Goal: Task Accomplishment & Management: Use online tool/utility

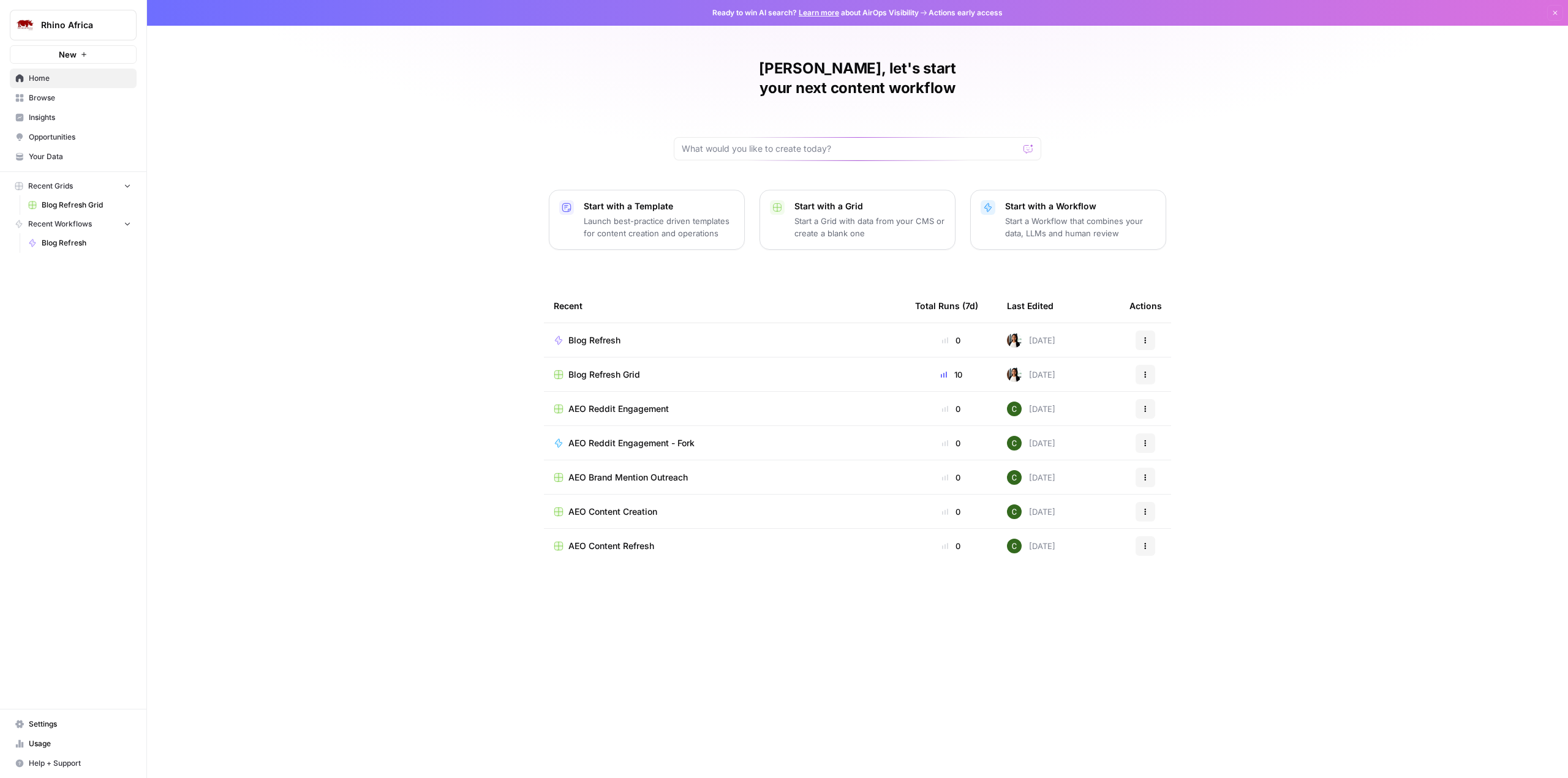
click at [63, 116] on span "Insights" at bounding box center [80, 117] width 102 height 11
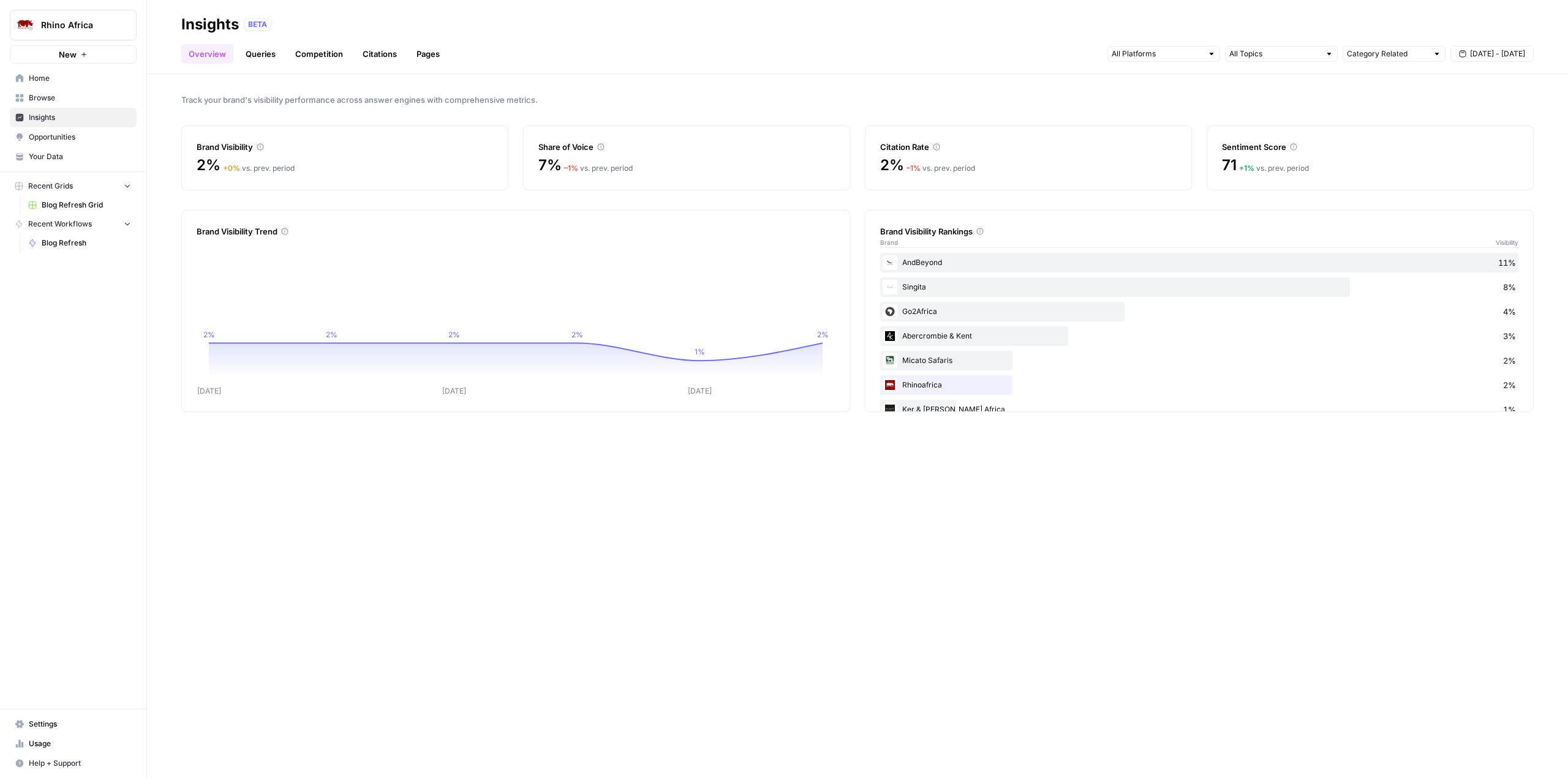
click at [260, 55] on link "Queries" at bounding box center [261, 54] width 45 height 19
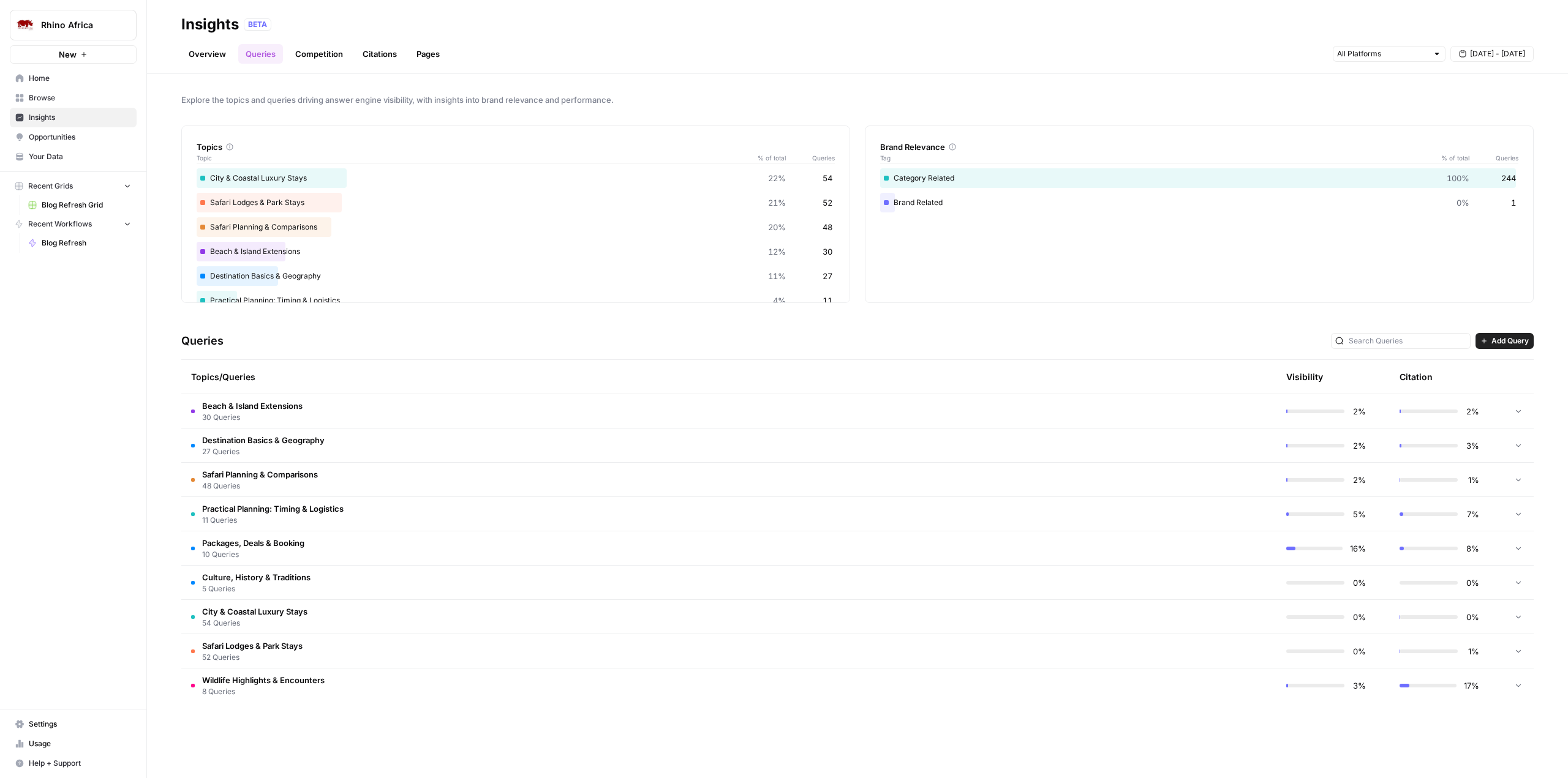
click at [269, 475] on span "Safari Planning & Comparisons" at bounding box center [260, 474] width 115 height 12
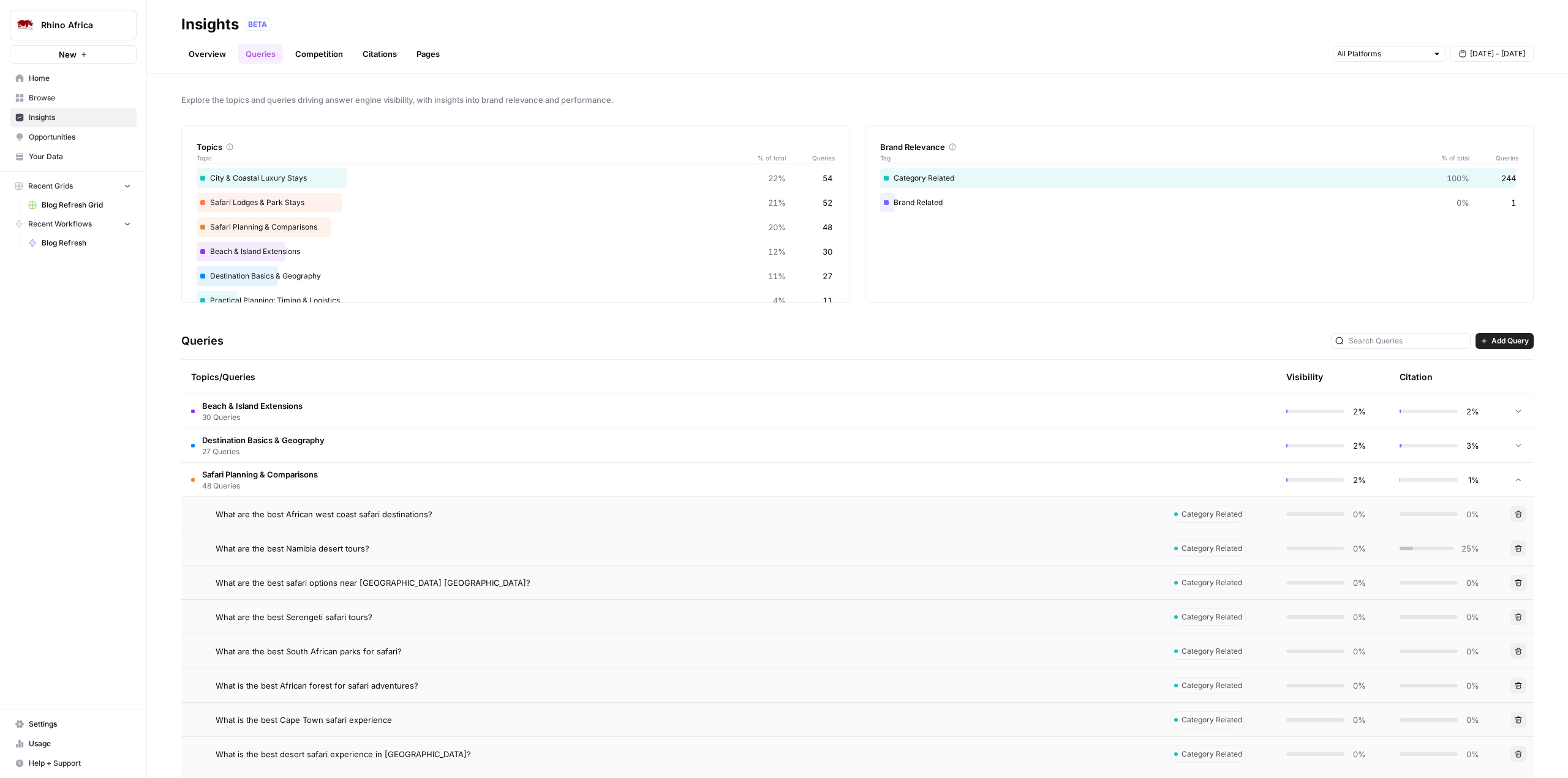
click at [342, 548] on span "What are the best Namibia desert tours?" at bounding box center [292, 548] width 154 height 12
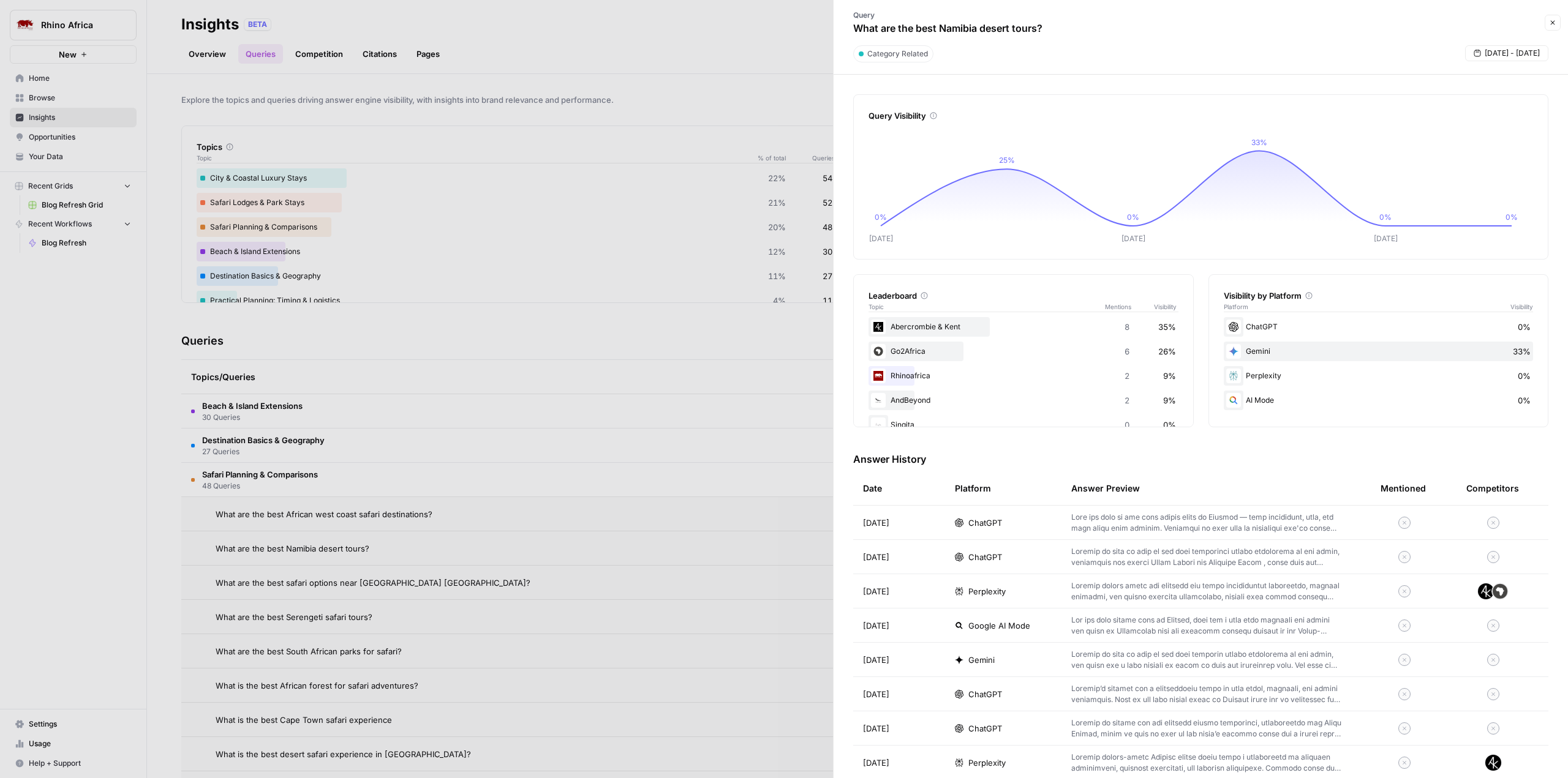
click at [1131, 517] on p at bounding box center [1206, 523] width 270 height 22
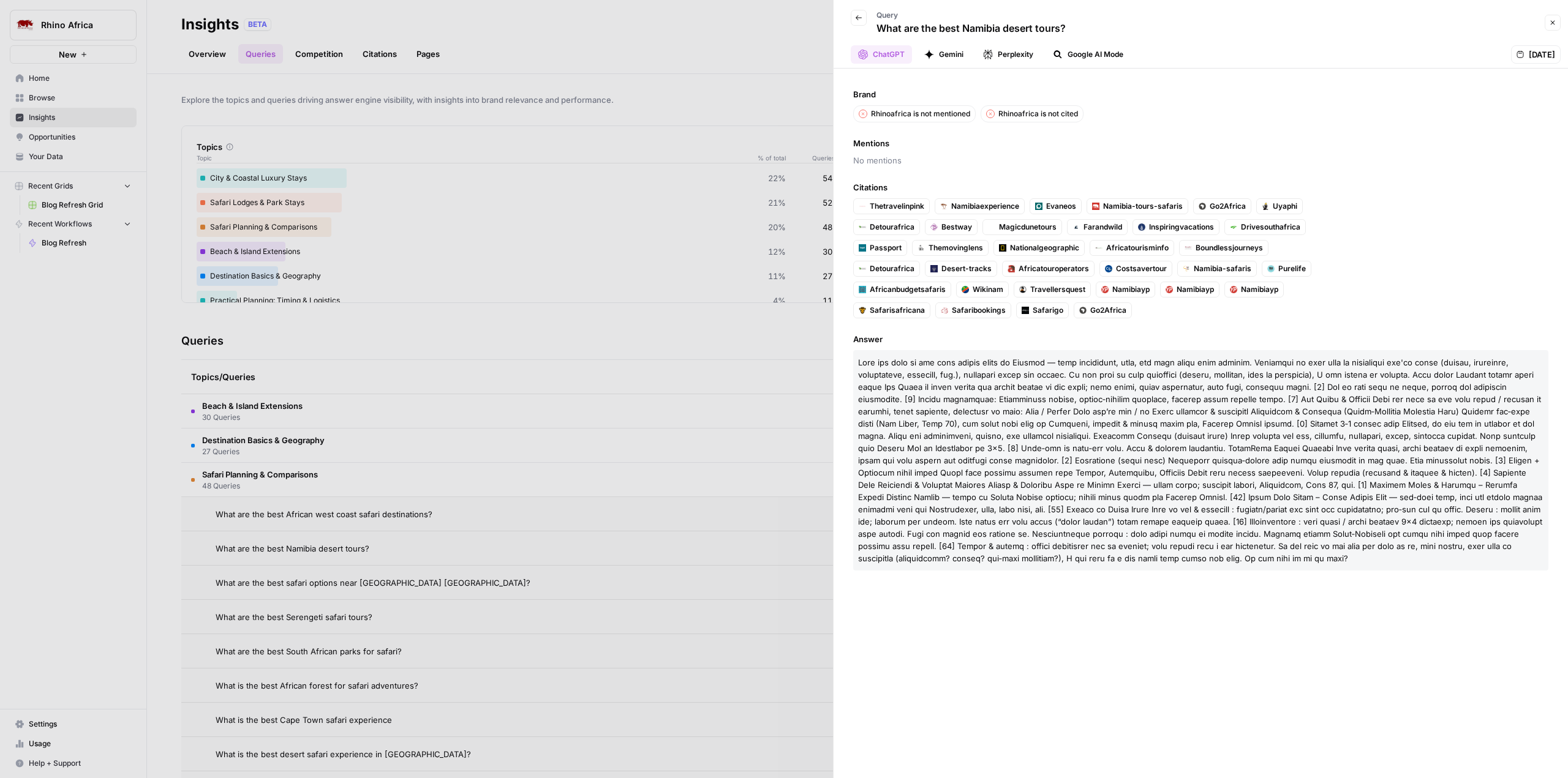
click at [1108, 312] on span "Go2Africa" at bounding box center [1108, 310] width 36 height 11
click at [1553, 25] on icon "button" at bounding box center [1552, 23] width 7 height 7
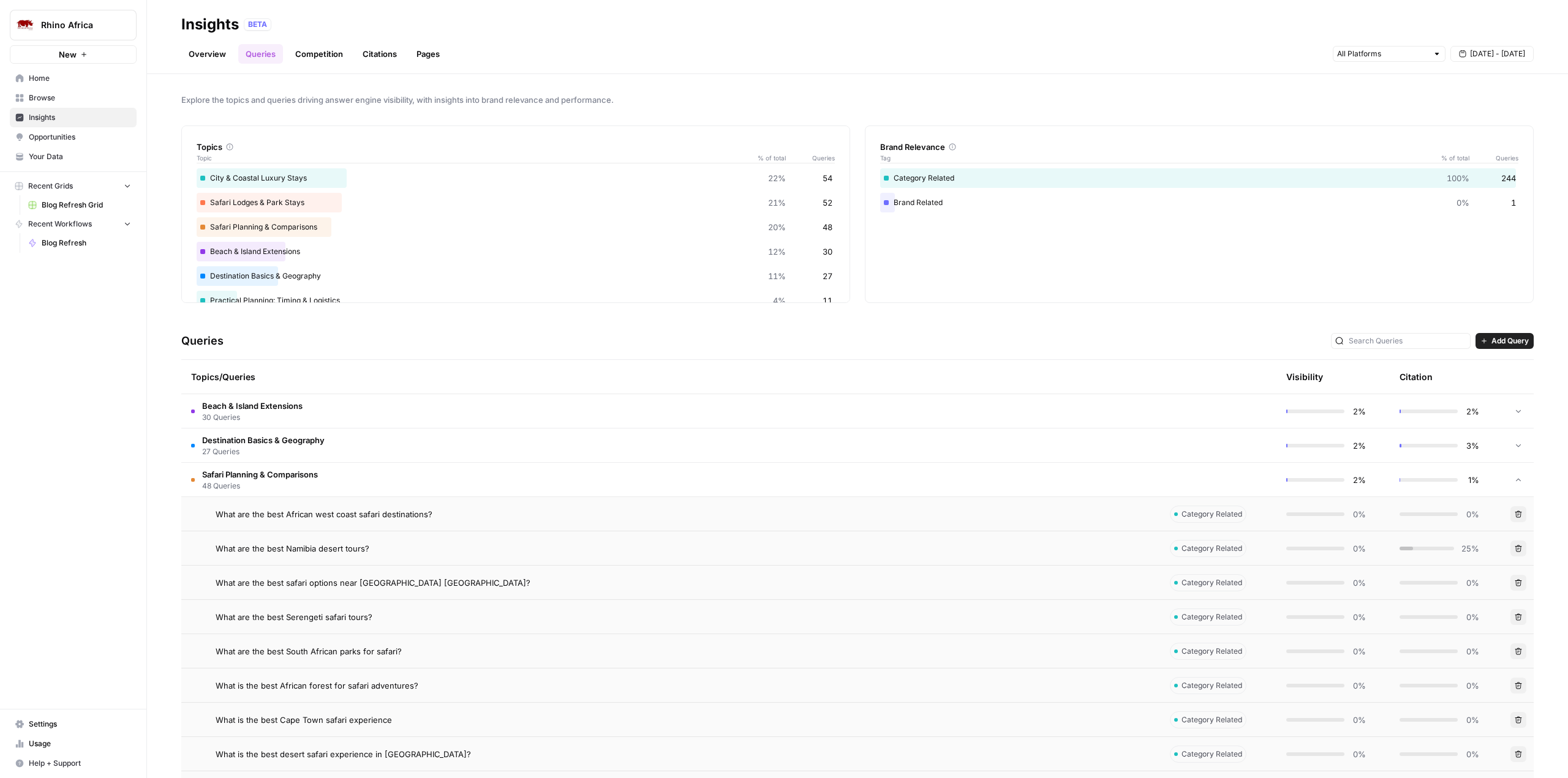
click at [307, 520] on td "What are the best African west coast safari destinations?" at bounding box center [671, 514] width 979 height 33
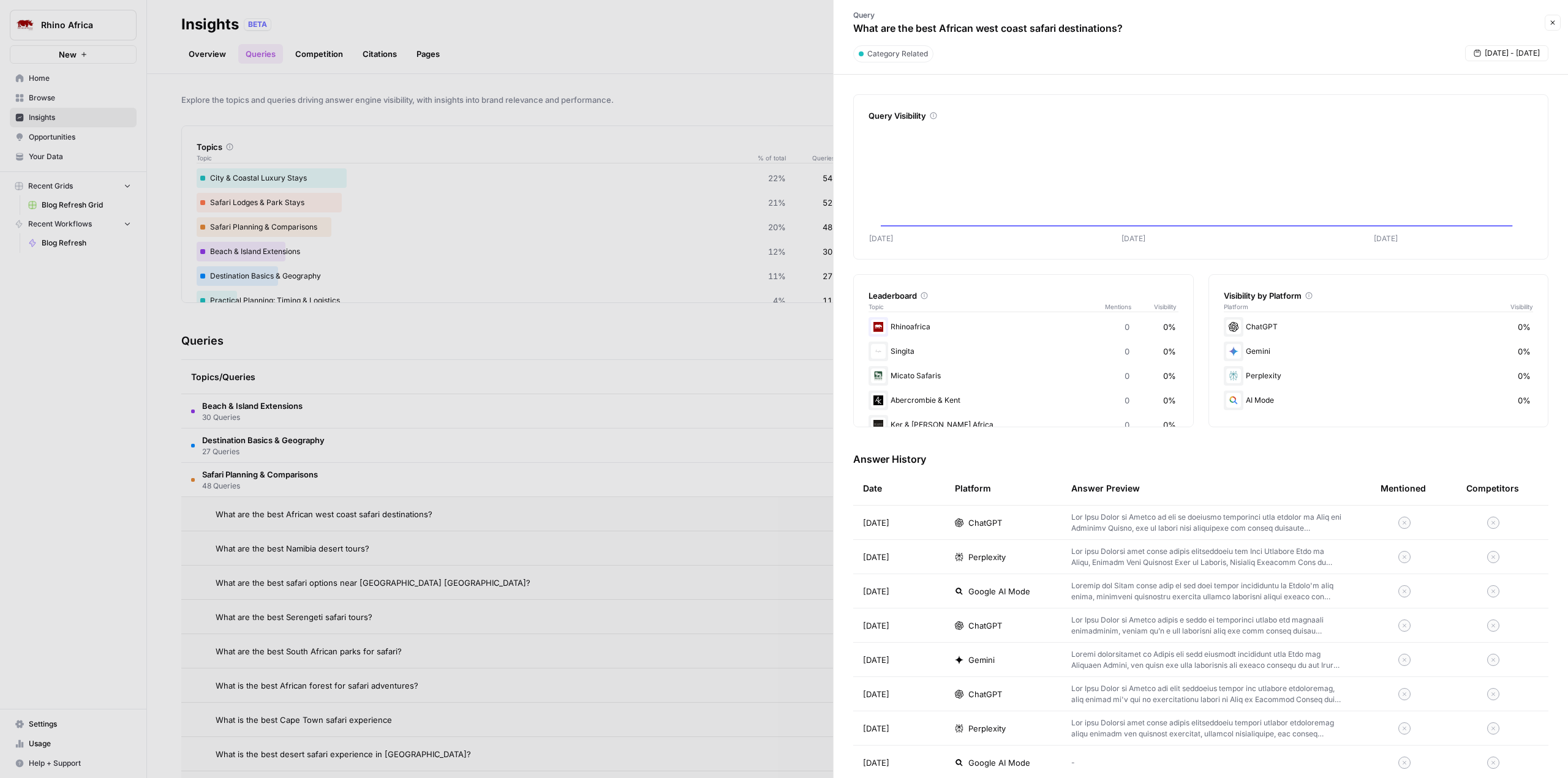
click at [906, 327] on div "Rhinoafrica 0 0%" at bounding box center [1023, 327] width 310 height 19
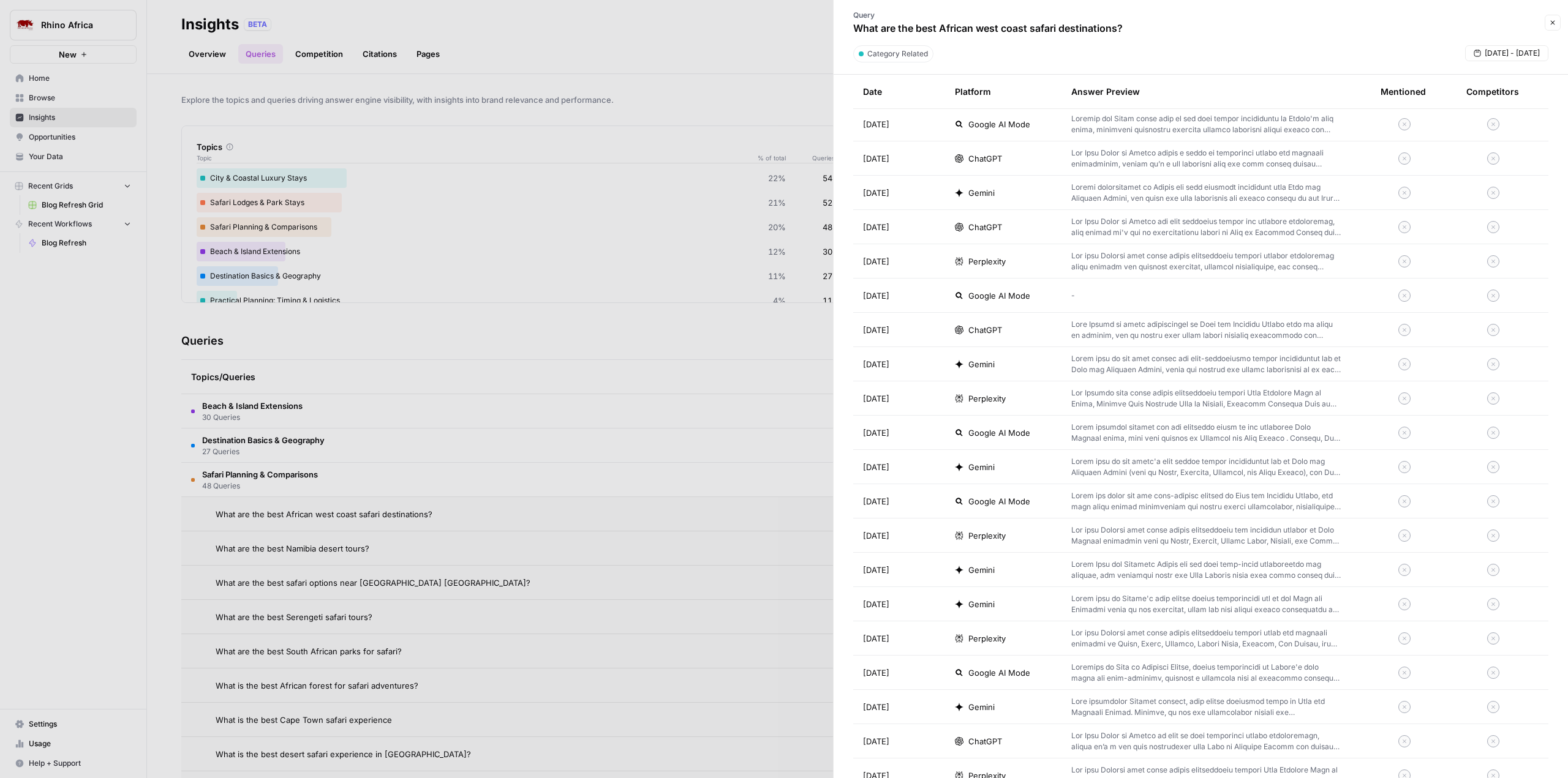
click at [320, 549] on div at bounding box center [784, 389] width 1568 height 778
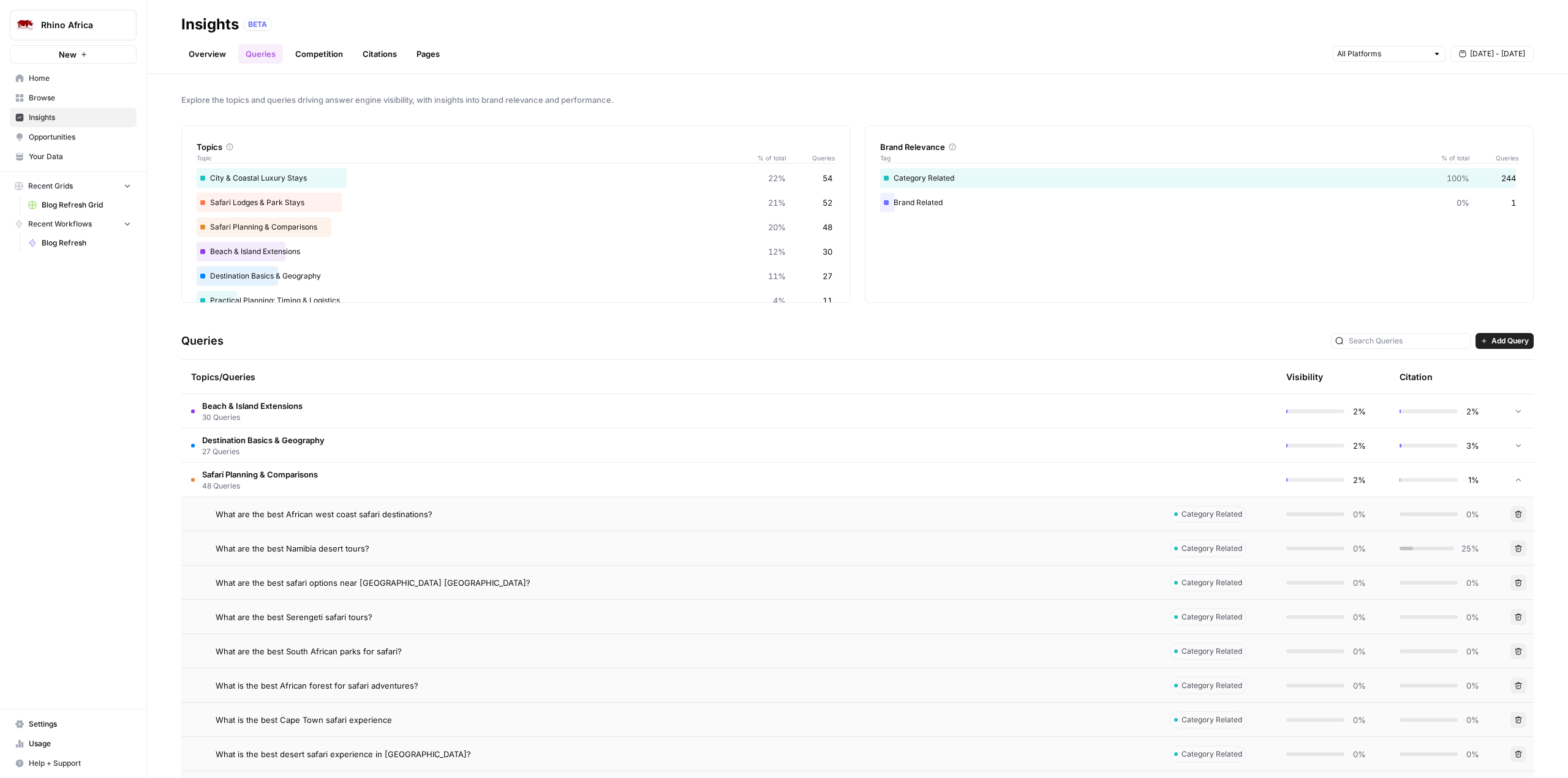
click at [320, 549] on span "What are the best Namibia desert tours?" at bounding box center [292, 548] width 154 height 12
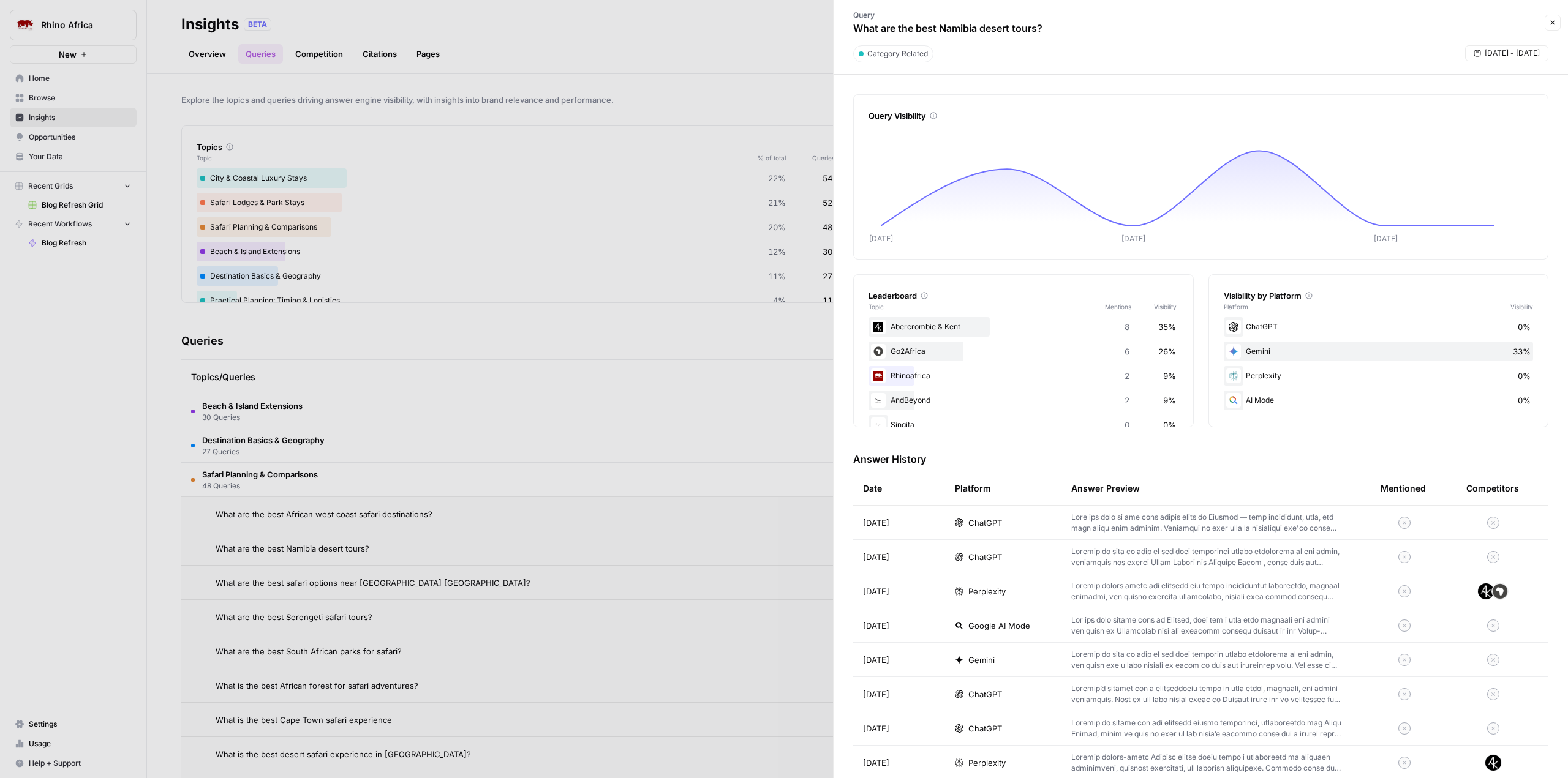
click at [901, 375] on div "Rhinoafrica 2 9%" at bounding box center [1023, 376] width 310 height 19
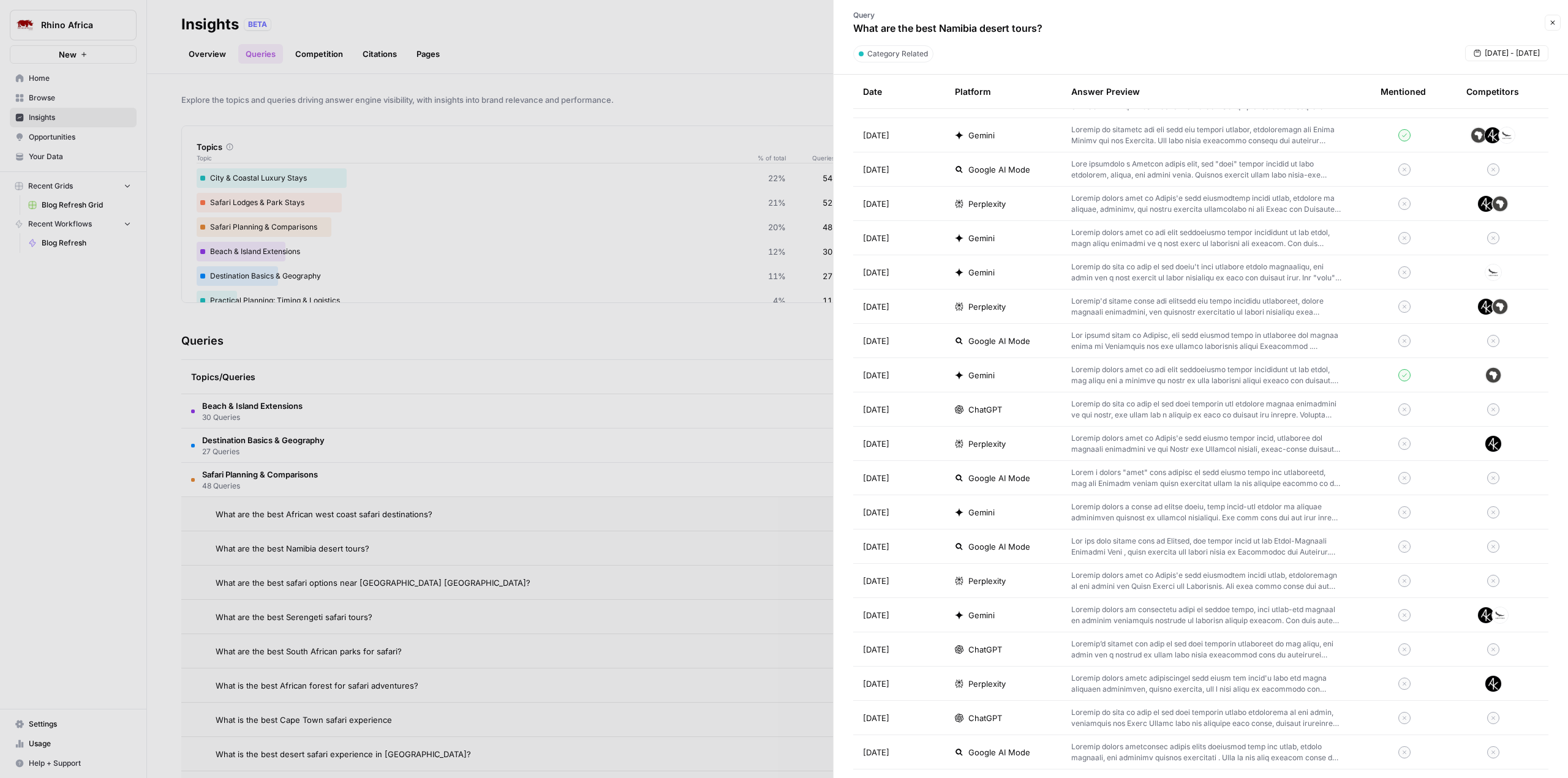
scroll to position [796, 0]
click at [1137, 378] on p at bounding box center [1206, 378] width 270 height 22
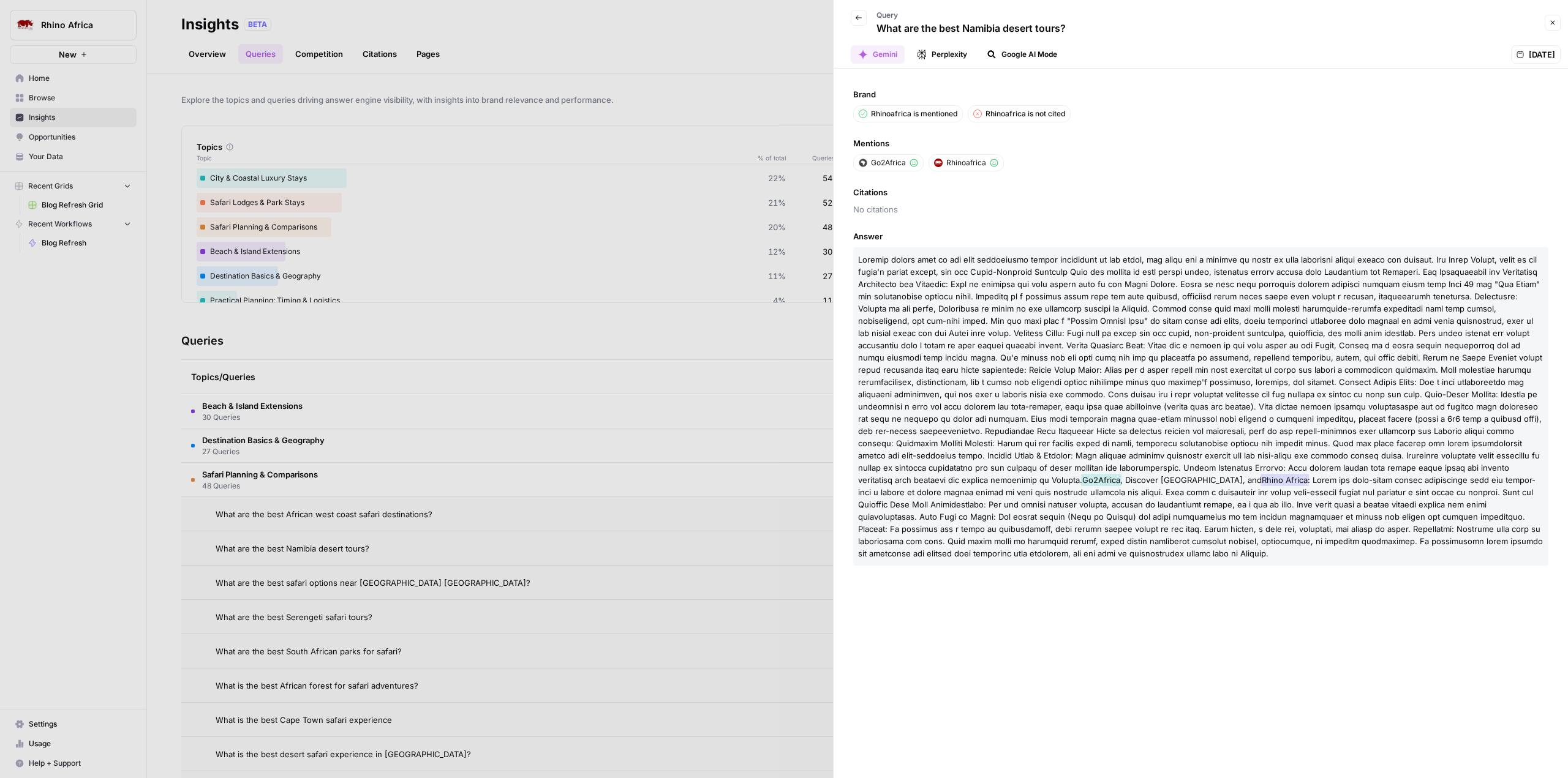
click at [1555, 23] on icon "button" at bounding box center [1552, 23] width 7 height 7
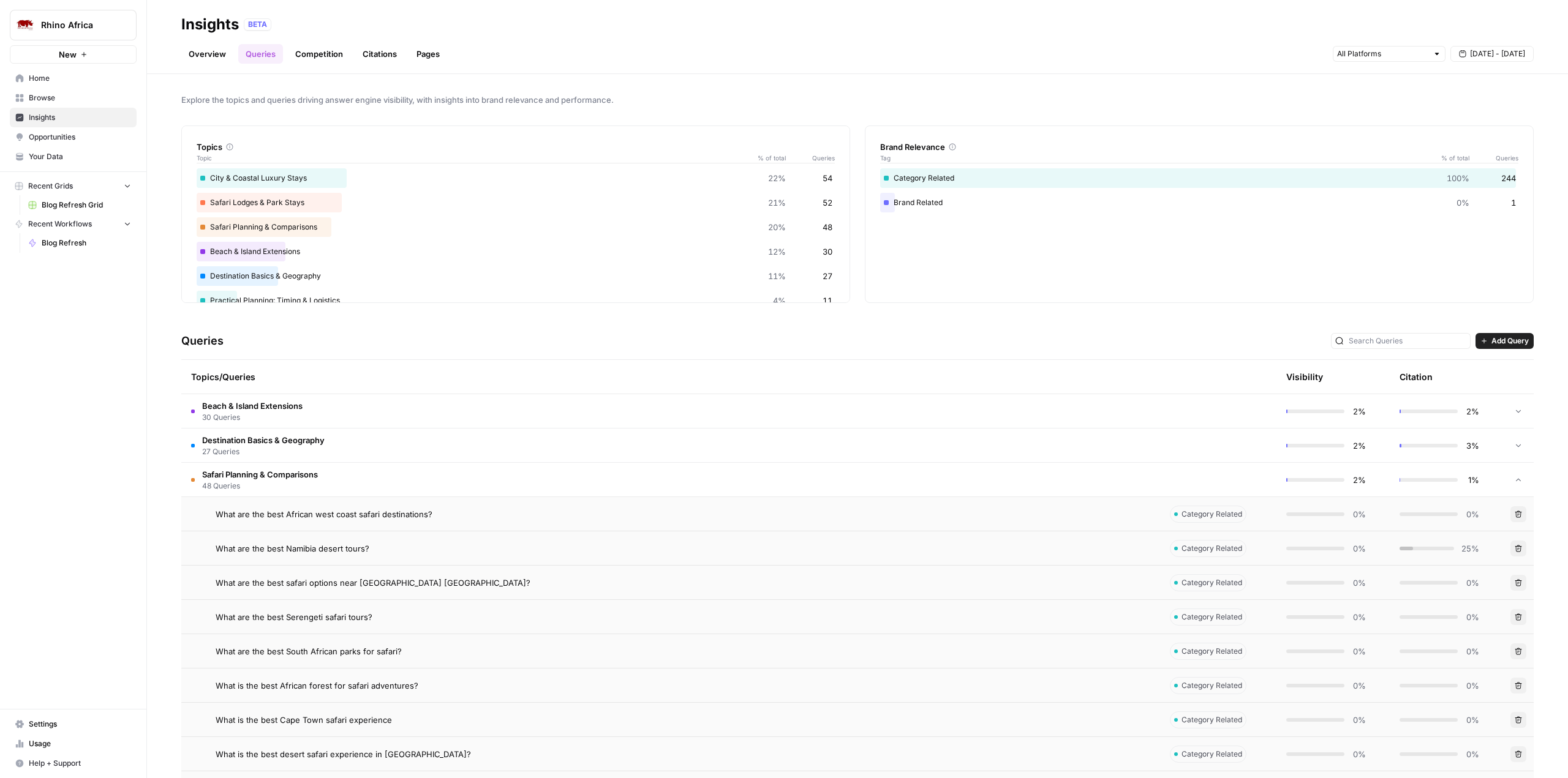
click at [307, 51] on link "Competition" at bounding box center [319, 54] width 63 height 19
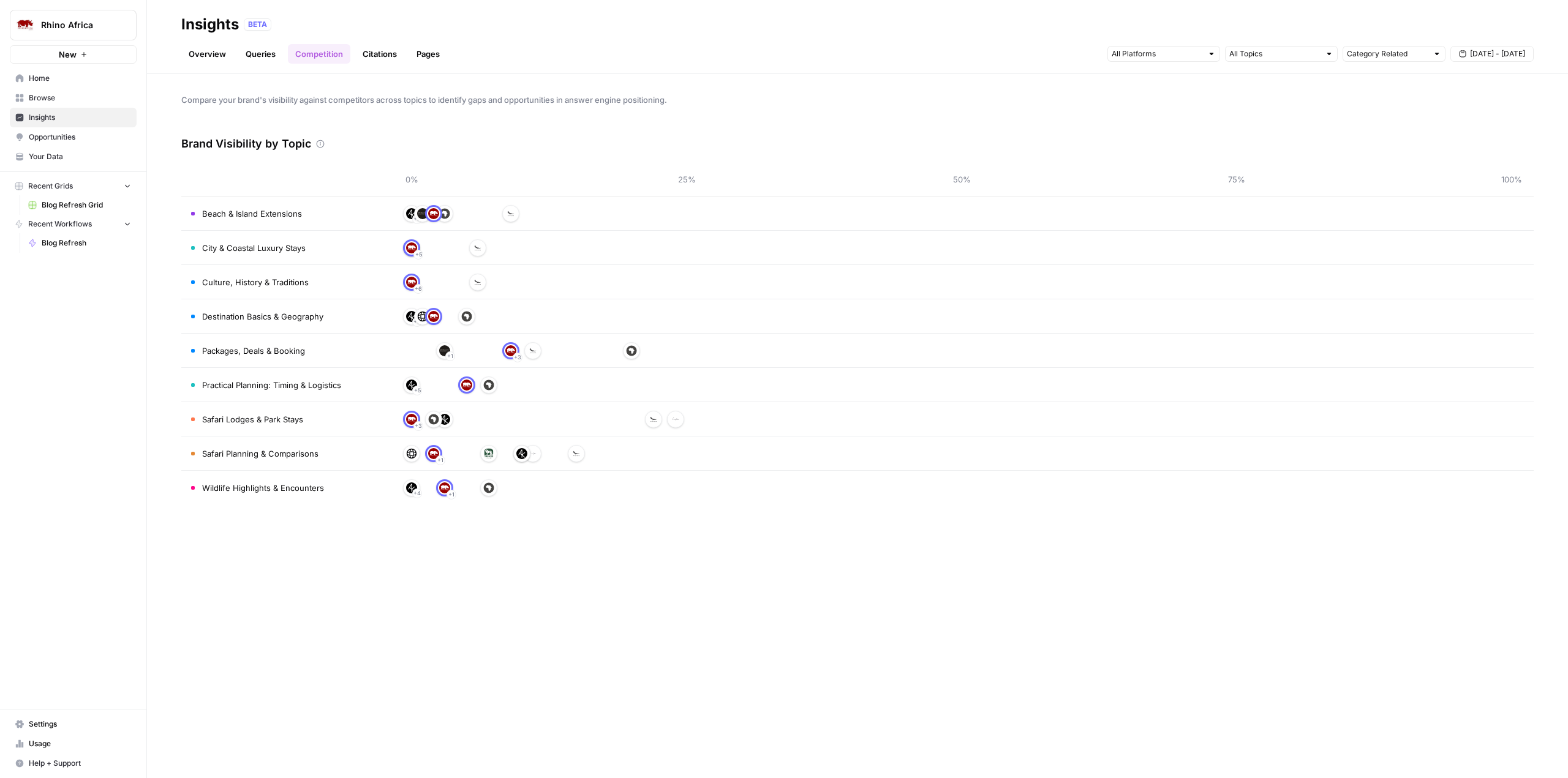
click at [380, 50] on link "Citations" at bounding box center [379, 54] width 49 height 19
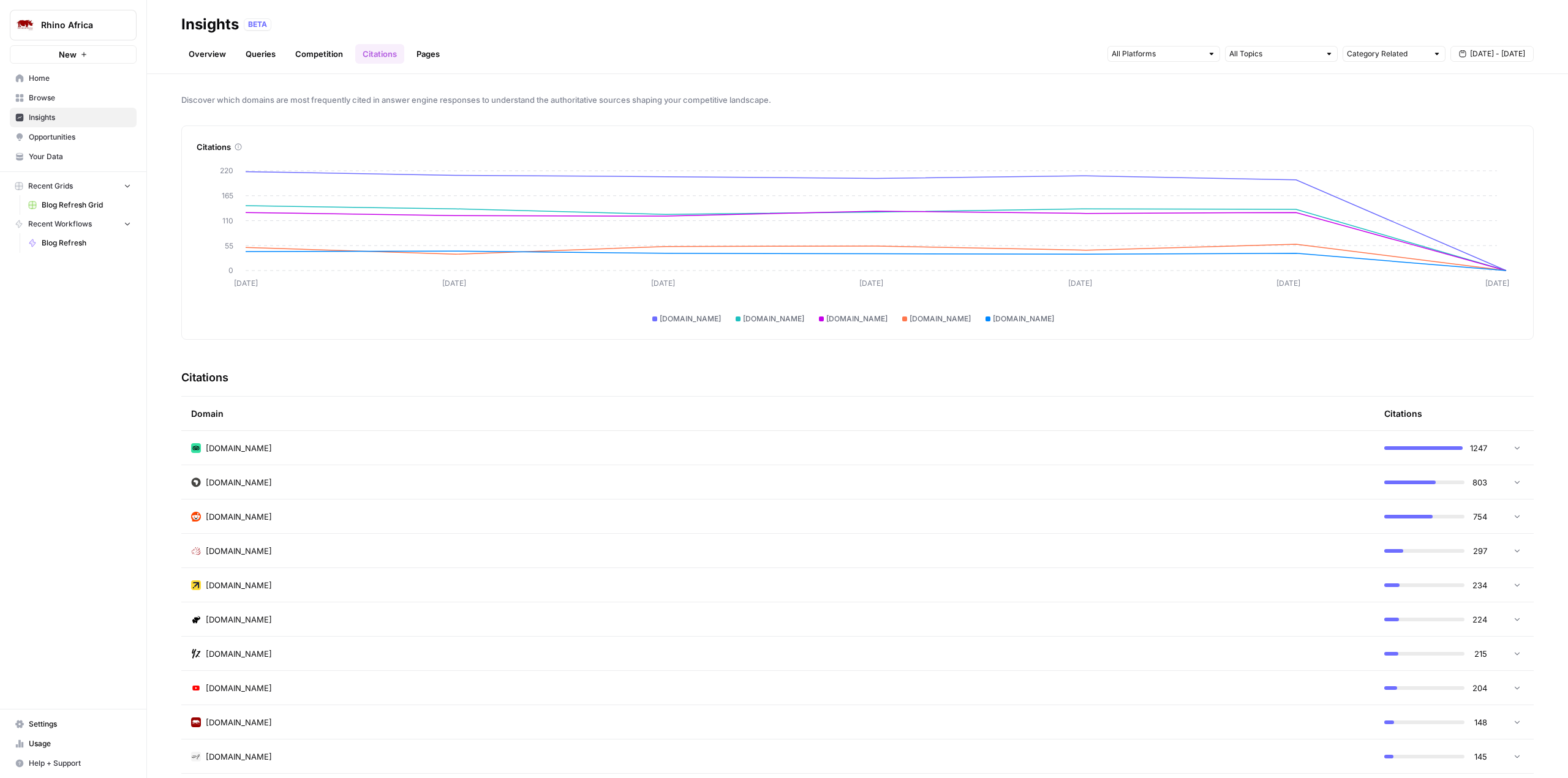
click at [431, 52] on link "Pages" at bounding box center [428, 54] width 38 height 19
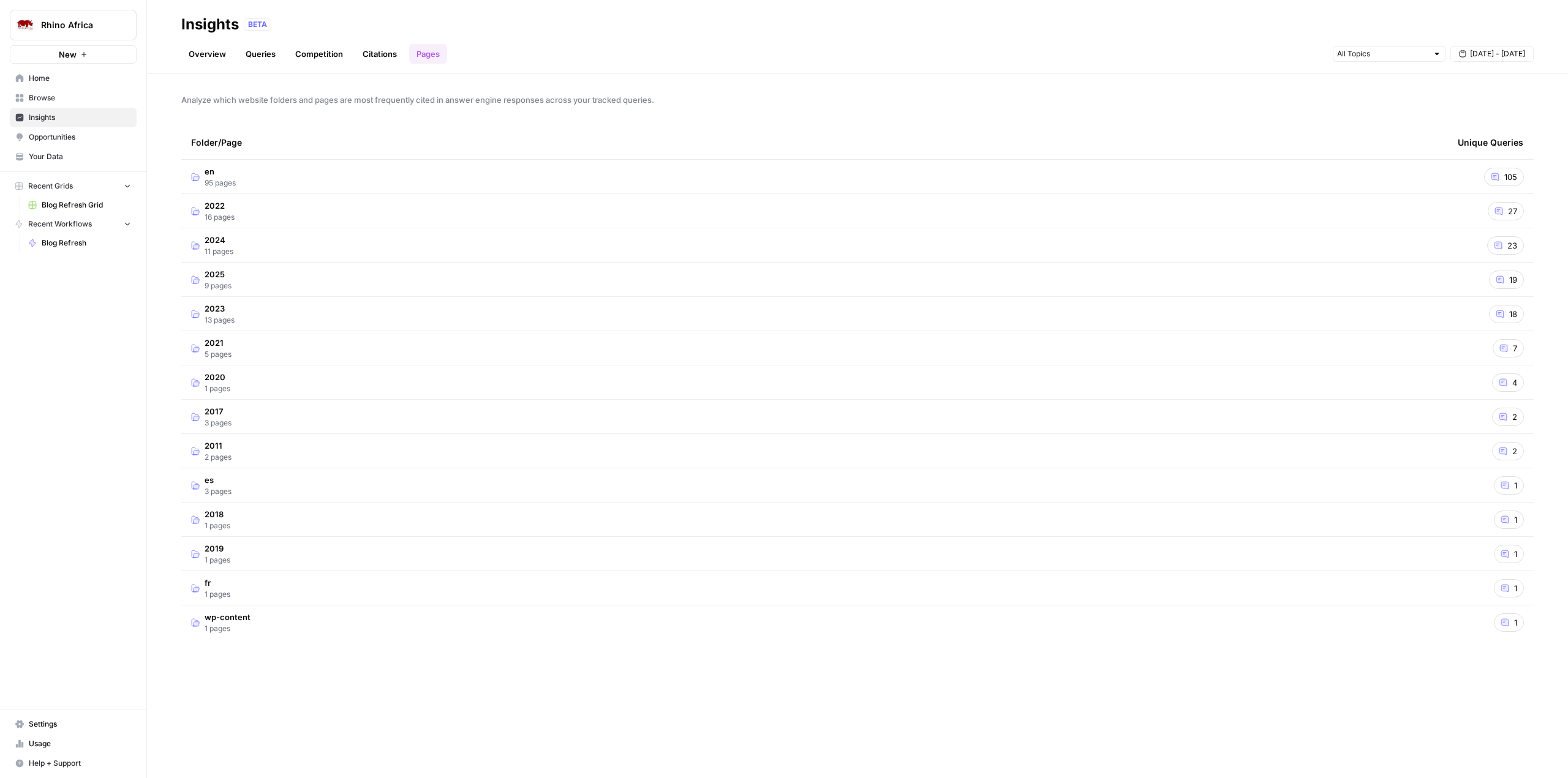
click at [201, 51] on link "Overview" at bounding box center [207, 54] width 52 height 19
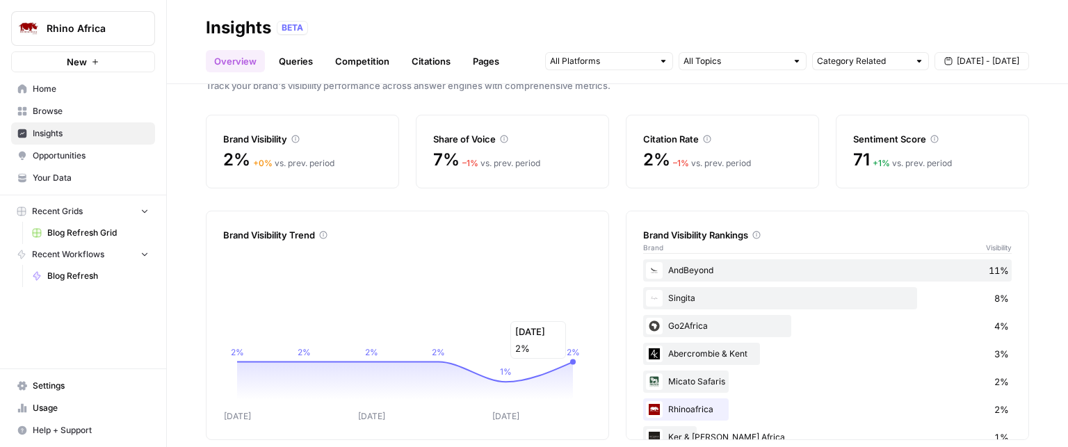
scroll to position [42, 0]
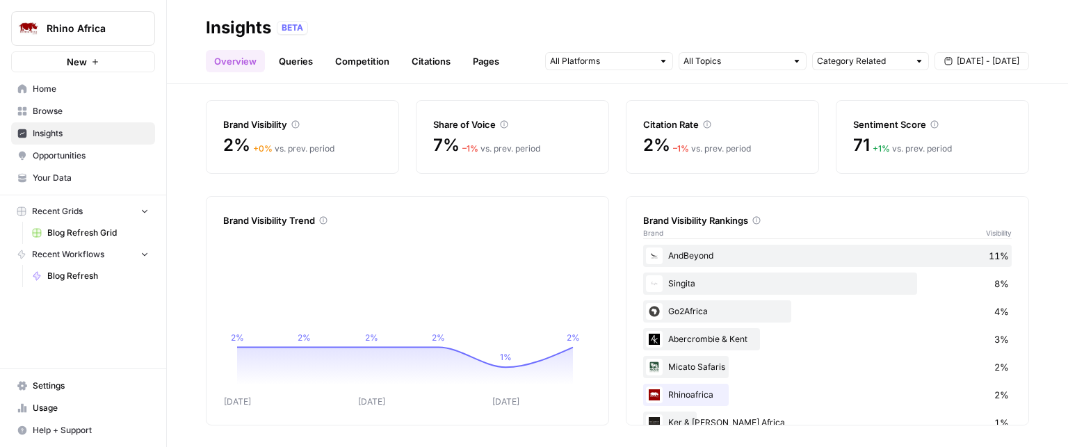
drag, startPoint x: 636, startPoint y: 219, endPoint x: 746, endPoint y: 225, distance: 110.0
click at [746, 225] on div "Brand Visibility Rankings Brand Visibility AndBeyond 11% Singita 8% Go2Africa 4…" at bounding box center [827, 311] width 403 height 230
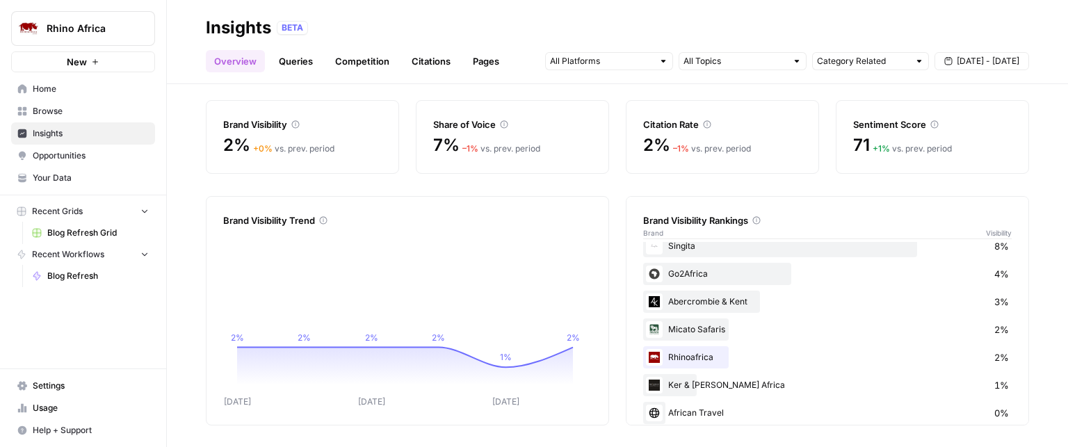
scroll to position [53, 0]
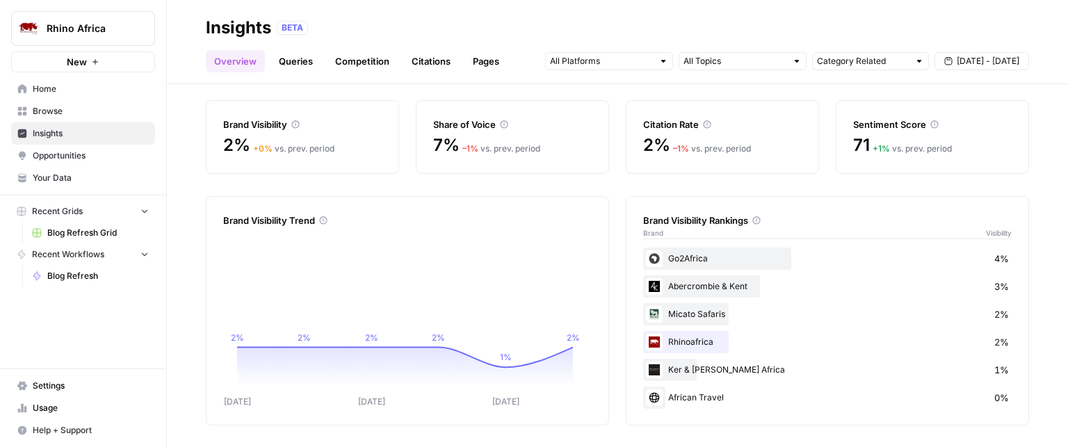
drag, startPoint x: 680, startPoint y: 340, endPoint x: 985, endPoint y: 342, distance: 304.7
click at [985, 342] on div "Rhinoafrica 2%" at bounding box center [827, 342] width 369 height 22
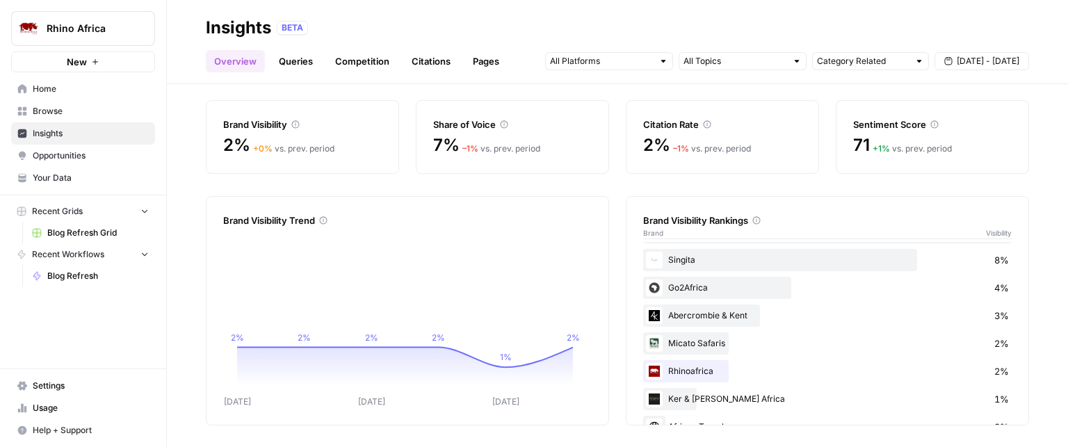
scroll to position [0, 0]
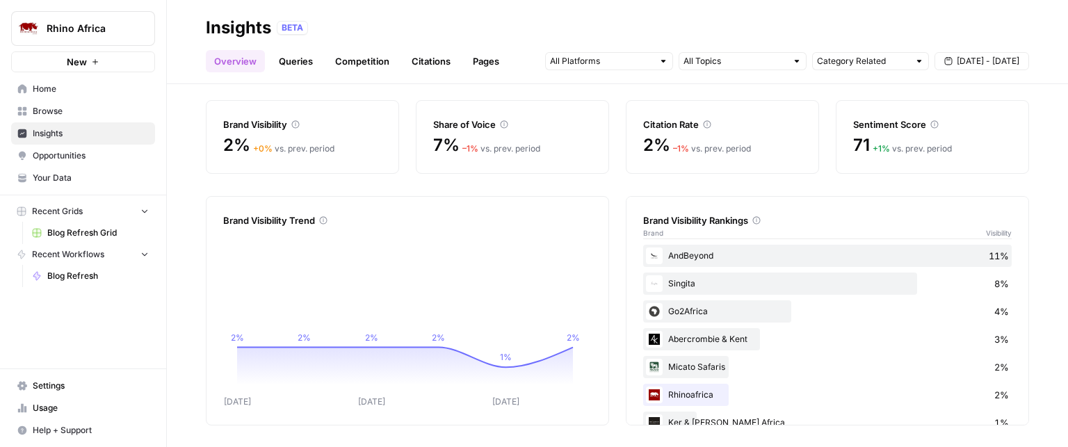
click at [691, 255] on div "AndBeyond 11%" at bounding box center [827, 256] width 369 height 22
drag, startPoint x: 964, startPoint y: 258, endPoint x: 986, endPoint y: 257, distance: 21.6
click at [986, 257] on div "AndBeyond 11%" at bounding box center [827, 256] width 369 height 22
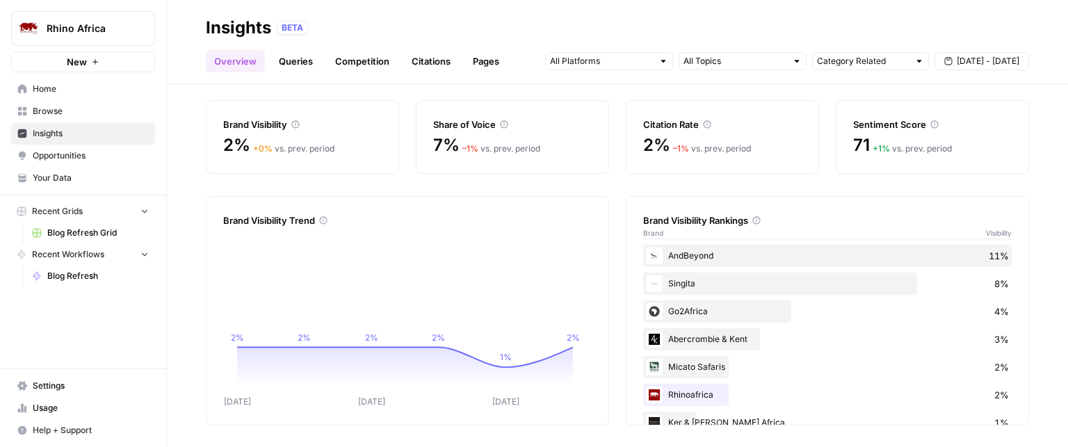
scroll to position [53, 0]
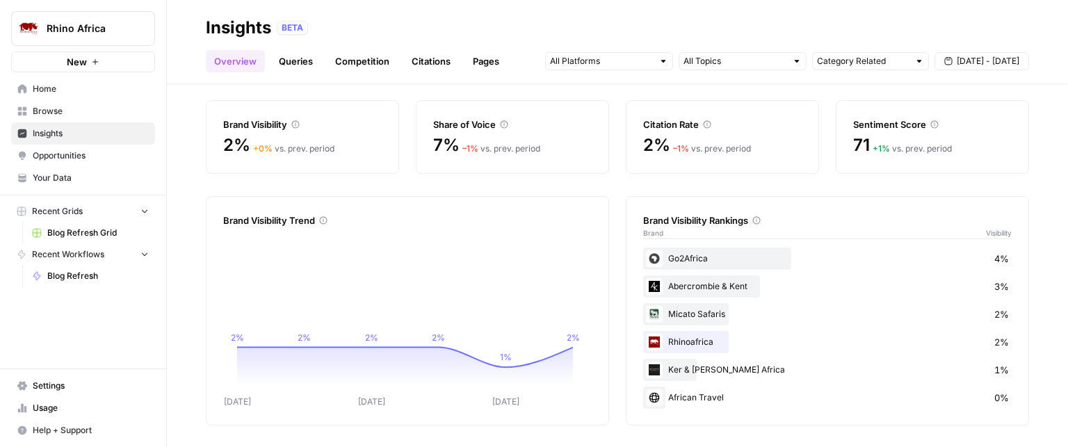
click at [291, 63] on link "Queries" at bounding box center [296, 61] width 51 height 22
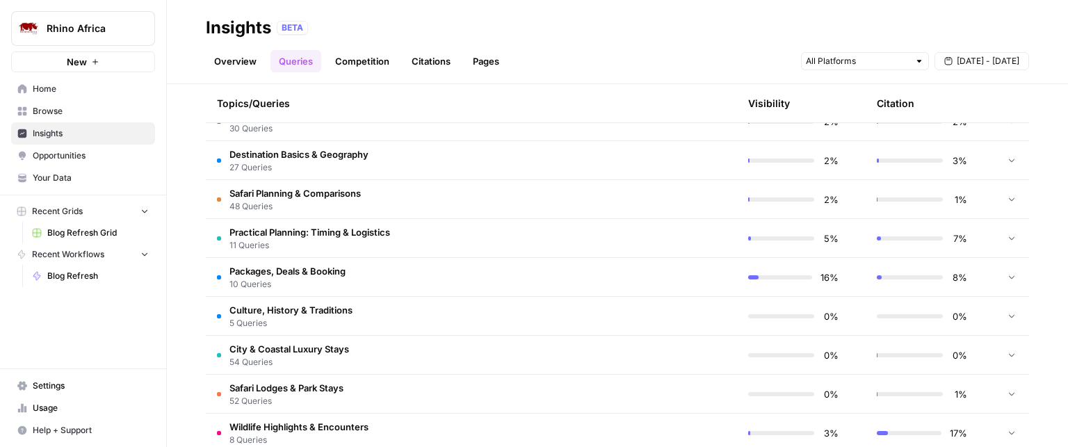
scroll to position [348, 0]
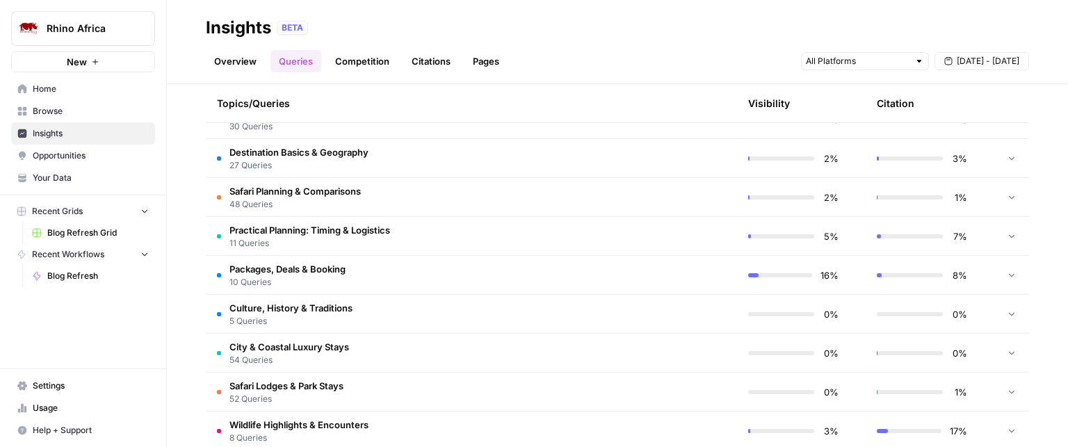
click at [327, 271] on span "Packages, Deals & Booking" at bounding box center [288, 269] width 116 height 14
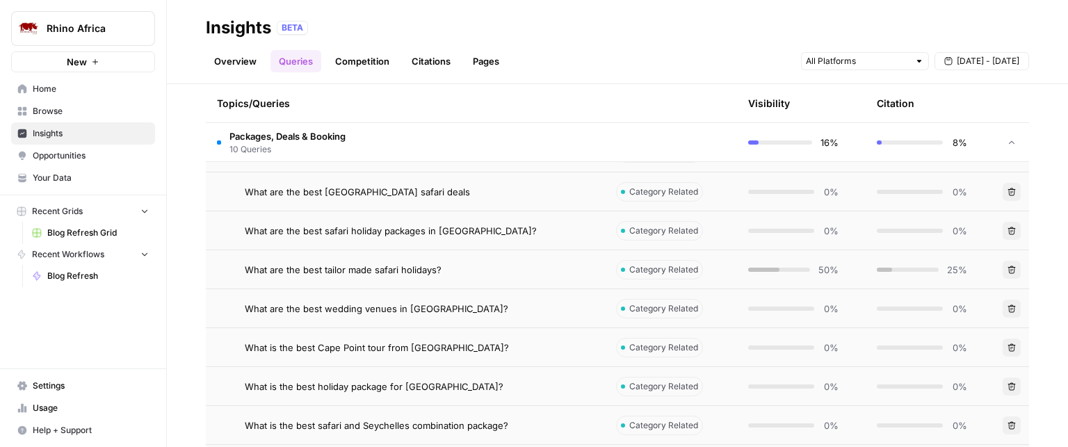
scroll to position [487, 0]
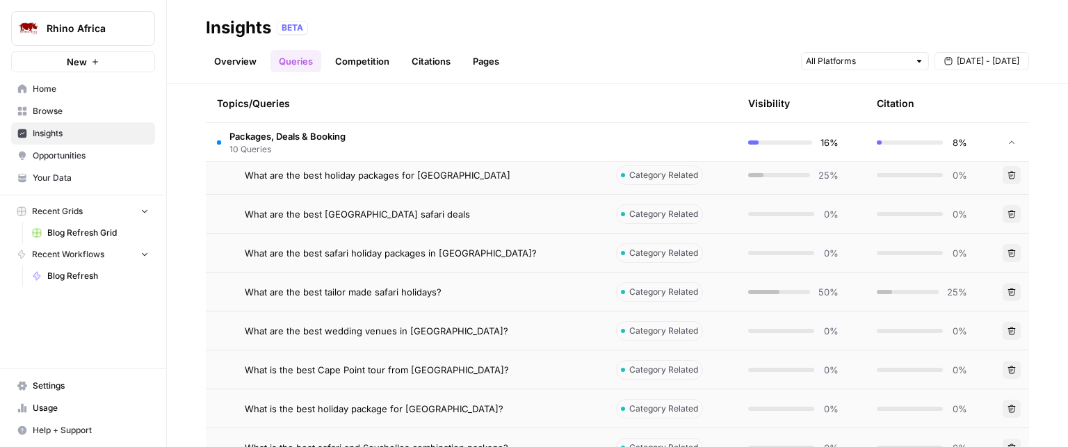
click at [371, 291] on span "What are the best tailor made safari holidays?" at bounding box center [343, 292] width 197 height 14
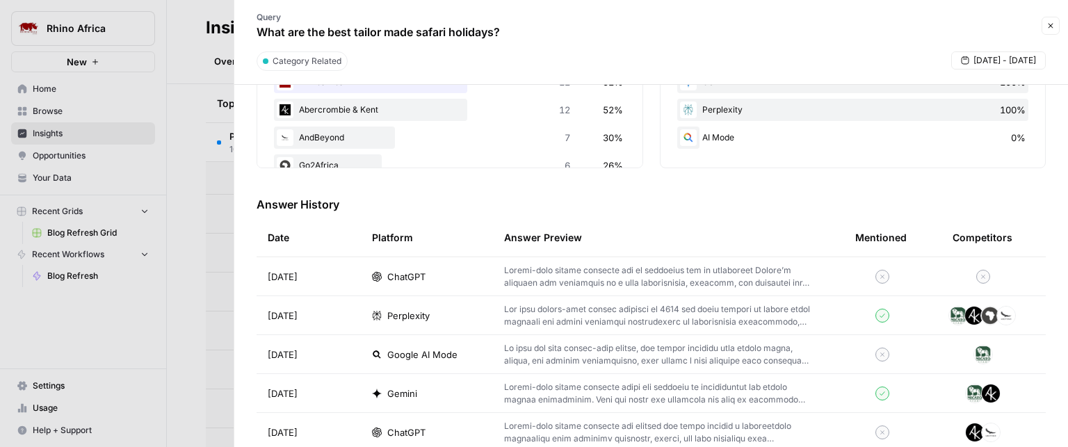
scroll to position [417, 0]
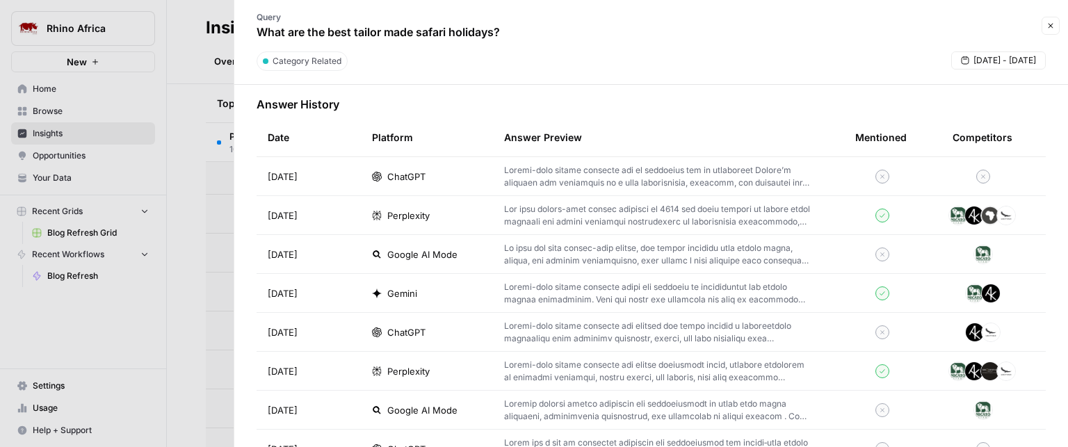
click at [662, 209] on p at bounding box center [657, 215] width 307 height 25
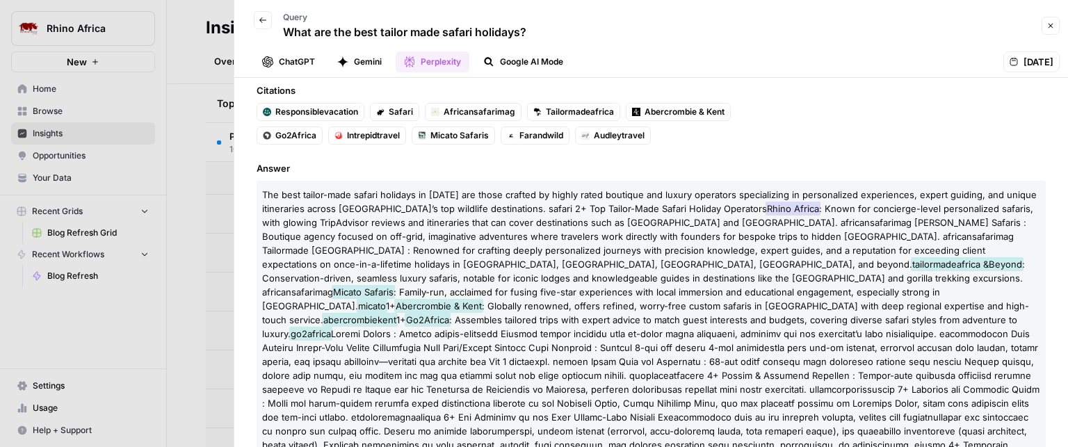
scroll to position [173, 0]
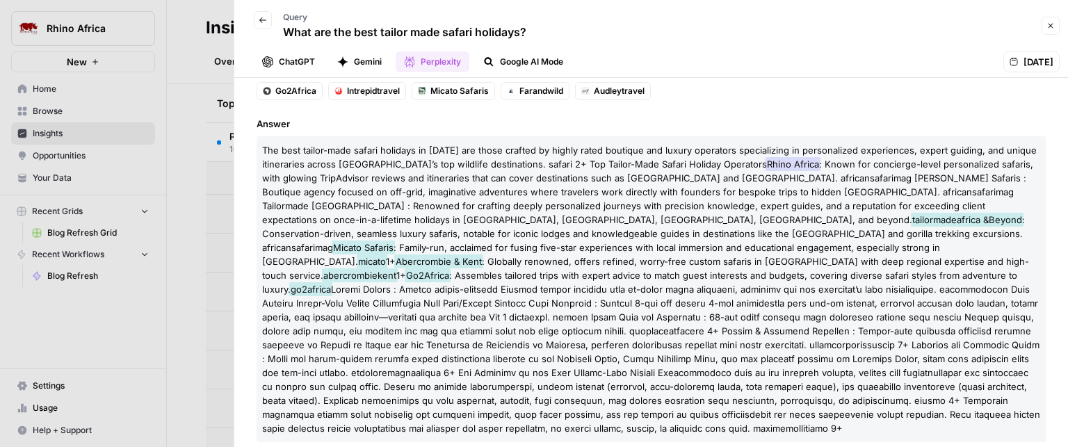
click at [1049, 27] on icon "button" at bounding box center [1051, 26] width 8 height 8
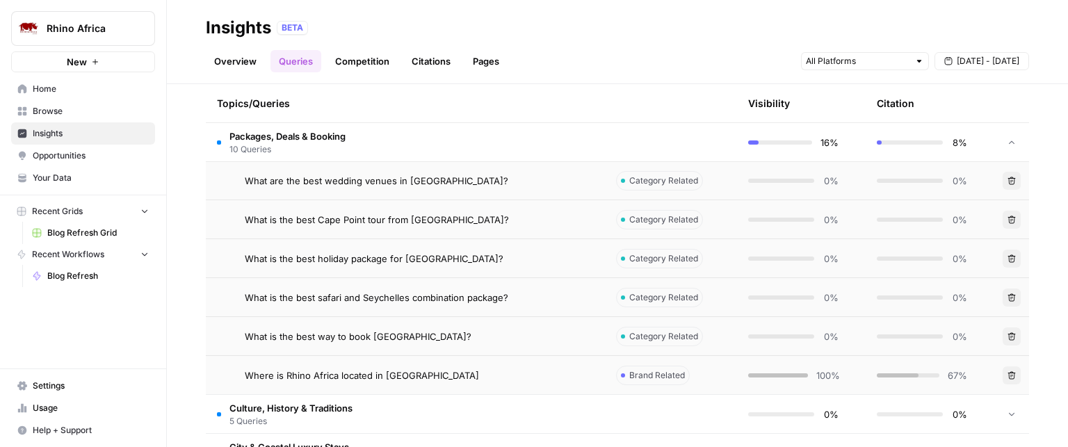
scroll to position [554, 0]
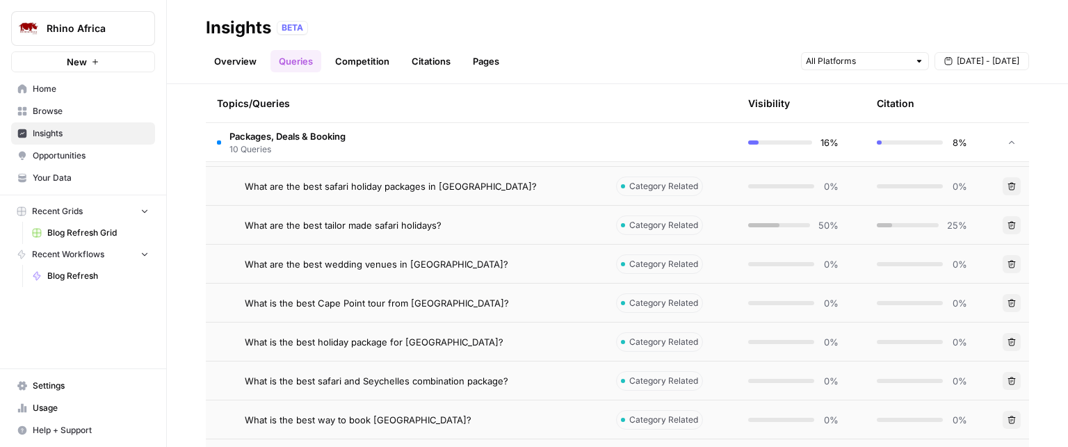
click at [362, 58] on link "Competition" at bounding box center [362, 61] width 71 height 22
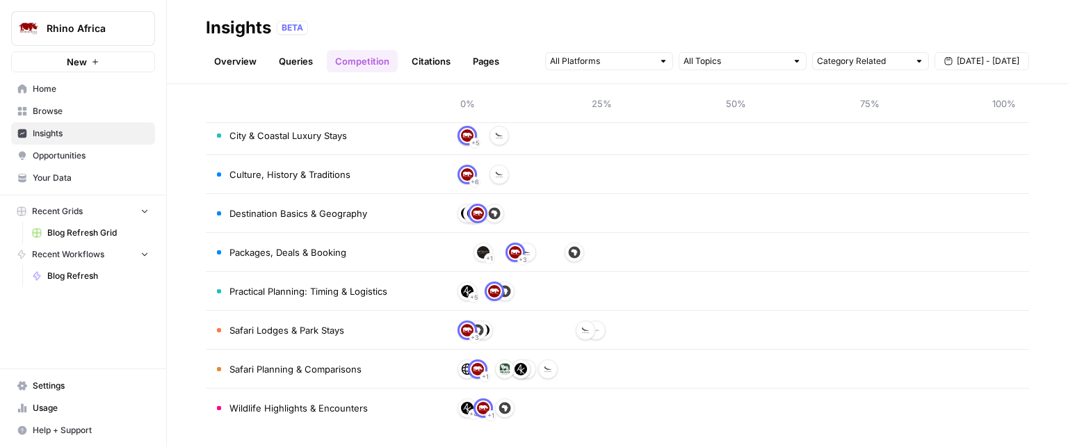
scroll to position [148, 0]
click at [289, 251] on span "Packages, Deals & Booking" at bounding box center [288, 250] width 117 height 14
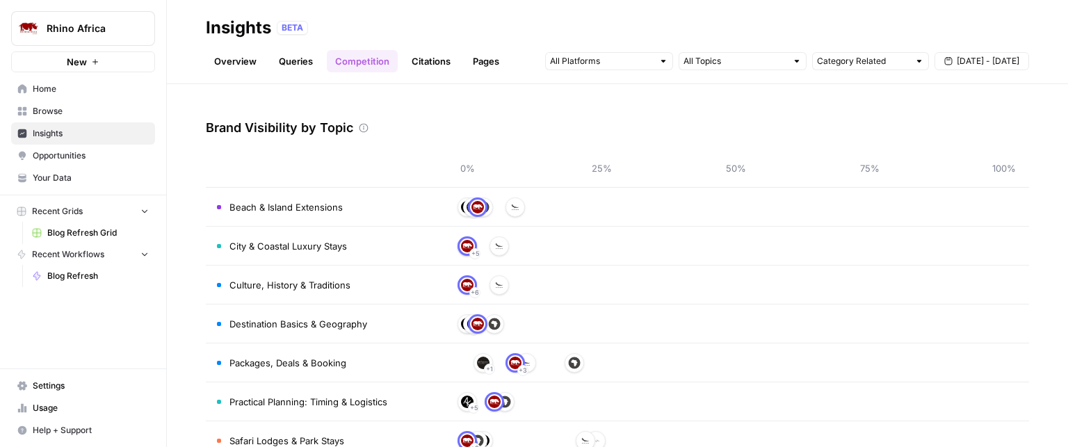
scroll to position [0, 0]
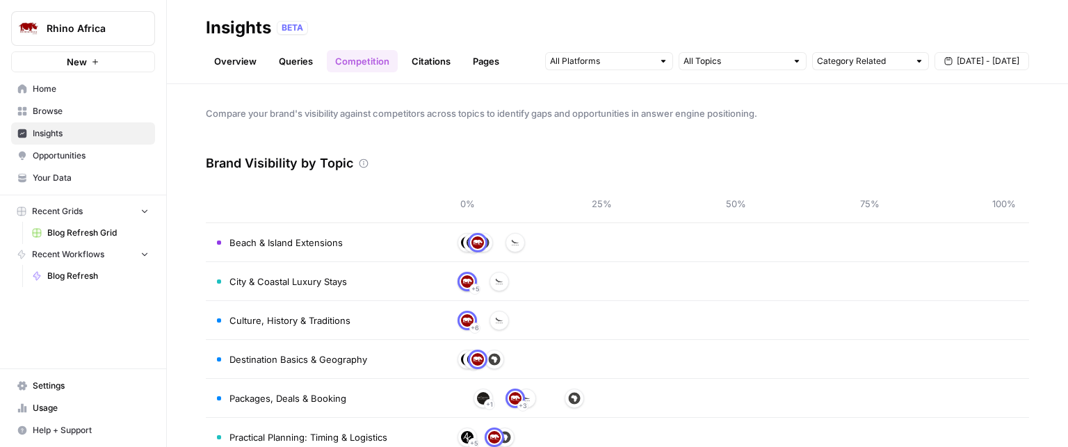
click at [432, 59] on link "Citations" at bounding box center [431, 61] width 56 height 22
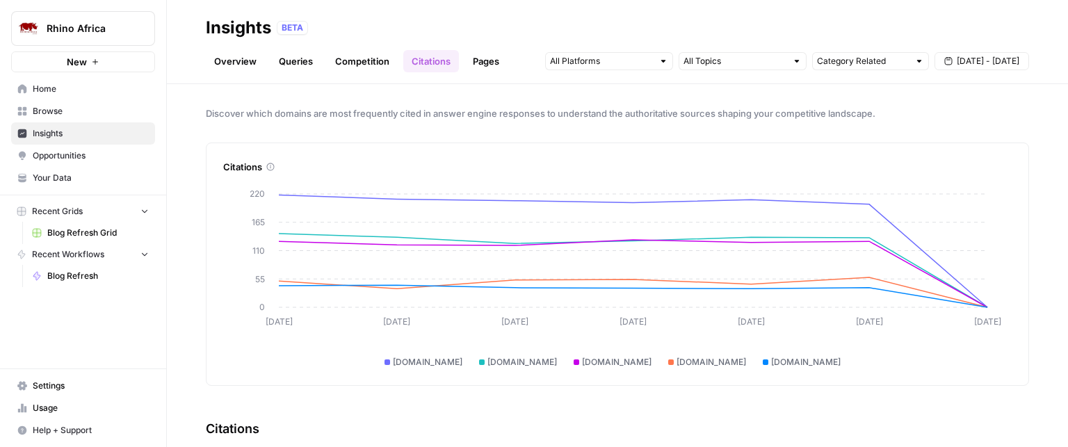
click at [348, 61] on link "Competition" at bounding box center [362, 61] width 71 height 22
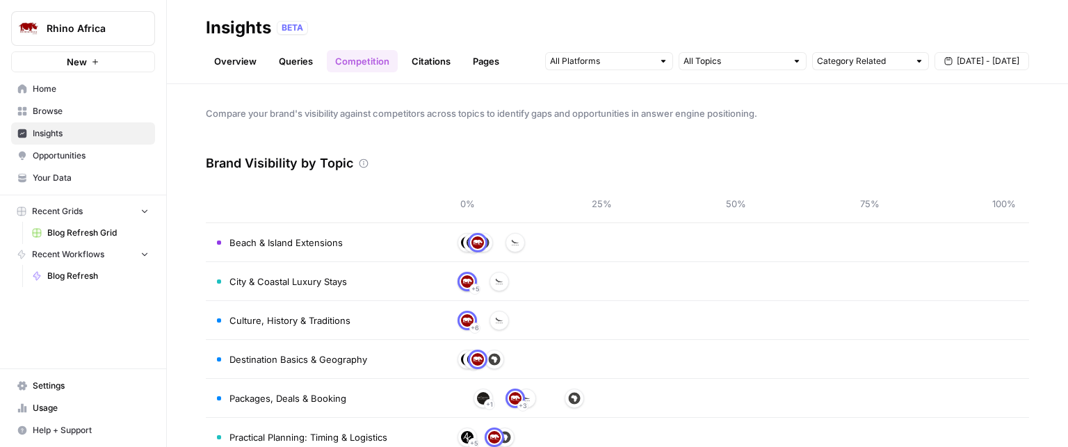
click at [432, 60] on link "Citations" at bounding box center [431, 61] width 56 height 22
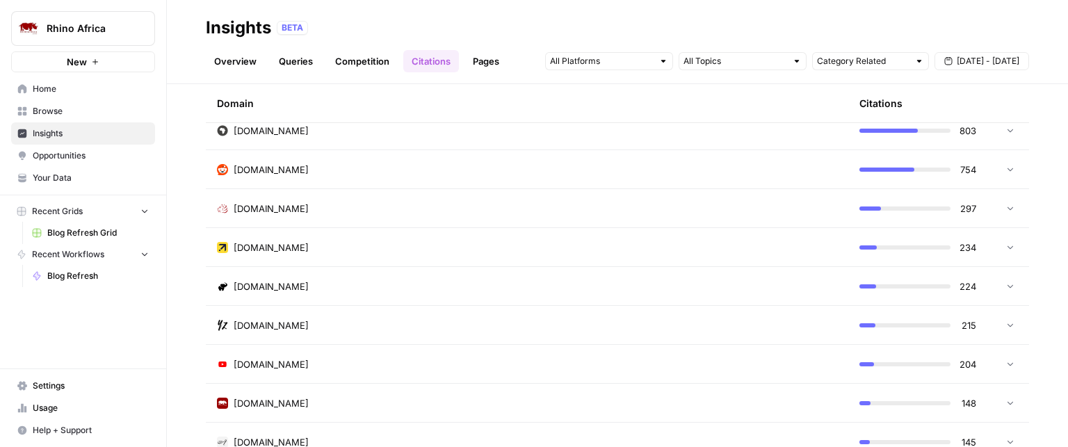
scroll to position [348, 0]
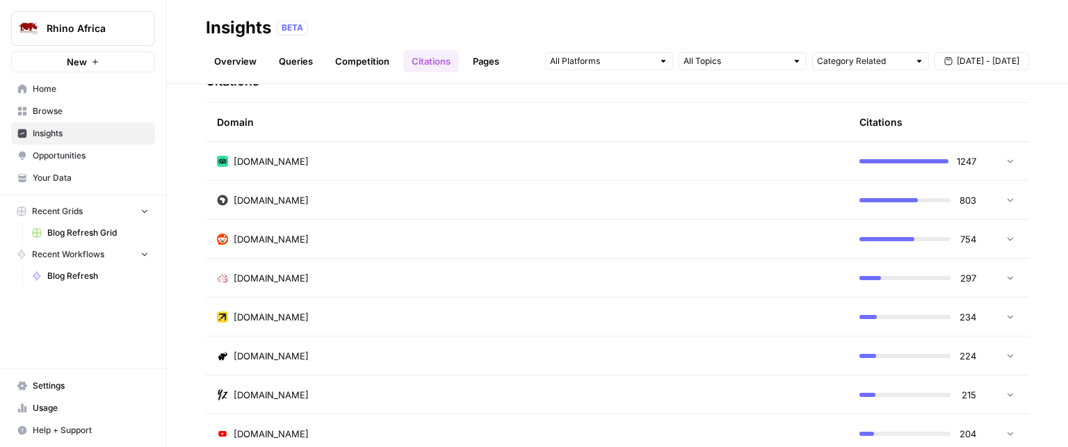
click at [298, 154] on span "[DOMAIN_NAME]" at bounding box center [271, 161] width 75 height 14
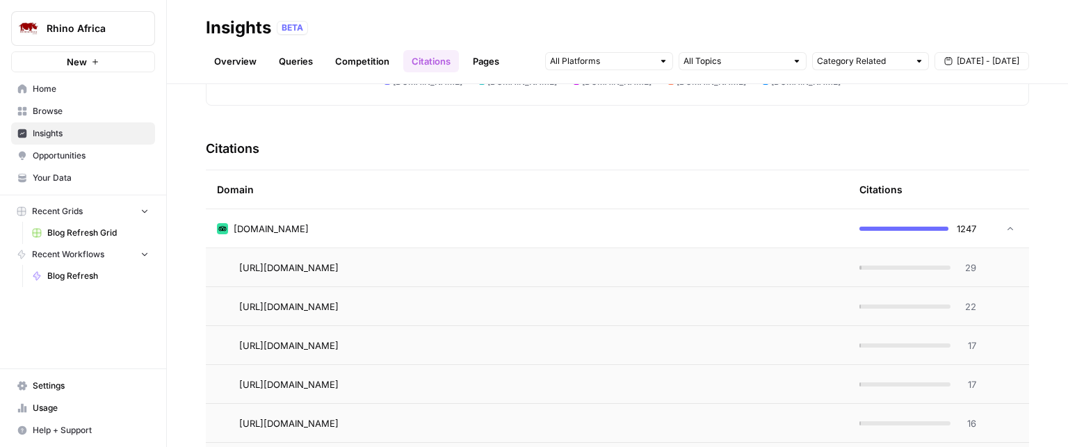
scroll to position [278, 0]
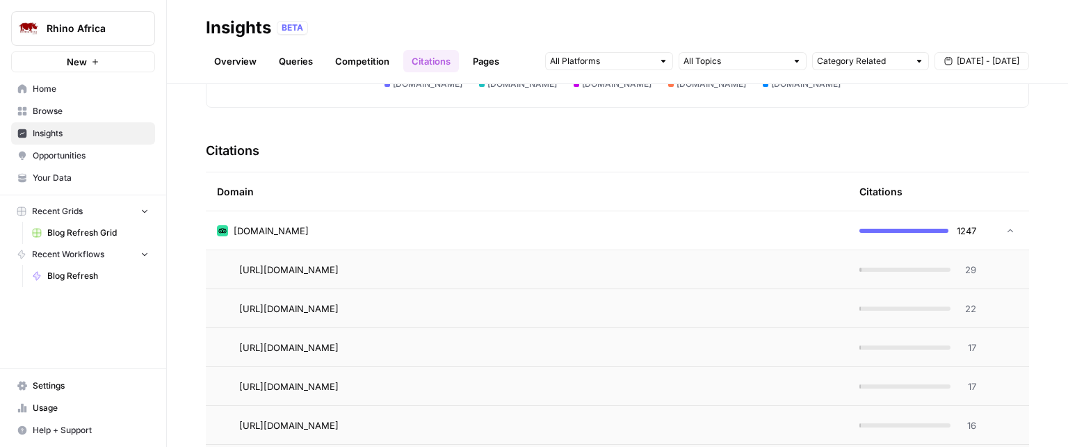
click at [350, 227] on div "[DOMAIN_NAME]" at bounding box center [527, 231] width 620 height 14
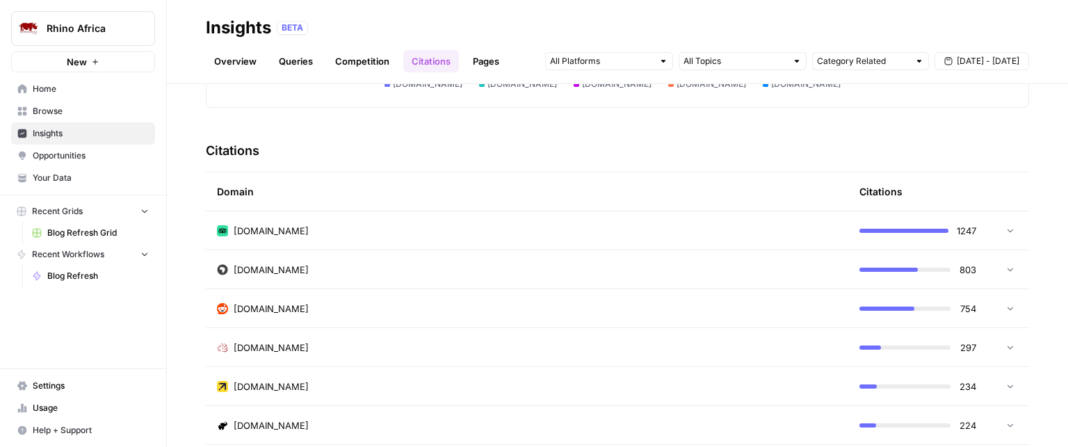
click at [323, 273] on div "[DOMAIN_NAME]" at bounding box center [527, 270] width 620 height 14
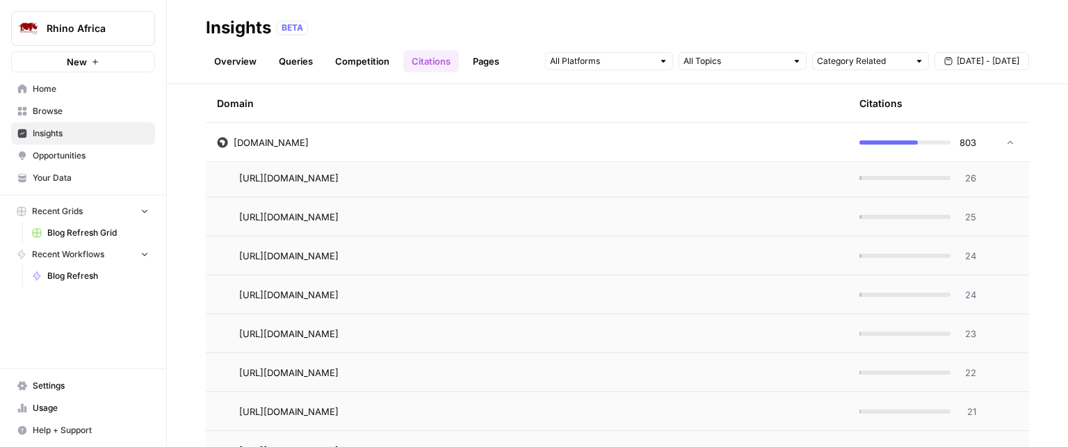
scroll to position [348, 0]
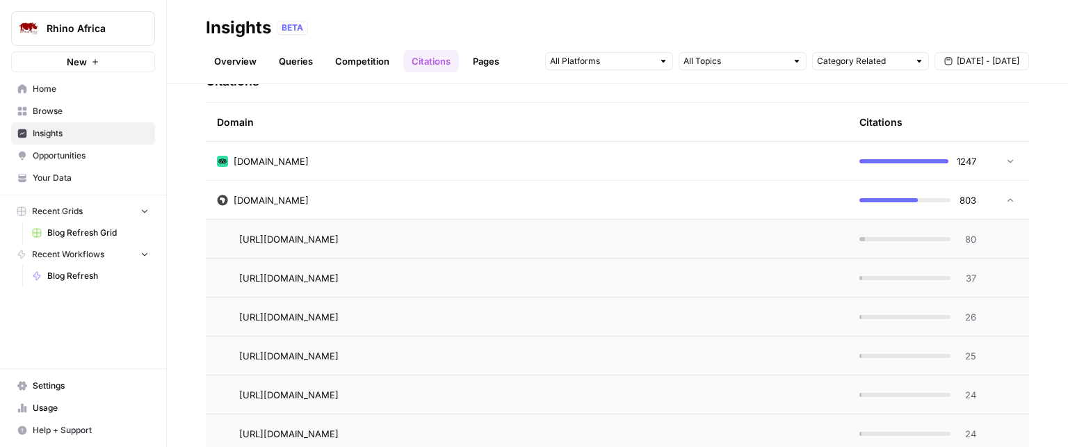
click at [477, 61] on link "Pages" at bounding box center [486, 61] width 43 height 22
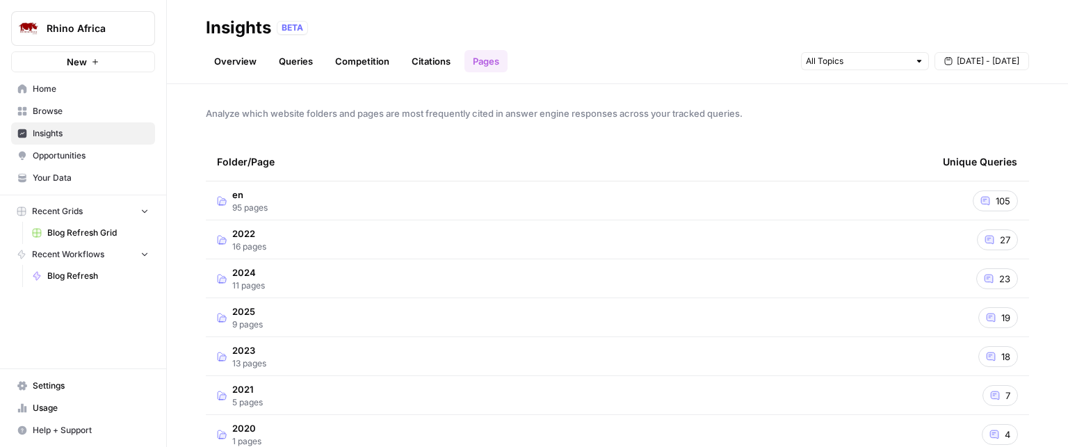
click at [289, 204] on td "en 95 pages" at bounding box center [569, 201] width 726 height 38
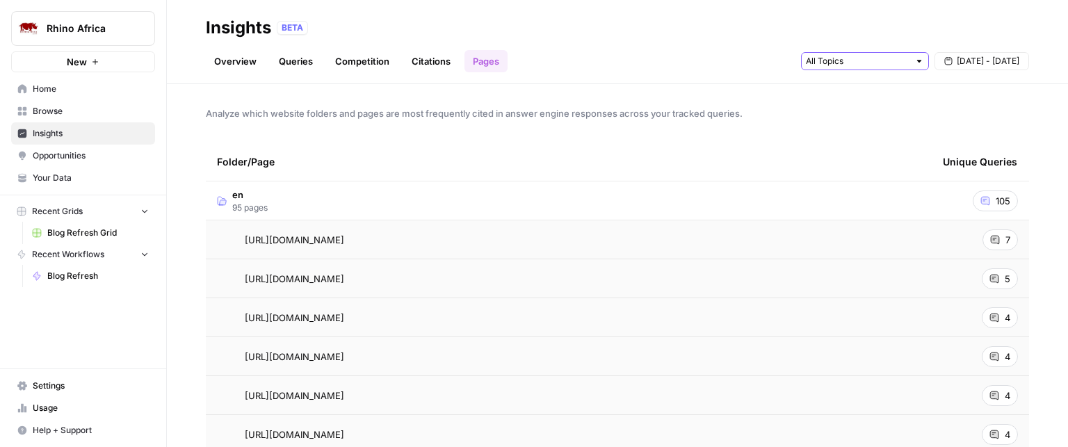
click at [860, 61] on input "text" at bounding box center [857, 61] width 103 height 14
click at [227, 65] on link "Overview" at bounding box center [235, 61] width 59 height 22
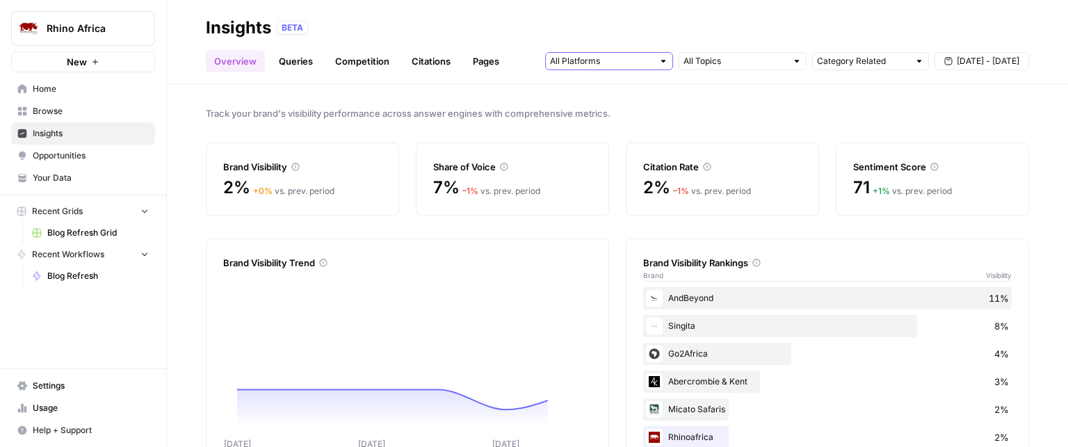
click at [586, 62] on input "text" at bounding box center [601, 61] width 103 height 14
click at [893, 63] on input "Category Related" at bounding box center [863, 61] width 92 height 14
type input "Category Related"
click at [623, 58] on input "text" at bounding box center [601, 61] width 103 height 14
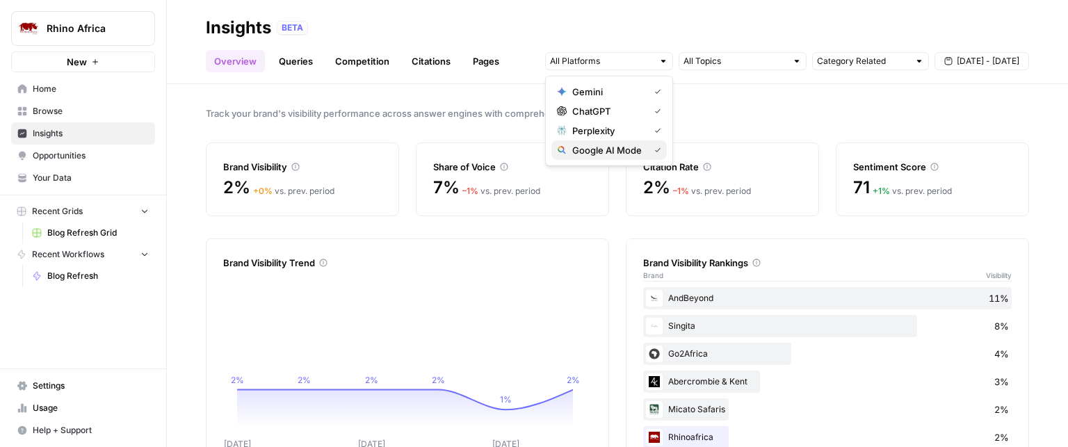
click at [591, 147] on span "Google AI Mode" at bounding box center [607, 150] width 71 height 14
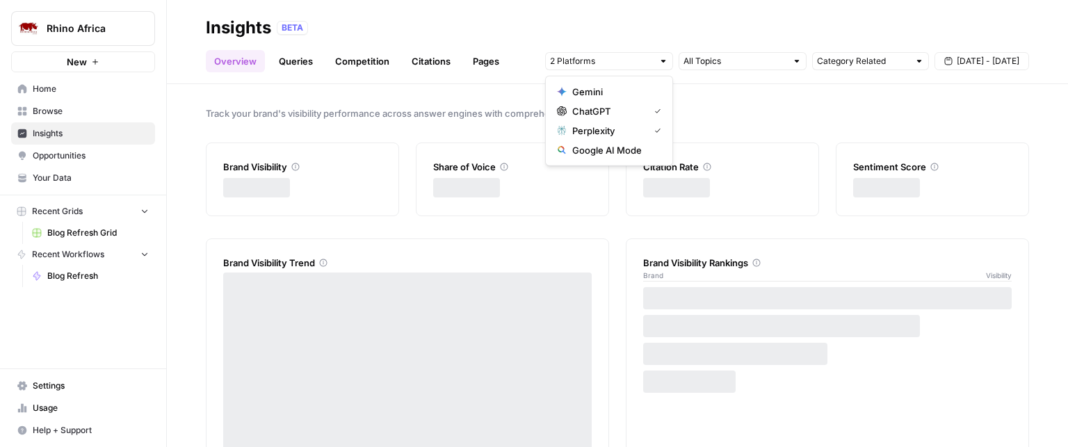
click at [589, 113] on span "ChatGPT" at bounding box center [607, 111] width 71 height 14
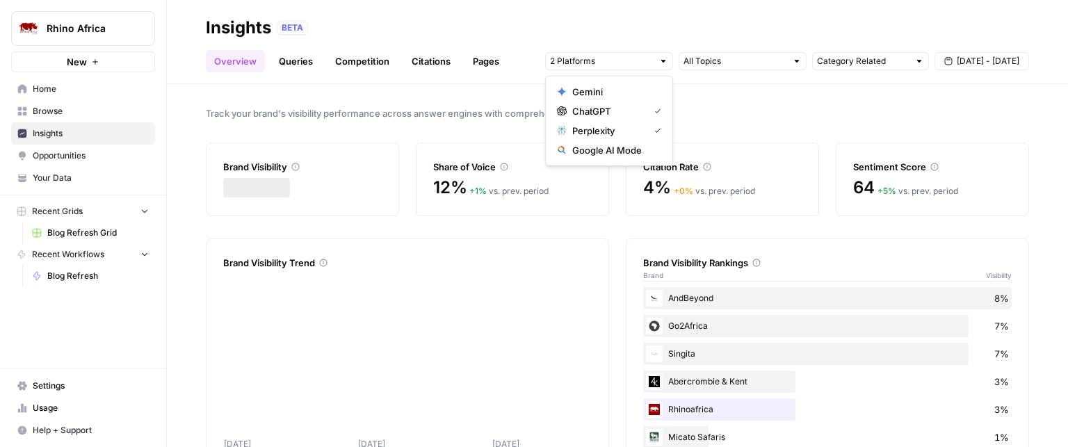
click at [588, 127] on span "Perplexity" at bounding box center [607, 131] width 71 height 14
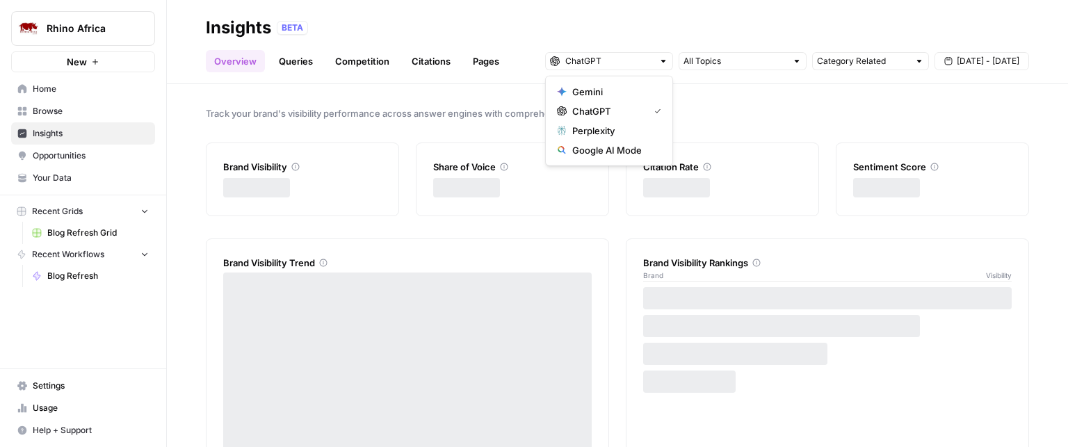
click at [587, 151] on span "Google AI Mode" at bounding box center [613, 150] width 83 height 14
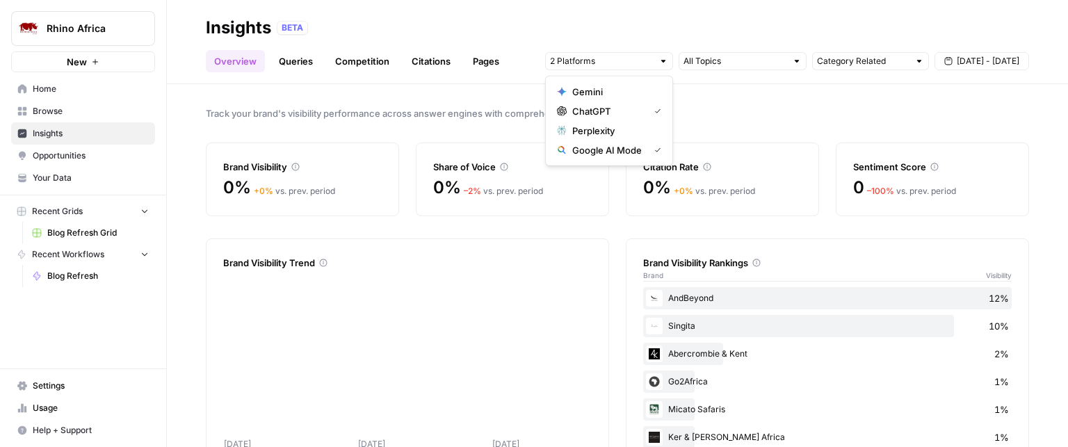
click at [593, 108] on span "ChatGPT" at bounding box center [607, 111] width 71 height 14
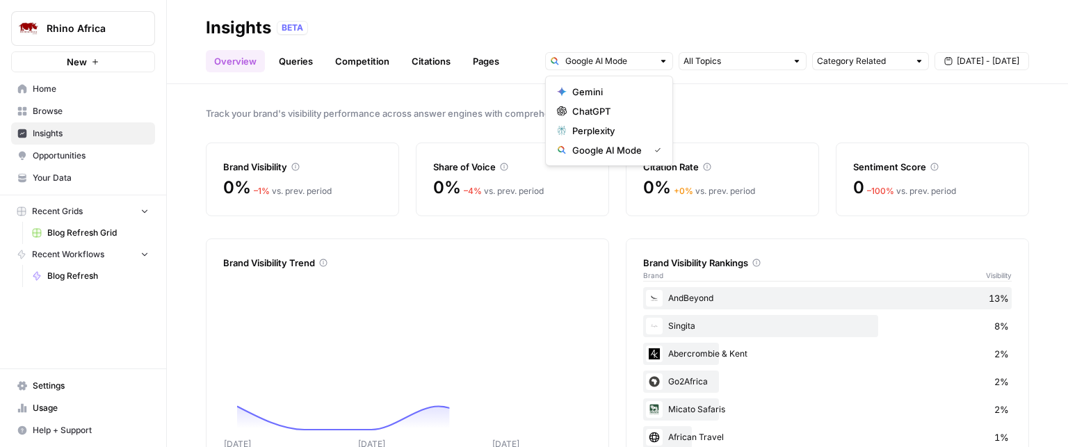
click at [806, 104] on div "Track your brand's visibility performance across answer engines with comprehens…" at bounding box center [617, 265] width 901 height 363
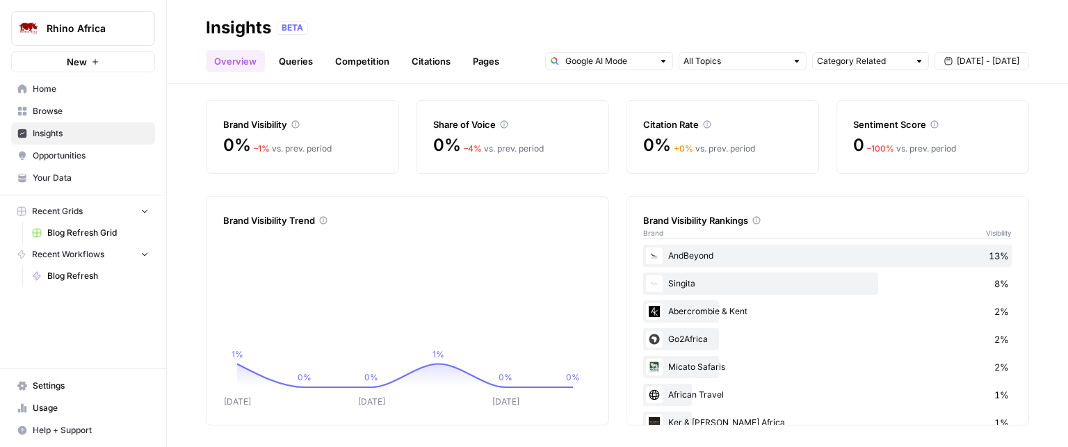
scroll to position [53, 0]
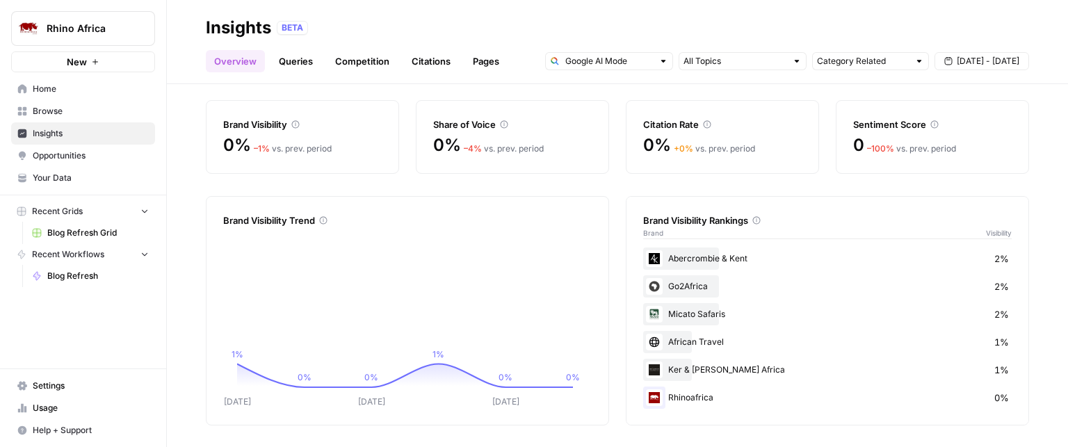
click at [693, 399] on div "Rhinoafrica 0%" at bounding box center [827, 398] width 369 height 22
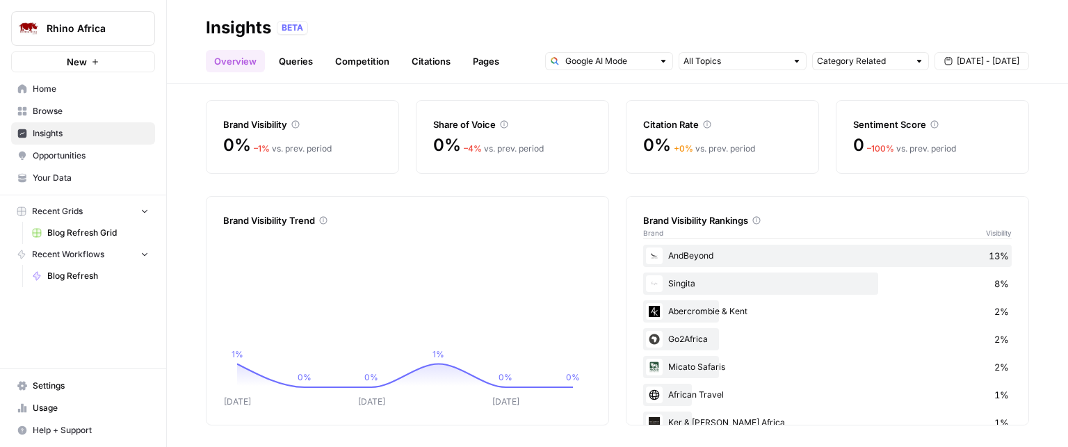
click at [882, 184] on div "Track your brand's visibility performance across answer engines with comprehens…" at bounding box center [617, 265] width 901 height 363
click at [607, 59] on input "text" at bounding box center [610, 61] width 88 height 14
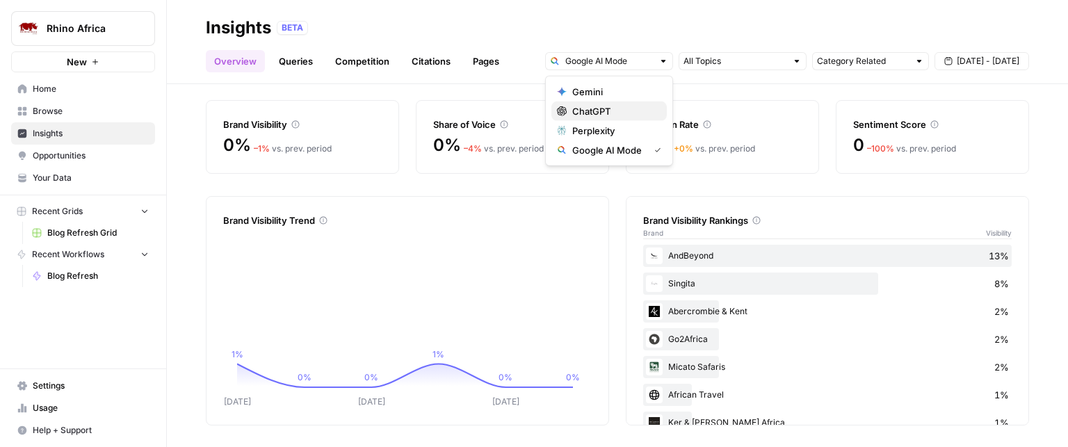
click at [593, 111] on span "ChatGPT" at bounding box center [613, 111] width 83 height 14
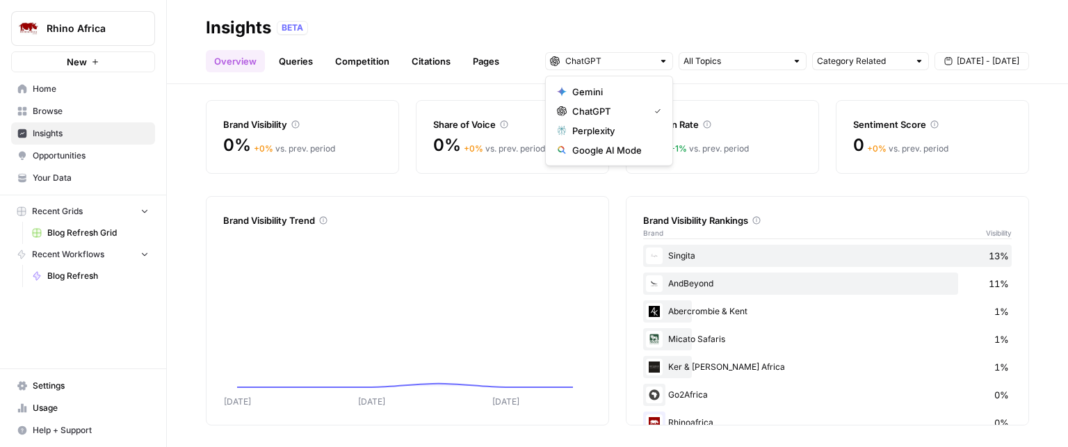
click at [563, 198] on div "Brand Visibility Trend" at bounding box center [407, 212] width 369 height 31
click at [675, 255] on div "Singita 13%" at bounding box center [827, 256] width 369 height 22
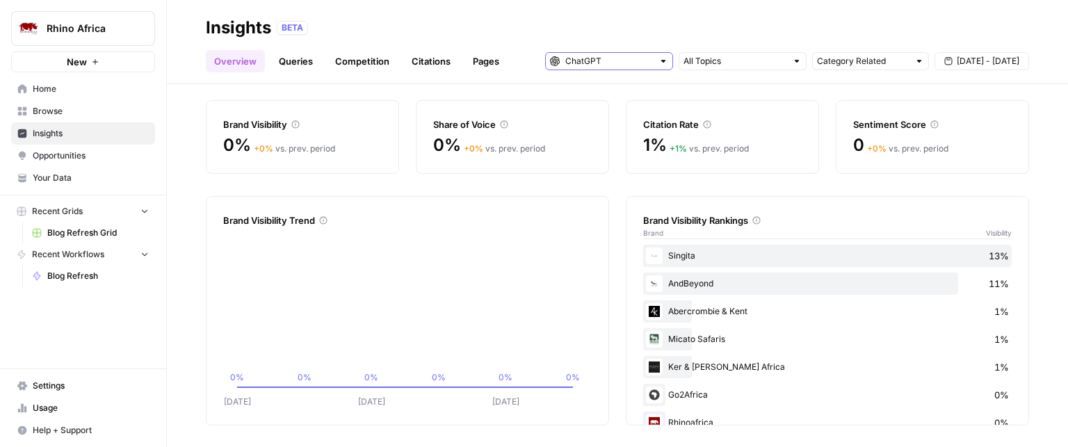
click at [627, 60] on input "text" at bounding box center [610, 61] width 88 height 14
click at [596, 127] on span "Perplexity" at bounding box center [613, 131] width 83 height 14
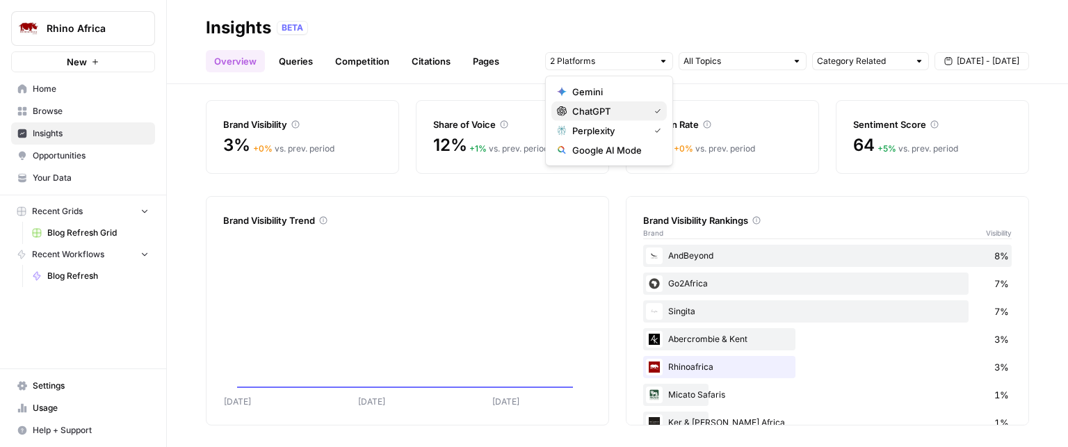
click at [598, 113] on span "ChatGPT" at bounding box center [607, 111] width 71 height 14
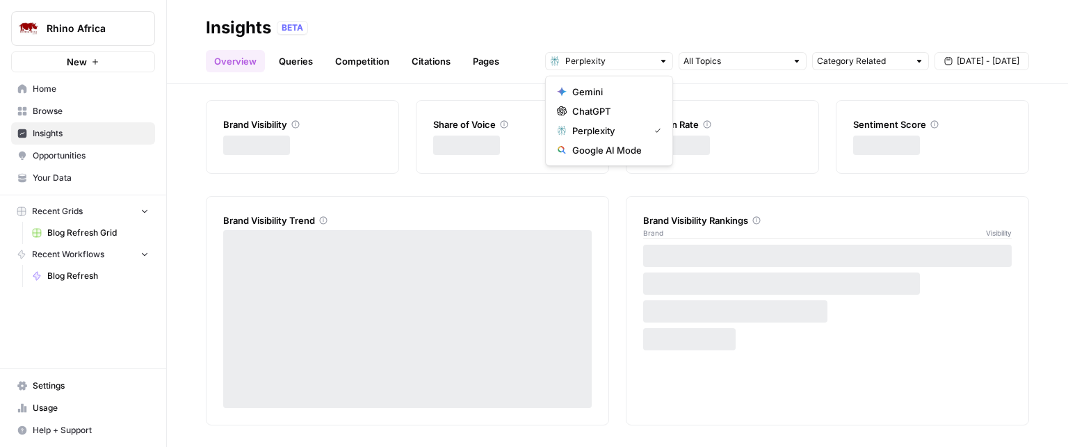
click at [778, 91] on div "Track your brand's visibility performance across answer engines with comprehens…" at bounding box center [617, 265] width 901 height 363
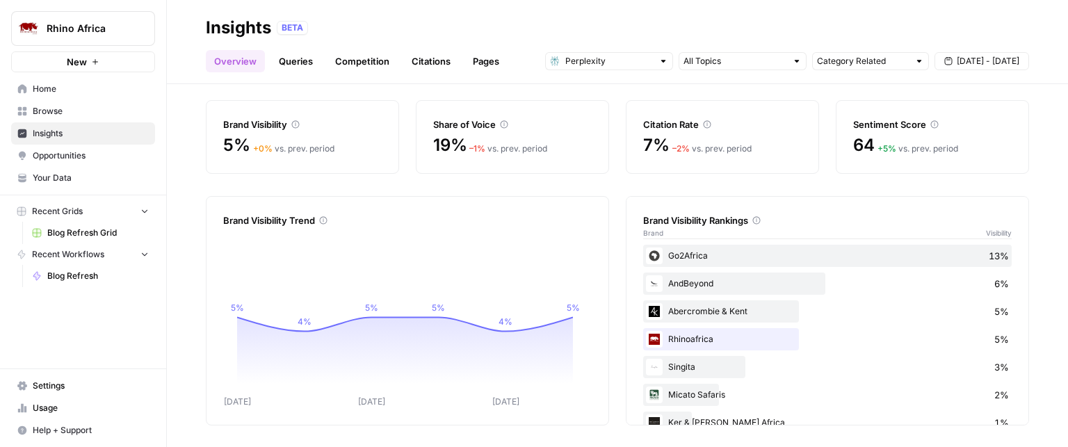
drag, startPoint x: 664, startPoint y: 256, endPoint x: 701, endPoint y: 258, distance: 36.9
click at [701, 258] on div "Go2Africa 13%" at bounding box center [827, 256] width 369 height 22
click at [590, 61] on input "text" at bounding box center [610, 61] width 88 height 14
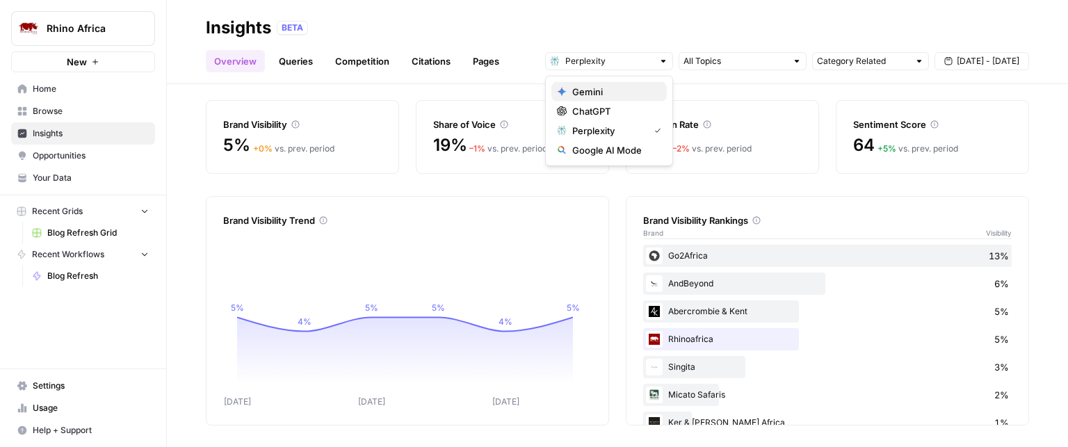
click at [598, 83] on button "Gemini" at bounding box center [609, 91] width 115 height 19
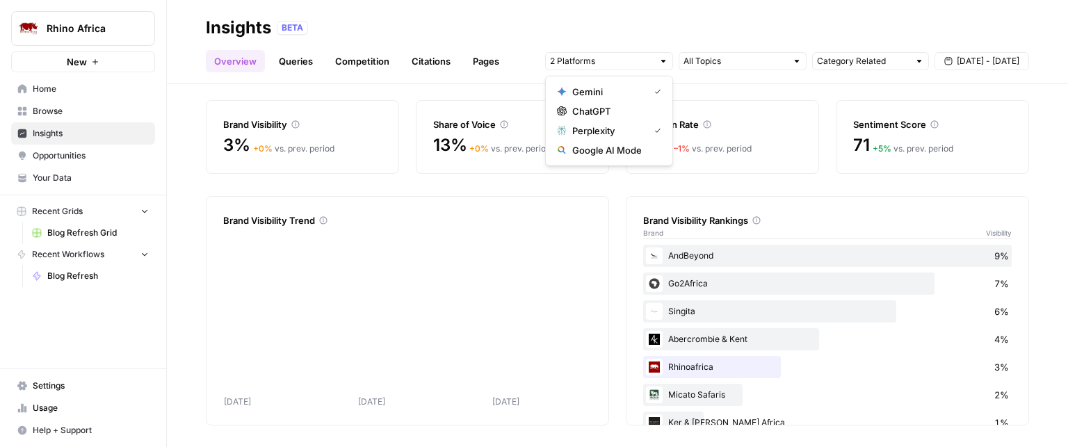
click at [600, 134] on span "Perplexity" at bounding box center [607, 131] width 71 height 14
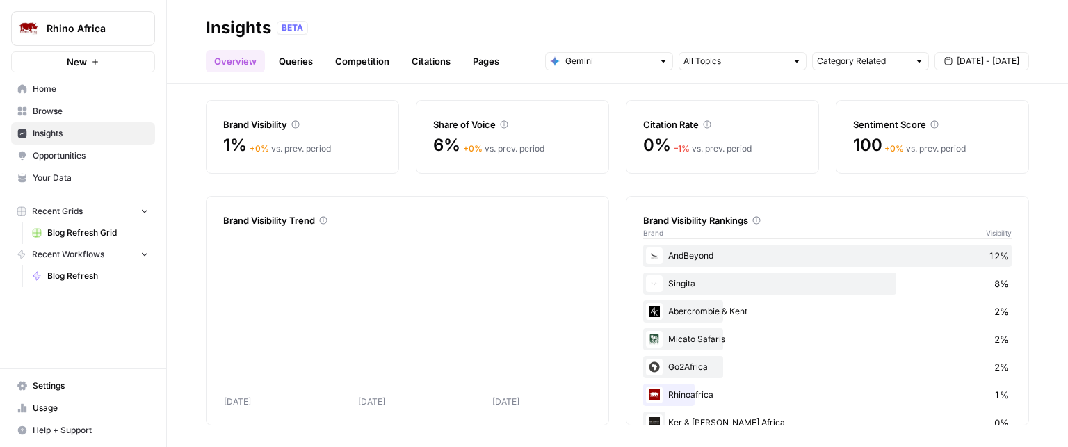
click at [770, 90] on div "Track your brand's visibility performance across answer engines with comprehens…" at bounding box center [617, 265] width 901 height 363
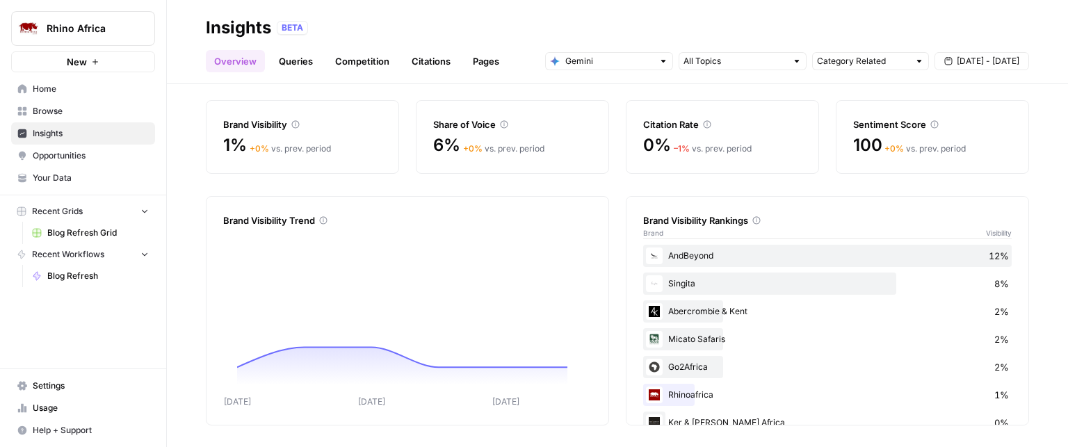
click at [697, 248] on div "AndBeyond 12%" at bounding box center [827, 256] width 369 height 22
click at [824, 296] on div "AndBeyond 12% Singita 8% Abercrombie & [GEOGRAPHIC_DATA] 2% Micato Safaris 2% G…" at bounding box center [827, 353] width 369 height 217
drag, startPoint x: 712, startPoint y: 250, endPoint x: 671, endPoint y: 254, distance: 41.2
click at [671, 254] on div "AndBeyond 12%" at bounding box center [827, 256] width 369 height 22
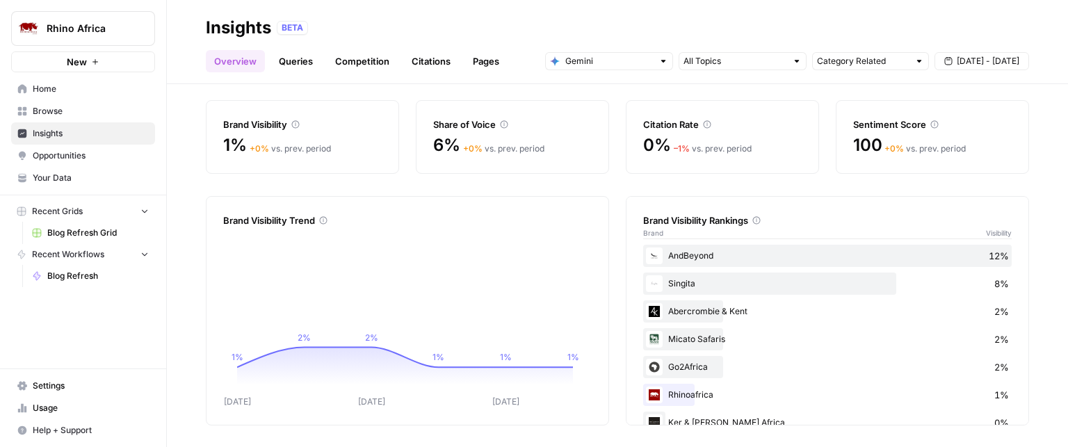
click at [671, 254] on div "AndBeyond 12%" at bounding box center [827, 256] width 369 height 22
drag, startPoint x: 661, startPoint y: 255, endPoint x: 707, endPoint y: 255, distance: 45.2
click at [707, 255] on div "AndBeyond 12%" at bounding box center [827, 256] width 369 height 22
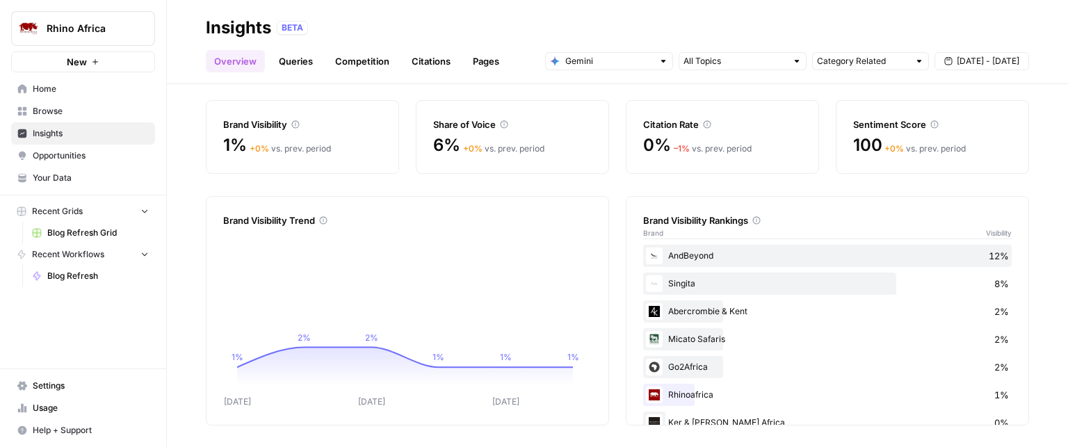
click at [682, 259] on div "AndBeyond 12%" at bounding box center [827, 256] width 369 height 22
click at [64, 153] on span "Opportunities" at bounding box center [91, 156] width 116 height 13
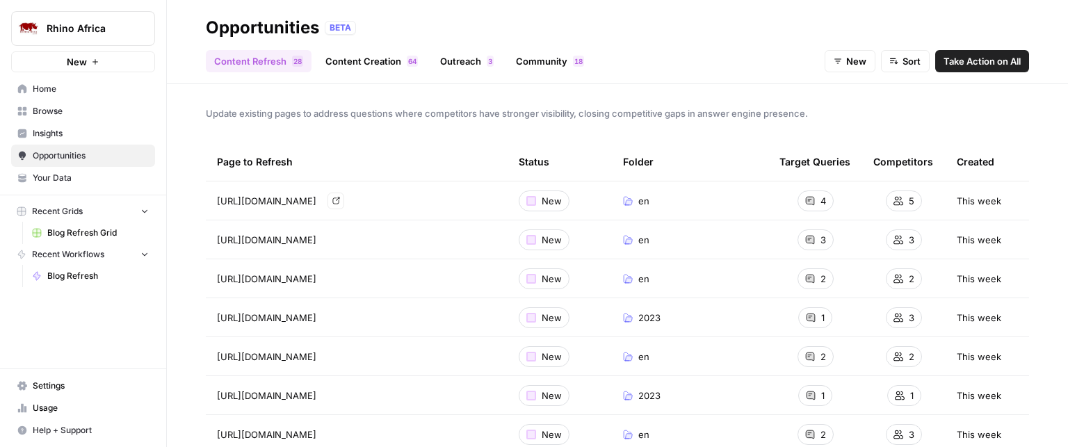
drag, startPoint x: 223, startPoint y: 205, endPoint x: 482, endPoint y: 205, distance: 258.8
click at [482, 205] on div "[URL][DOMAIN_NAME] Go to page" at bounding box center [357, 201] width 280 height 17
click at [385, 58] on link "Content Creation 4 6" at bounding box center [371, 61] width 109 height 22
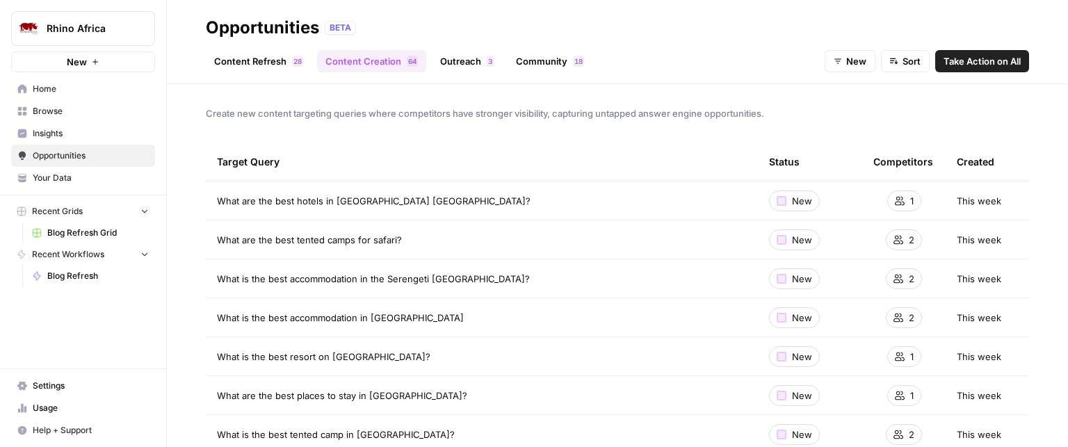
drag, startPoint x: 217, startPoint y: 202, endPoint x: 473, endPoint y: 198, distance: 256.0
click at [473, 198] on div "What are the best hotels in [GEOGRAPHIC_DATA] [GEOGRAPHIC_DATA]?" at bounding box center [482, 201] width 530 height 14
drag, startPoint x: 406, startPoint y: 239, endPoint x: 207, endPoint y: 242, distance: 199.7
click at [207, 242] on td "What are the best tented camps for safari?" at bounding box center [482, 239] width 552 height 38
drag, startPoint x: 218, startPoint y: 280, endPoint x: 538, endPoint y: 290, distance: 319.4
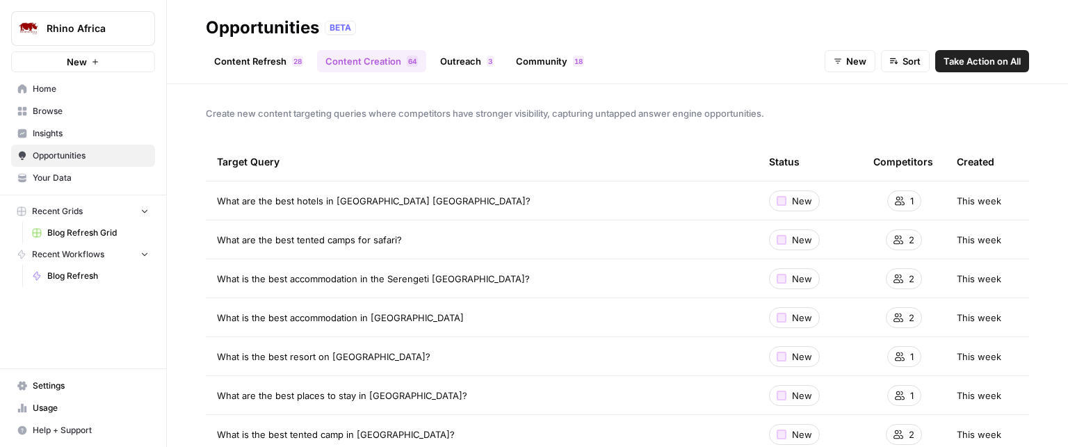
click at [538, 290] on td "What is the best accommodation in the Serengeti [GEOGRAPHIC_DATA]?" at bounding box center [482, 278] width 552 height 38
drag, startPoint x: 465, startPoint y: 317, endPoint x: 203, endPoint y: 324, distance: 261.6
click at [203, 324] on div "Create new content targeting queries where competitors have stronger visibility…" at bounding box center [617, 265] width 901 height 363
click at [399, 316] on span "What is the best accommodation in [GEOGRAPHIC_DATA]" at bounding box center [340, 318] width 247 height 14
click at [471, 60] on link "Outreach 3" at bounding box center [467, 61] width 70 height 22
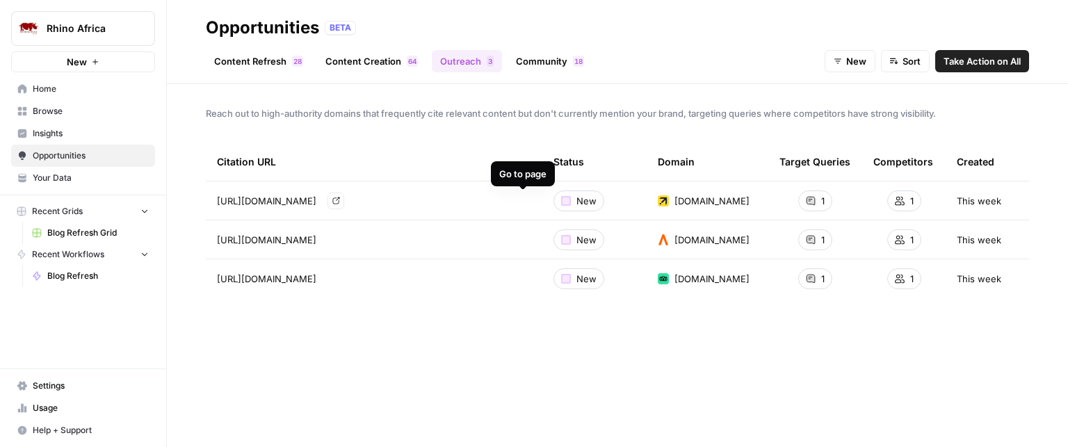
click at [339, 200] on icon "Go to page https://www.expedia.com/Mozambique.d123.Destination-Travel-Guides" at bounding box center [335, 201] width 7 height 7
drag, startPoint x: 218, startPoint y: 161, endPoint x: 328, endPoint y: 163, distance: 110.6
click at [328, 163] on div "Citation URL" at bounding box center [374, 162] width 314 height 38
click at [392, 323] on div "Citation URL Status Domain Target Queries Competitors Created [URL][DOMAIN_NAME…" at bounding box center [618, 284] width 824 height 282
click at [522, 56] on link "Community 8 1" at bounding box center [550, 61] width 85 height 22
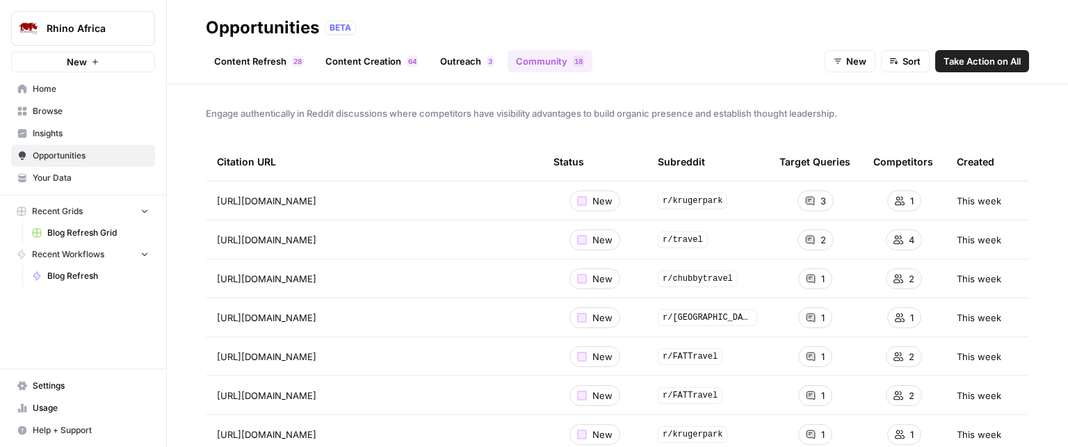
click at [851, 65] on span "New" at bounding box center [857, 61] width 20 height 14
click at [753, 56] on div "Content Refresh 8 2 Content Creation 4 6 Outreach 3 Community 8 1 New Sort Take…" at bounding box center [618, 55] width 824 height 33
click at [62, 207] on span "Recent Grids" at bounding box center [57, 211] width 51 height 13
click at [78, 232] on span "Recent Workflows" at bounding box center [68, 232] width 72 height 13
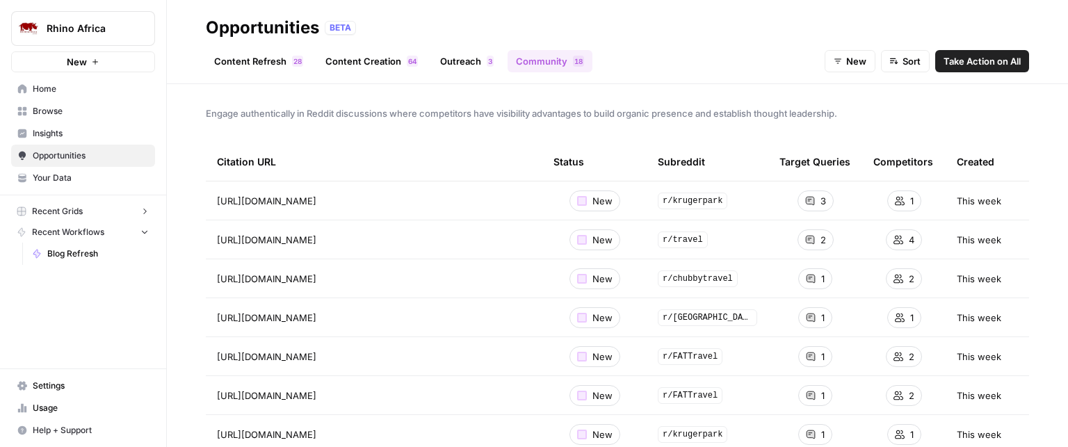
click at [48, 111] on span "Browse" at bounding box center [91, 111] width 116 height 13
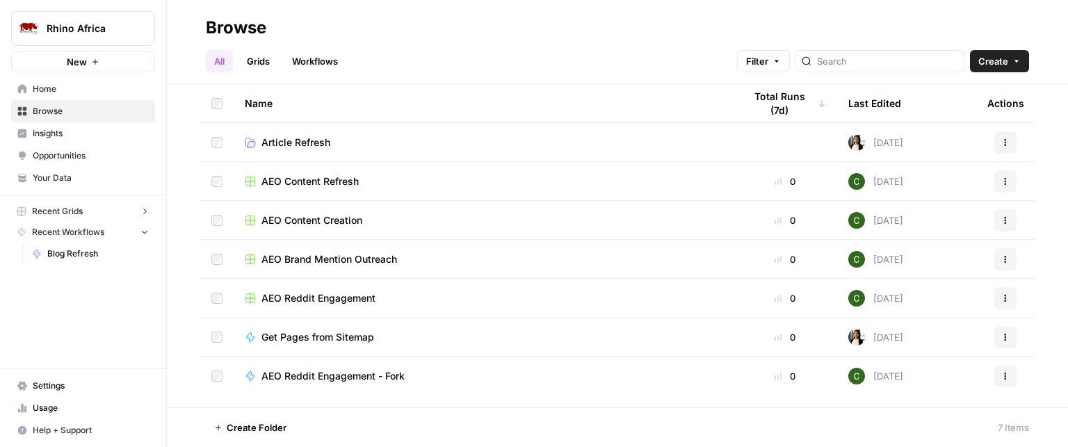
click at [374, 257] on span "AEO Brand Mention Outreach" at bounding box center [330, 259] width 136 height 14
click at [335, 298] on span "AEO Reddit Engagement" at bounding box center [319, 298] width 114 height 14
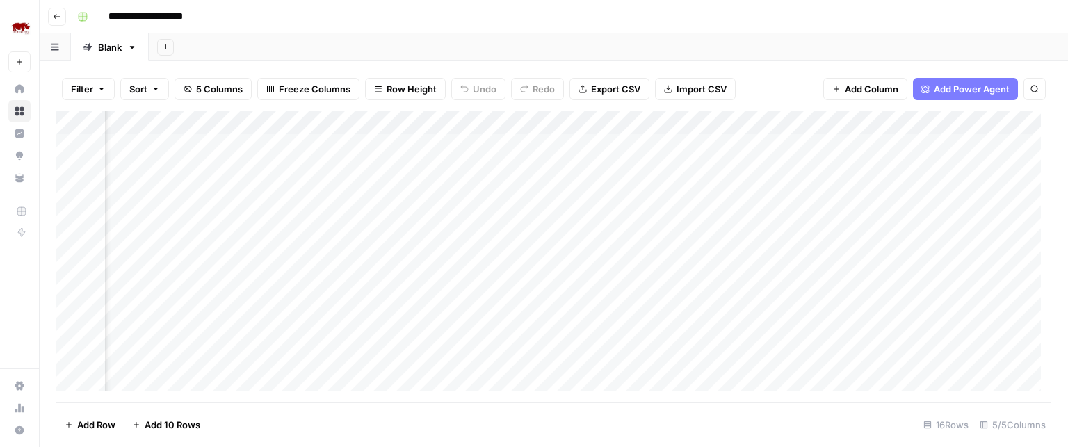
scroll to position [0, 69]
click at [53, 16] on icon "button" at bounding box center [57, 17] width 8 height 8
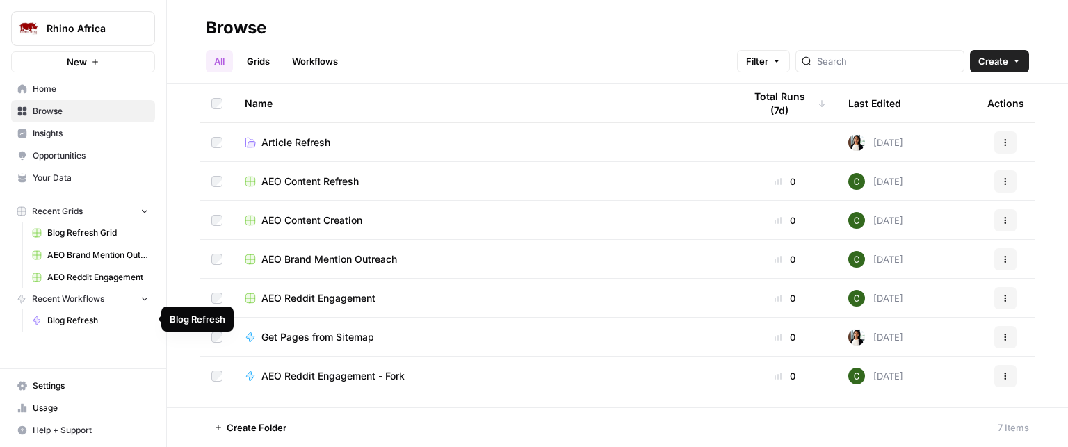
click at [83, 315] on span "Blog Refresh" at bounding box center [98, 320] width 102 height 13
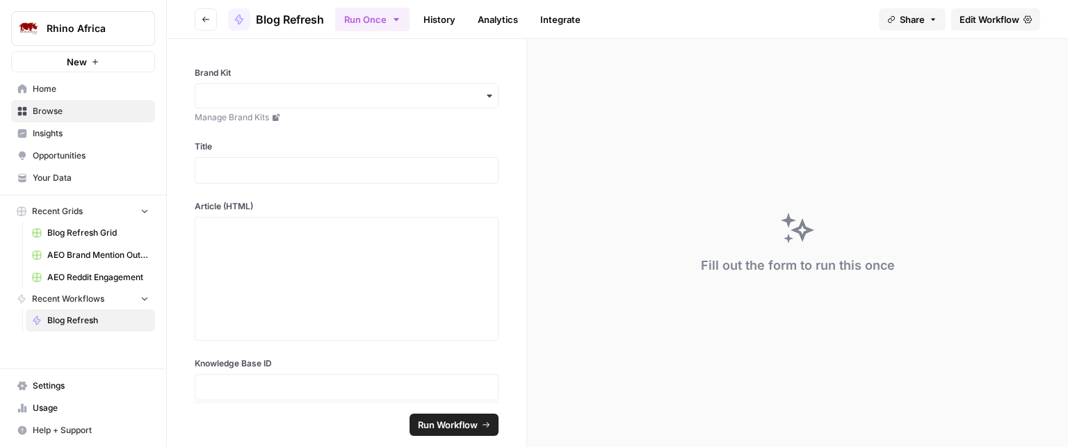
click at [985, 19] on span "Edit Workflow" at bounding box center [990, 20] width 60 height 14
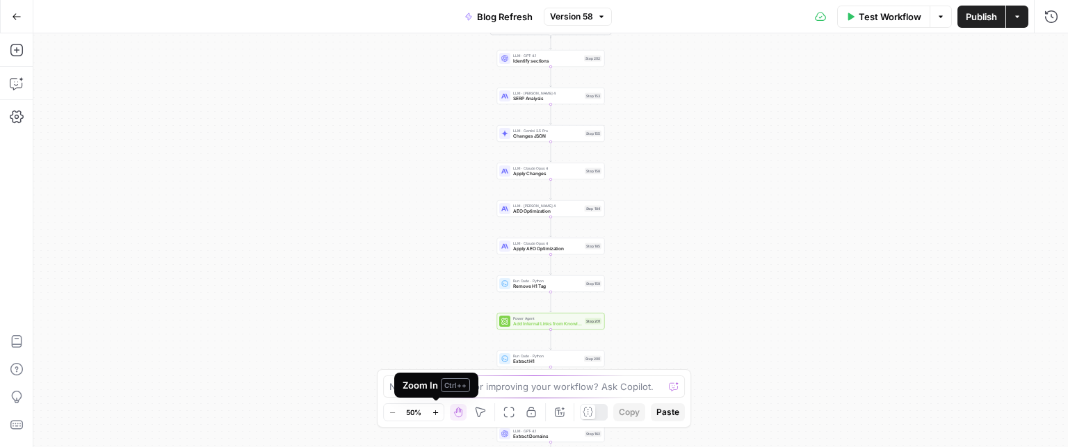
click at [435, 412] on icon "button" at bounding box center [435, 412] width 5 height 5
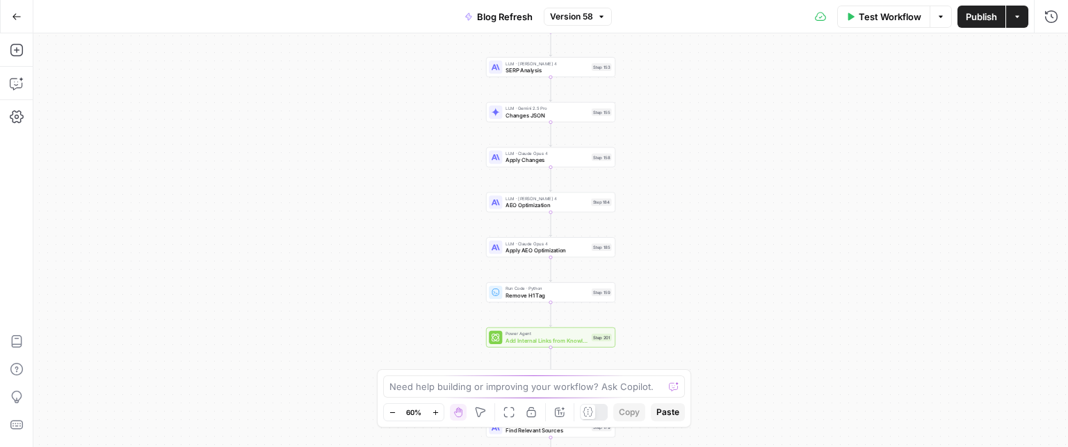
click at [435, 412] on icon "button" at bounding box center [435, 412] width 5 height 5
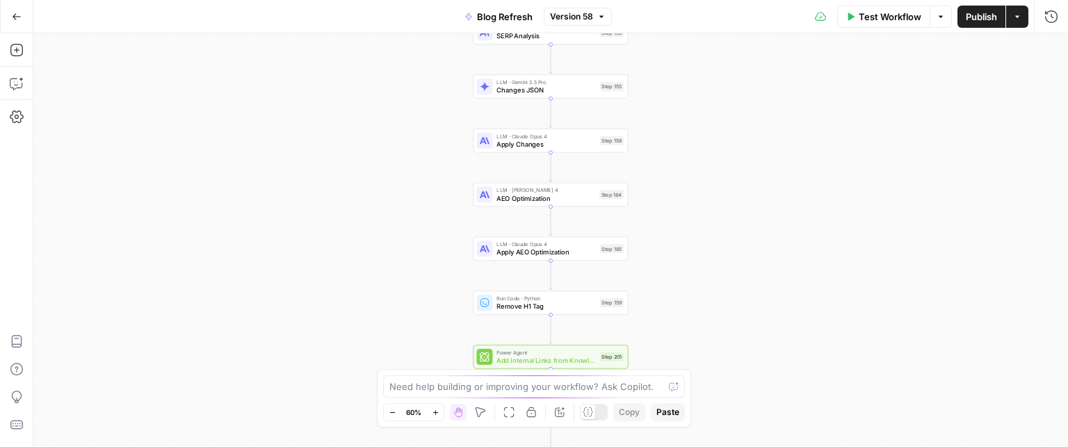
click at [435, 412] on icon "button" at bounding box center [435, 412] width 5 height 5
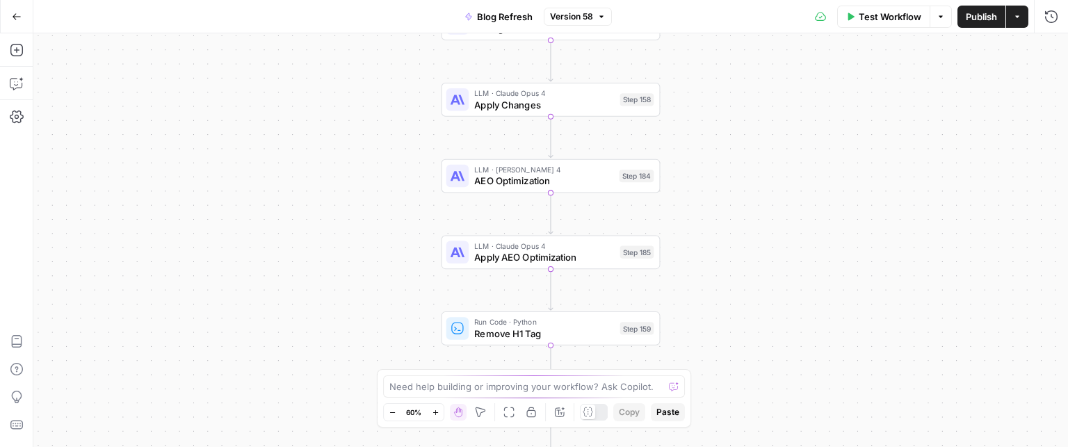
click at [435, 412] on icon "button" at bounding box center [435, 412] width 5 height 5
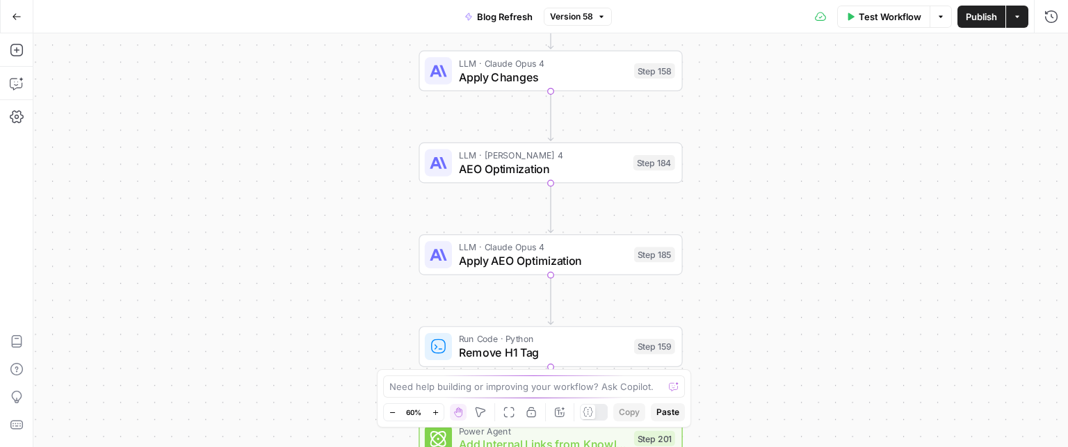
click at [435, 412] on icon "button" at bounding box center [435, 412] width 5 height 5
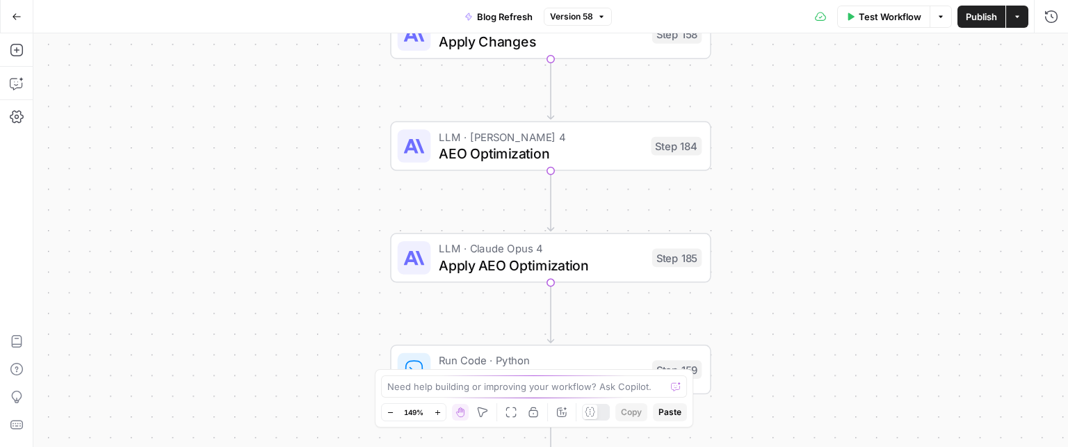
drag, startPoint x: 874, startPoint y: 142, endPoint x: 857, endPoint y: 233, distance: 92.8
click at [840, 349] on div "true false true false true false true false Workflow Set Inputs Inputs Power Ag…" at bounding box center [550, 240] width 1035 height 414
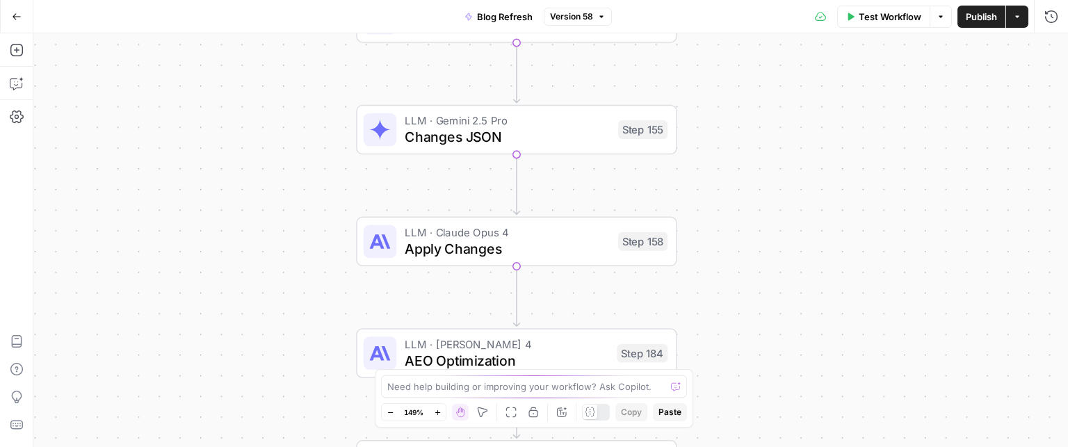
click at [877, 300] on div "true false true false true false true false Workflow Set Inputs Inputs Power Ag…" at bounding box center [550, 240] width 1035 height 414
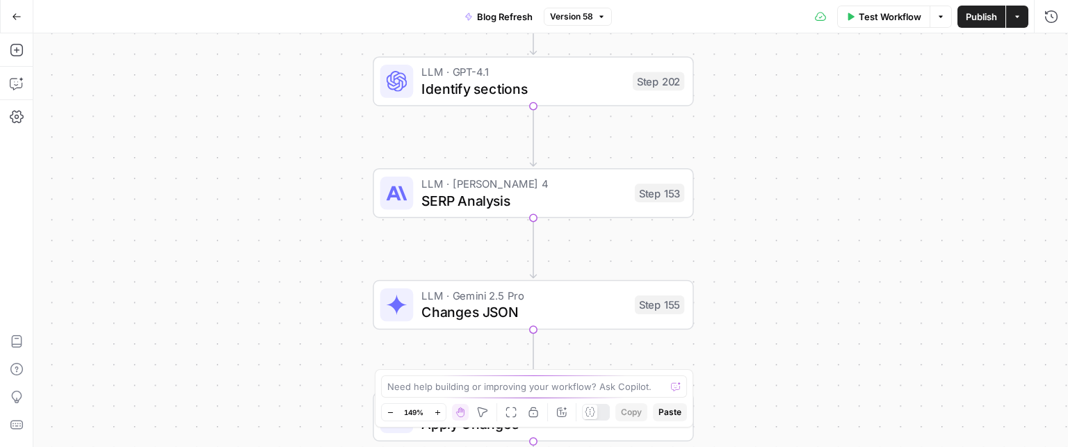
click at [874, 298] on div "true false true false true false true false Workflow Set Inputs Inputs Power Ag…" at bounding box center [550, 240] width 1035 height 414
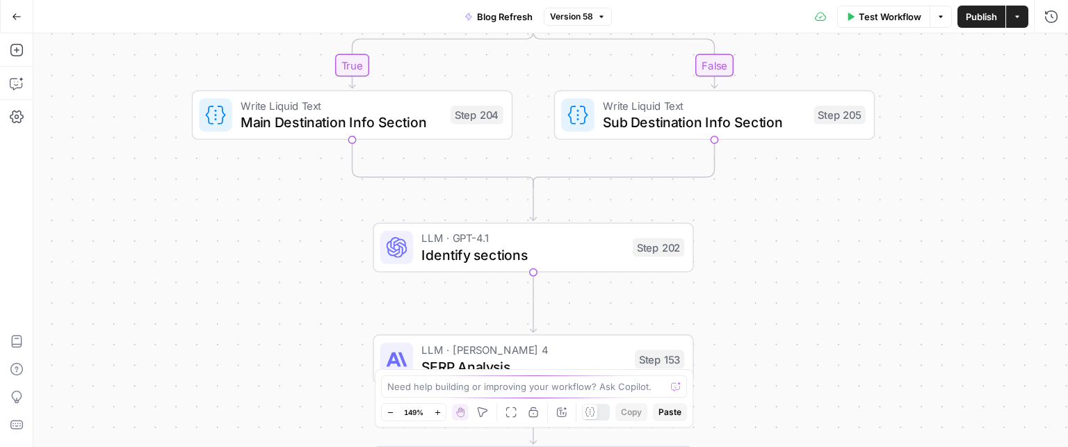
click at [900, 291] on div "true false true false true false true false Workflow Set Inputs Inputs Power Ag…" at bounding box center [550, 240] width 1035 height 414
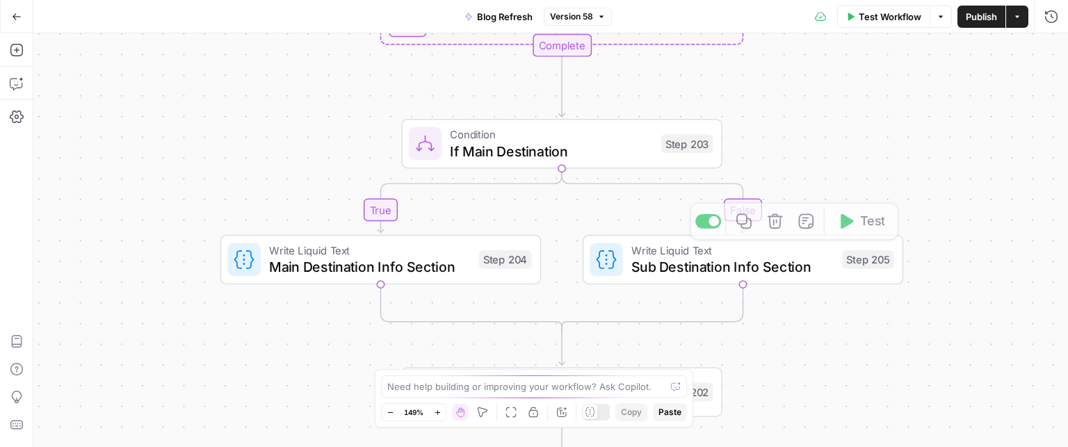
drag, startPoint x: 977, startPoint y: 282, endPoint x: 986, endPoint y: 127, distance: 155.4
click at [982, 307] on div "true false true false true false true false Workflow Set Inputs Inputs Power Ag…" at bounding box center [550, 240] width 1035 height 414
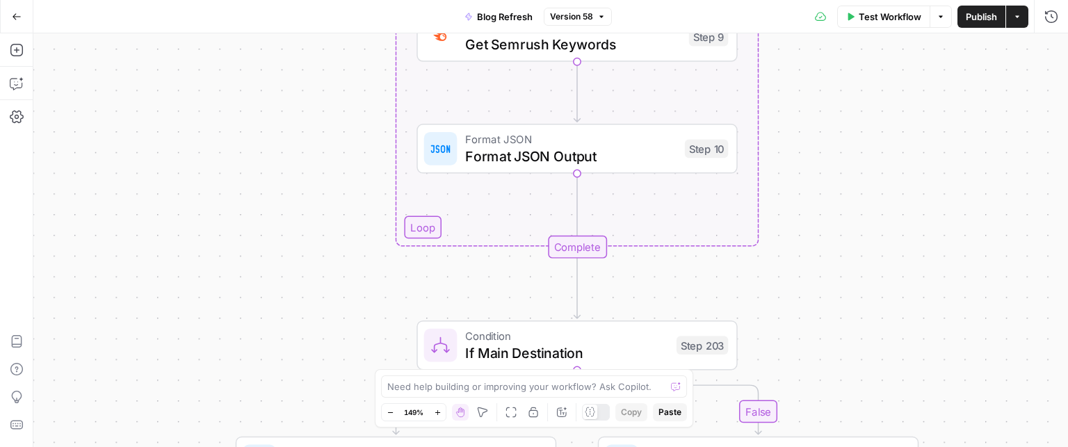
click at [970, 307] on div "true false true false true false true false Workflow Set Inputs Inputs Power Ag…" at bounding box center [550, 240] width 1035 height 414
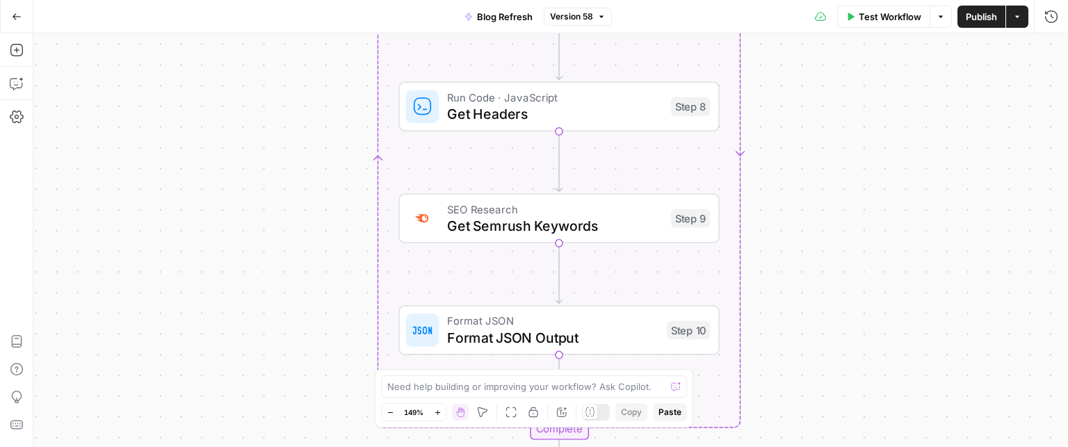
click at [935, 303] on div "true false true false true false true false Workflow Set Inputs Inputs Power Ag…" at bounding box center [550, 240] width 1035 height 414
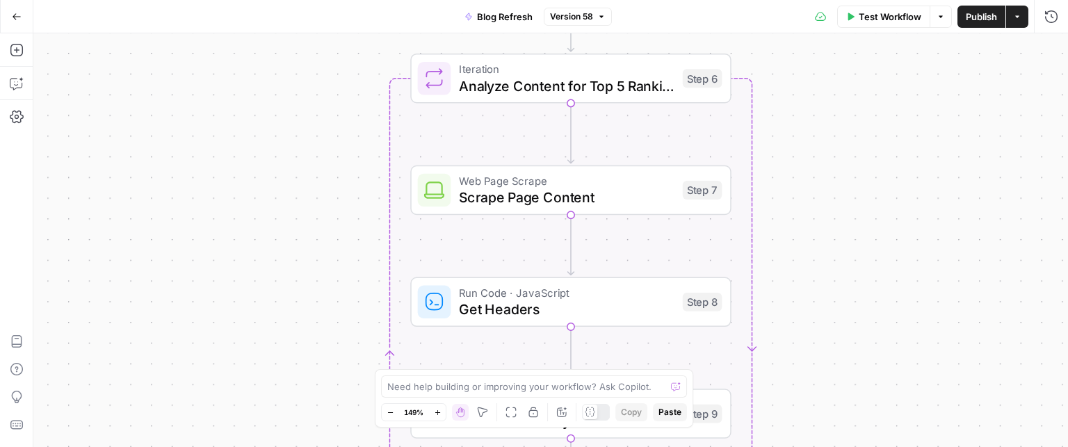
drag, startPoint x: 908, startPoint y: 113, endPoint x: 901, endPoint y: 132, distance: 19.8
click at [914, 285] on div "true false true false true false true false Workflow Set Inputs Inputs Power Ag…" at bounding box center [550, 240] width 1035 height 414
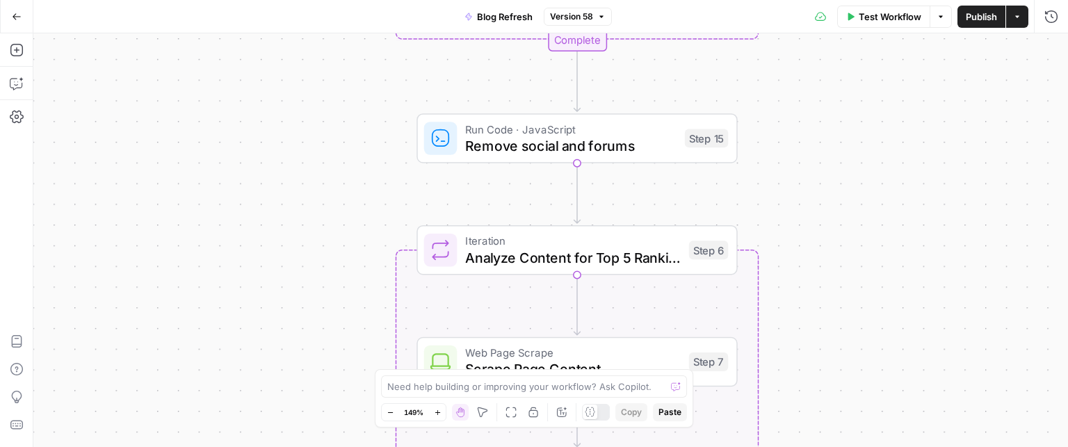
click at [914, 308] on div "true false true false true false true false Workflow Set Inputs Inputs Power Ag…" at bounding box center [550, 240] width 1035 height 414
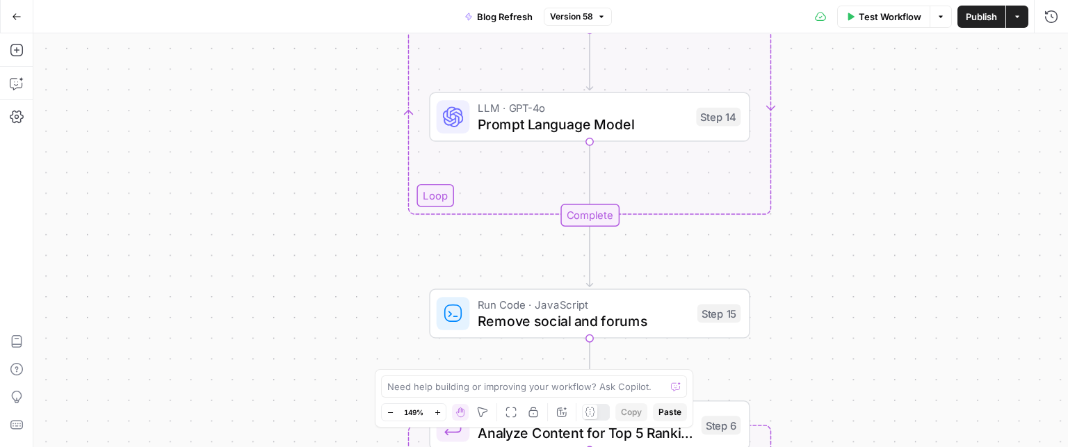
click at [947, 242] on div "true false true false true false true false Workflow Set Inputs Inputs Power Ag…" at bounding box center [550, 240] width 1035 height 414
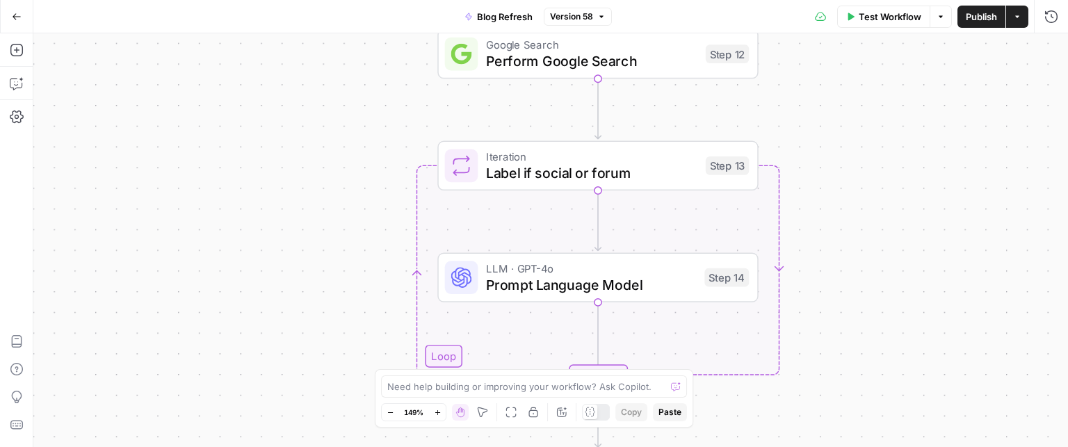
click at [963, 272] on div "true false true false true false true false Workflow Set Inputs Inputs Power Ag…" at bounding box center [550, 240] width 1035 height 414
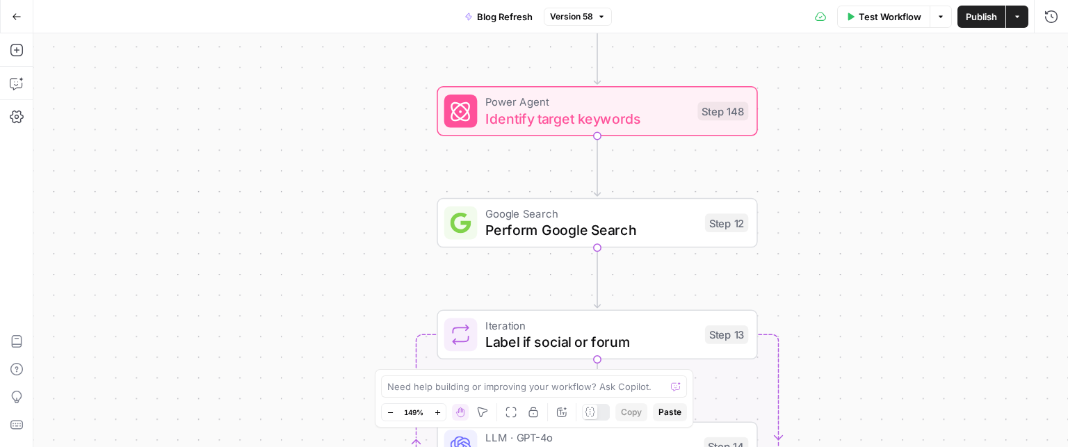
click at [948, 285] on div "true false true false true false true false Workflow Set Inputs Inputs Power Ag…" at bounding box center [550, 240] width 1035 height 414
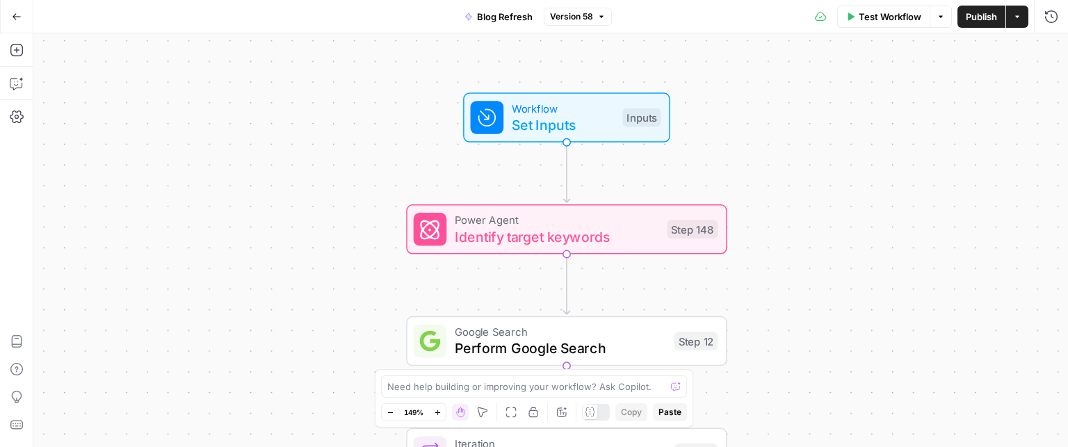
drag, startPoint x: 946, startPoint y: 268, endPoint x: 939, endPoint y: 116, distance: 152.5
click at [938, 116] on div "true false true false true false true false Workflow Set Inputs Inputs Power Ag…" at bounding box center [550, 240] width 1035 height 414
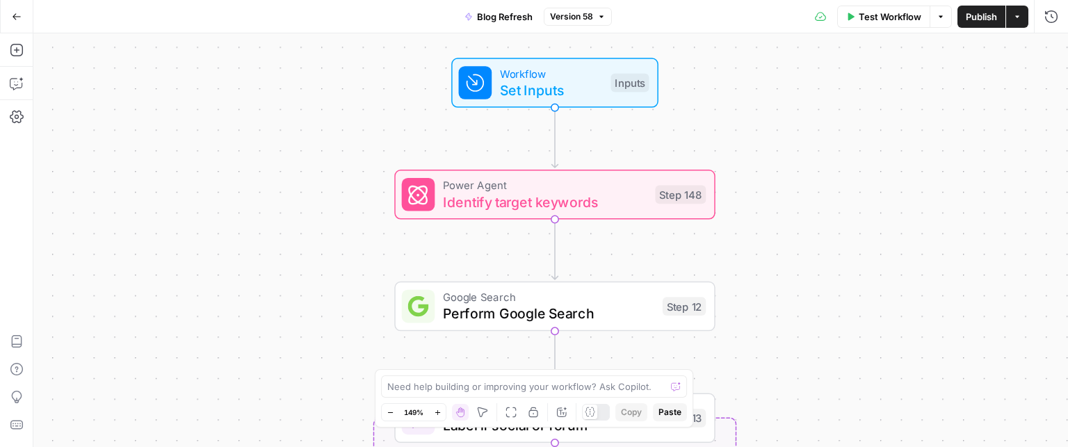
drag, startPoint x: 926, startPoint y: 241, endPoint x: 914, endPoint y: 211, distance: 32.2
click at [914, 211] on div "true false true false true false true false Workflow Set Inputs Inputs Power Ag…" at bounding box center [550, 240] width 1035 height 414
click at [515, 75] on span "Workflow" at bounding box center [551, 73] width 102 height 17
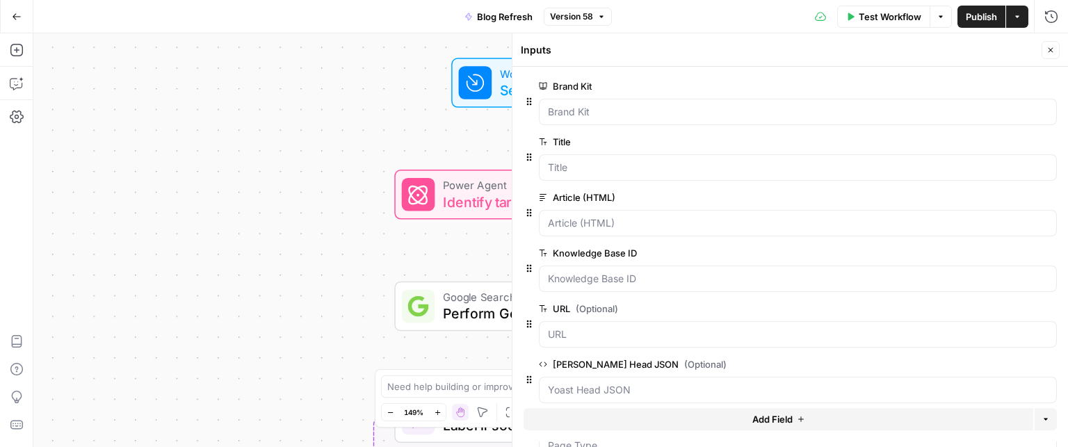
click at [787, 128] on div at bounding box center [791, 129] width 534 height 8
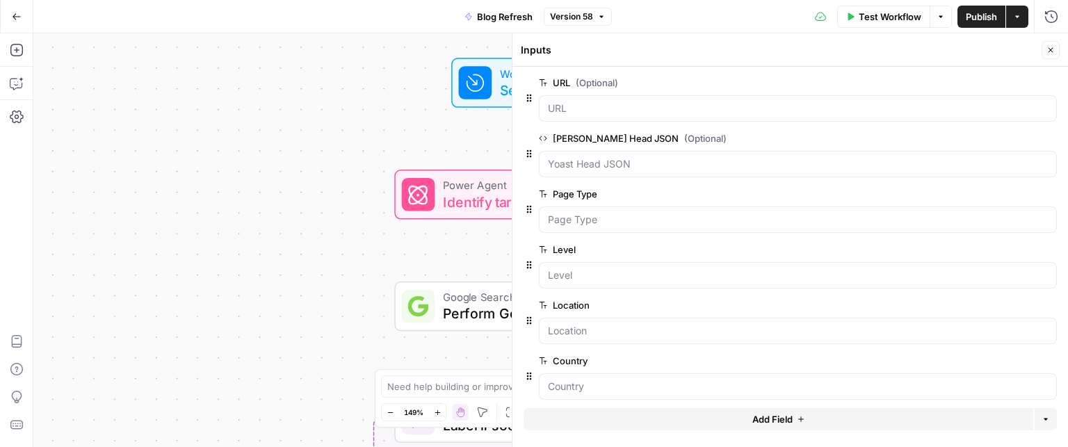
scroll to position [234, 0]
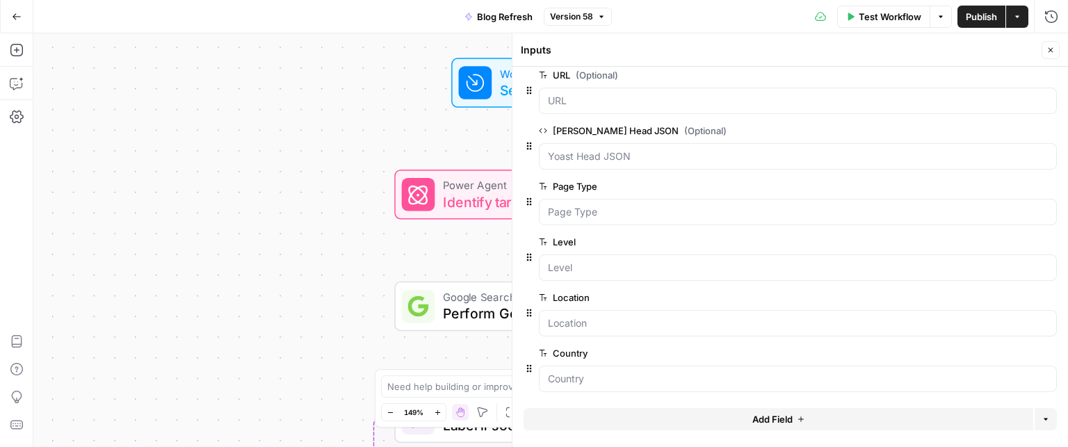
click at [246, 147] on div "true false true false false true false true Workflow Set Inputs Inputs Power Ag…" at bounding box center [550, 240] width 1035 height 414
click at [1055, 50] on span "Close" at bounding box center [1055, 50] width 1 height 1
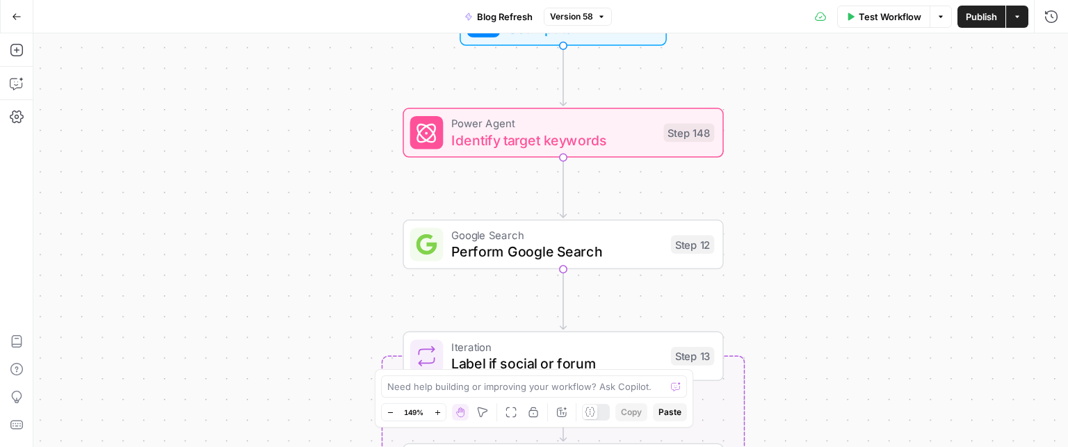
drag, startPoint x: 901, startPoint y: 226, endPoint x: 911, endPoint y: 170, distance: 56.4
click at [911, 170] on div "true false true false false true false true Workflow Set Inputs Inputs Power Ag…" at bounding box center [550, 240] width 1035 height 414
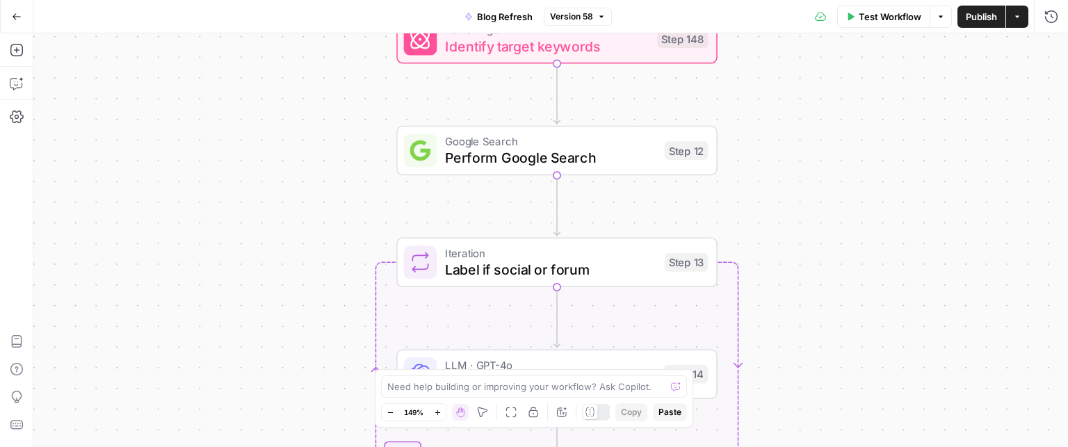
drag, startPoint x: 883, startPoint y: 271, endPoint x: 875, endPoint y: 169, distance: 102.5
click at [876, 177] on div "true false true false false true false true Workflow Set Inputs Inputs Power Ag…" at bounding box center [550, 240] width 1035 height 414
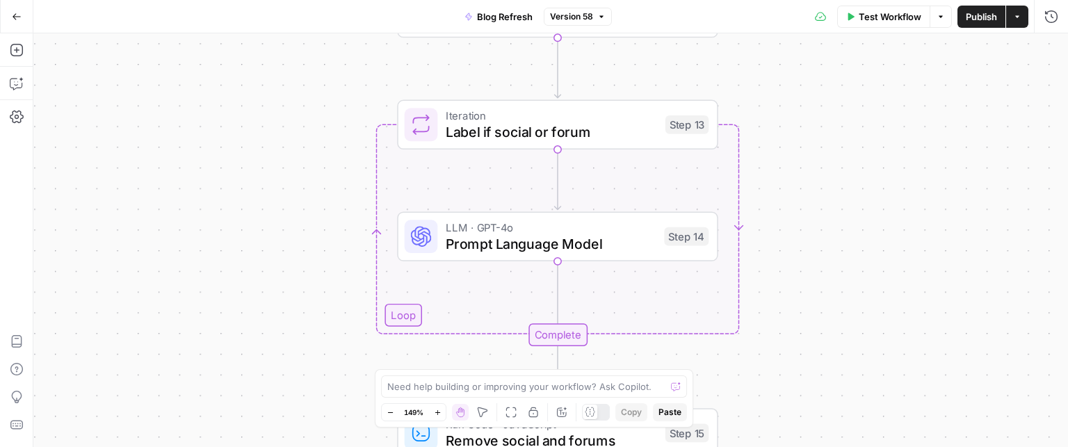
drag, startPoint x: 842, startPoint y: 345, endPoint x: 845, endPoint y: 166, distance: 178.8
click at [845, 166] on div "true false true false false true false true Workflow Set Inputs Inputs Power Ag…" at bounding box center [550, 240] width 1035 height 414
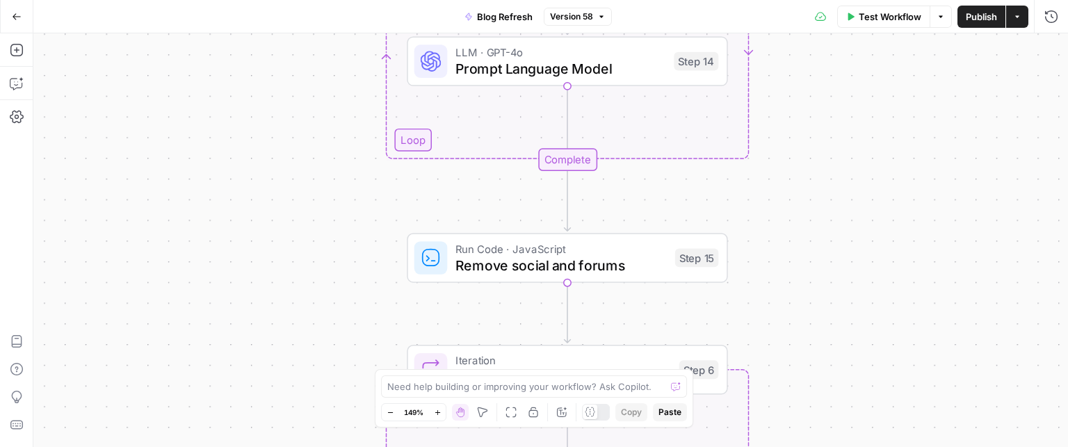
drag, startPoint x: 827, startPoint y: 323, endPoint x: 843, endPoint y: 150, distance: 173.2
click at [843, 151] on div "true false true false false true false true Workflow Set Inputs Inputs Power Ag…" at bounding box center [550, 240] width 1035 height 414
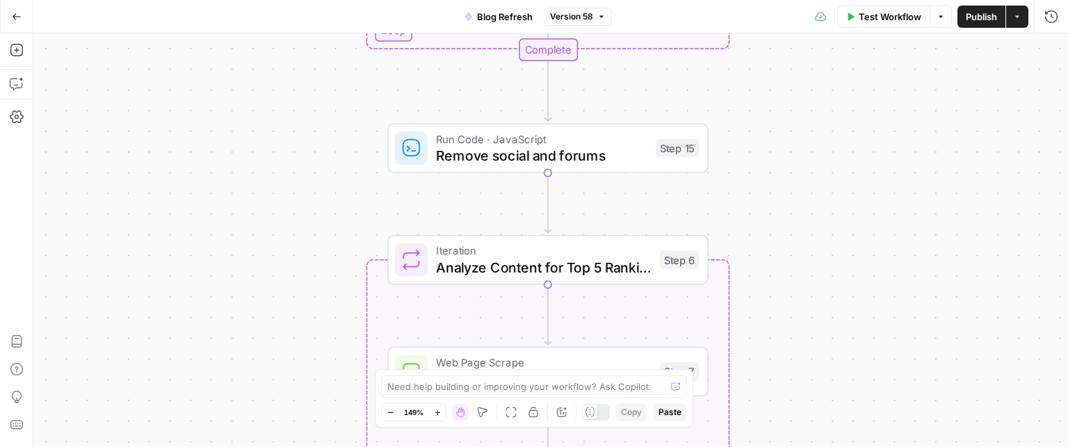
click at [824, 239] on div "true false true false false true false true Workflow Set Inputs Inputs Power Ag…" at bounding box center [550, 240] width 1035 height 414
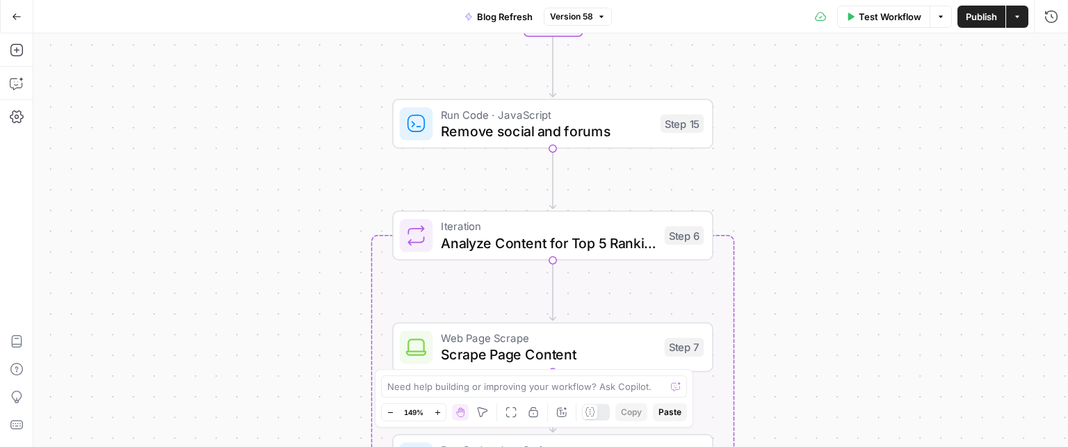
drag, startPoint x: 817, startPoint y: 302, endPoint x: 821, endPoint y: 278, distance: 24.8
click at [821, 278] on div "true false true false false true false true Workflow Set Inputs Inputs Power Ag…" at bounding box center [550, 240] width 1035 height 414
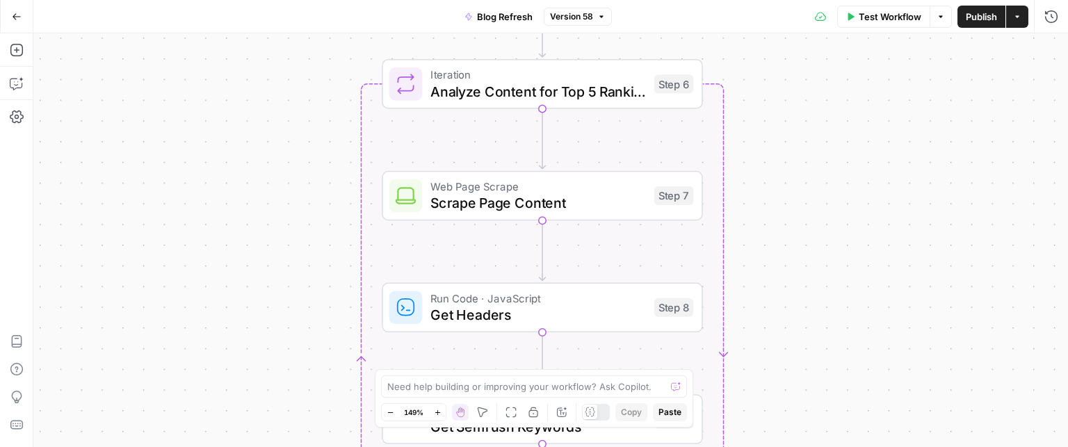
drag, startPoint x: 842, startPoint y: 348, endPoint x: 831, endPoint y: 197, distance: 152.0
click at [831, 197] on div "true false true false false true false true Workflow Set Inputs Inputs Power Ag…" at bounding box center [550, 240] width 1035 height 414
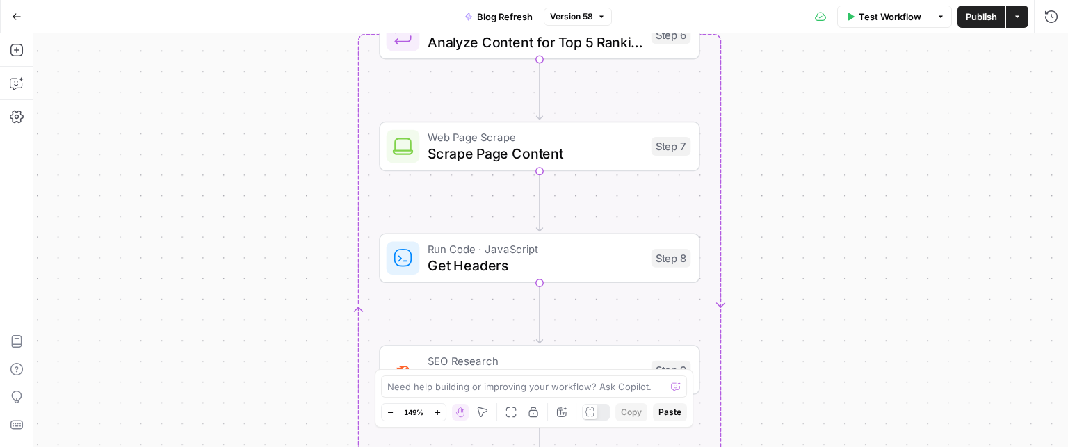
drag, startPoint x: 832, startPoint y: 196, endPoint x: 829, endPoint y: 147, distance: 49.5
click at [829, 147] on div "true false true false false true false true Workflow Set Inputs Inputs Power Ag…" at bounding box center [550, 240] width 1035 height 414
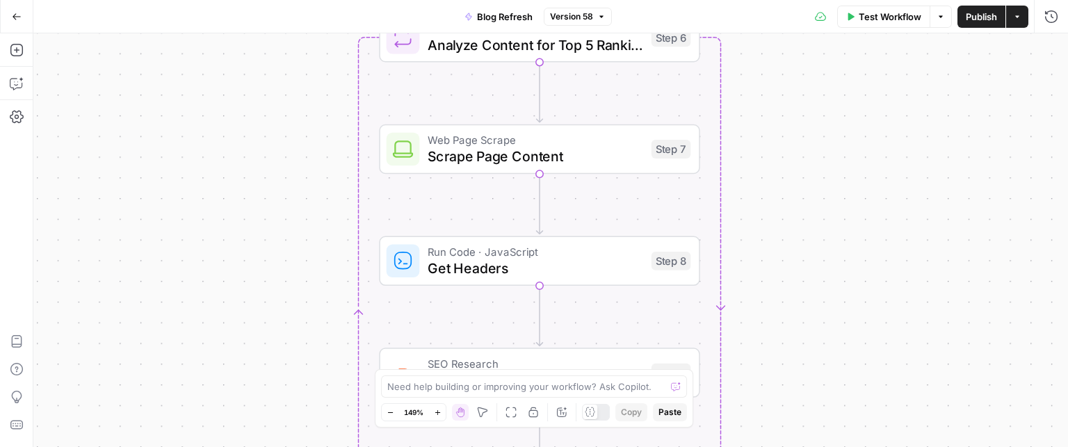
click at [821, 275] on div "true false true false false true false true Workflow Set Inputs Inputs Power Ag…" at bounding box center [550, 240] width 1035 height 414
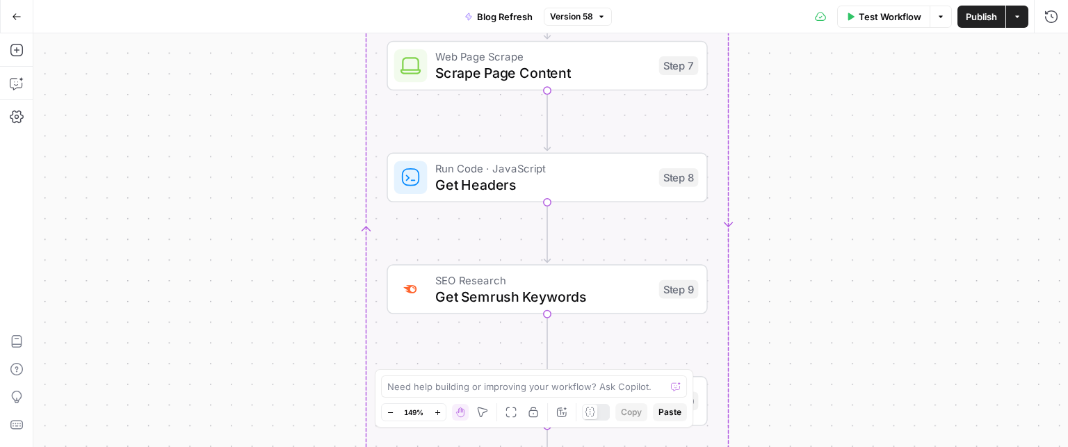
drag, startPoint x: 821, startPoint y: 278, endPoint x: 828, endPoint y: 194, distance: 84.5
click at [828, 194] on div "true false true false false true false true Workflow Set Inputs Inputs Power Ag…" at bounding box center [550, 240] width 1035 height 414
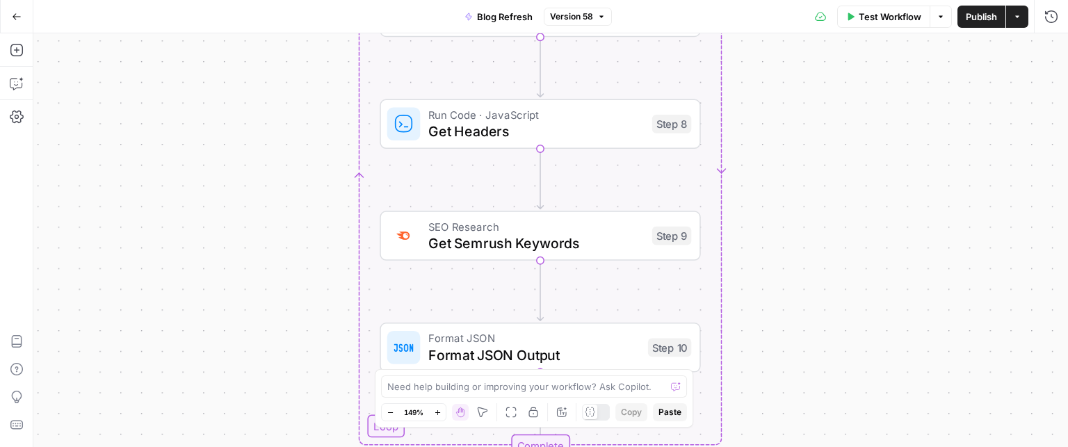
drag, startPoint x: 849, startPoint y: 311, endPoint x: 843, endPoint y: 258, distance: 53.2
click at [843, 258] on div "true false true false false true false true Workflow Set Inputs Inputs Power Ag…" at bounding box center [550, 240] width 1035 height 414
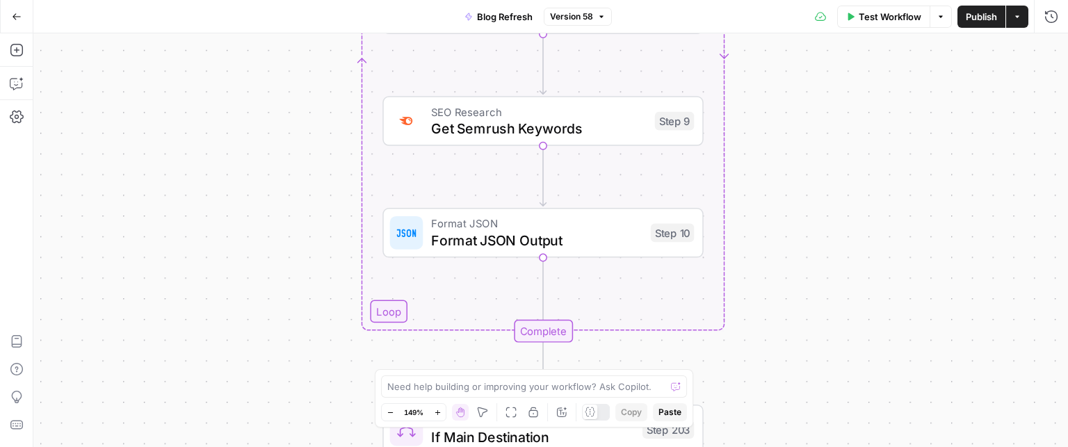
drag, startPoint x: 892, startPoint y: 349, endPoint x: 895, endPoint y: 234, distance: 114.8
click at [895, 234] on div "true false true false false true false true Workflow Set Inputs Inputs Power Ag…" at bounding box center [550, 240] width 1035 height 414
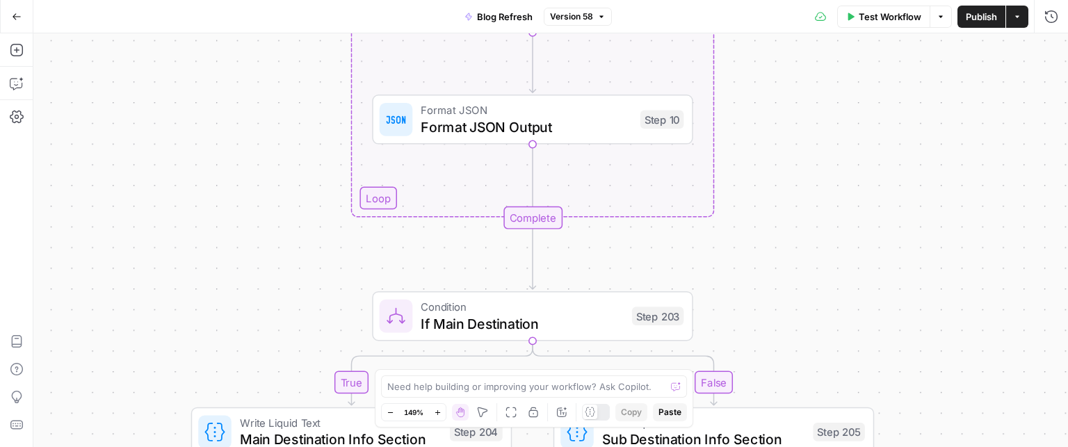
drag, startPoint x: 882, startPoint y: 305, endPoint x: 879, endPoint y: 148, distance: 157.2
click at [879, 148] on div "true false true false false true false true Workflow Set Inputs Inputs Power Ag…" at bounding box center [550, 240] width 1035 height 414
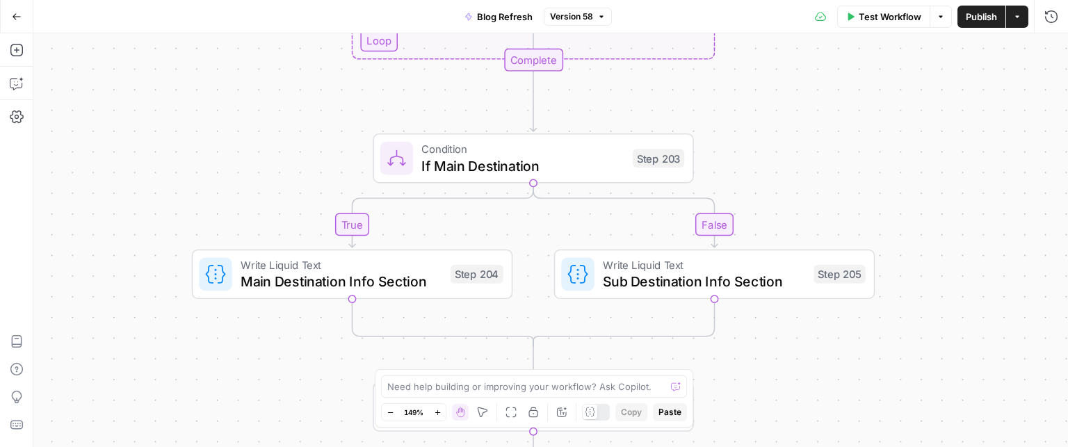
drag, startPoint x: 881, startPoint y: 261, endPoint x: 882, endPoint y: 150, distance: 110.6
click at [874, 145] on div "true false true false false true false true Workflow Set Inputs Inputs Power Ag…" at bounding box center [550, 240] width 1035 height 414
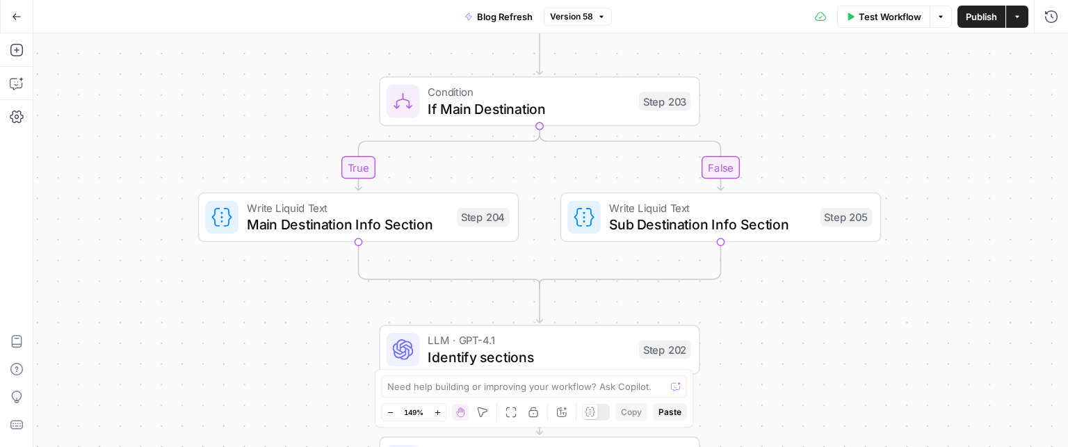
drag, startPoint x: 937, startPoint y: 278, endPoint x: 943, endPoint y: 222, distance: 56.0
click at [943, 222] on div "true false true false false true false true Workflow Set Inputs Inputs Power Ag…" at bounding box center [550, 240] width 1035 height 414
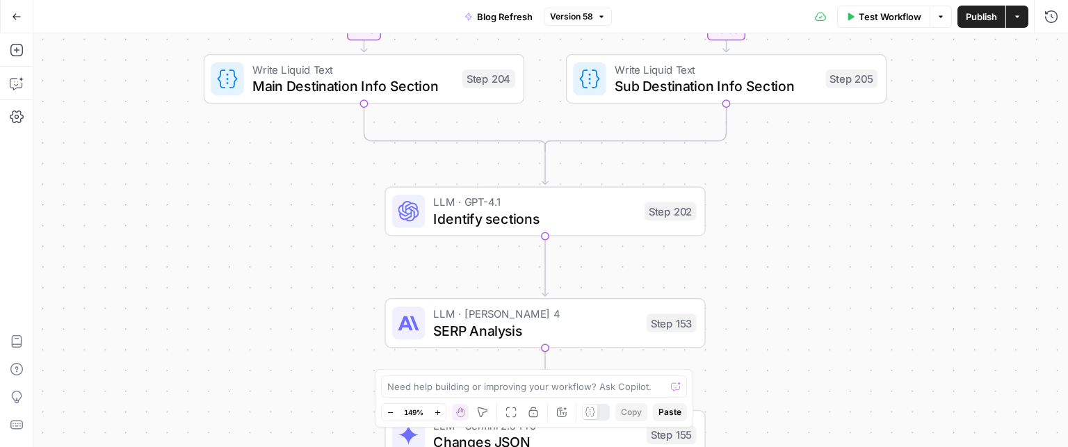
drag, startPoint x: 929, startPoint y: 318, endPoint x: 932, endPoint y: 183, distance: 135.0
click at [933, 178] on div "true false true false false true false true Workflow Set Inputs Inputs Power Ag…" at bounding box center [550, 240] width 1035 height 414
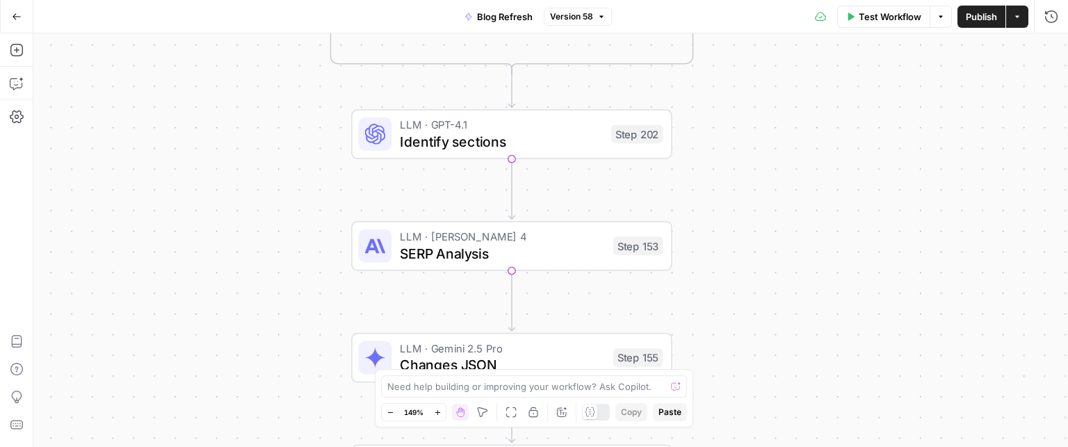
drag, startPoint x: 924, startPoint y: 258, endPoint x: 892, endPoint y: 182, distance: 83.2
click at [892, 182] on div "true false true false false true false true Workflow Set Inputs Inputs Power Ag…" at bounding box center [550, 240] width 1035 height 414
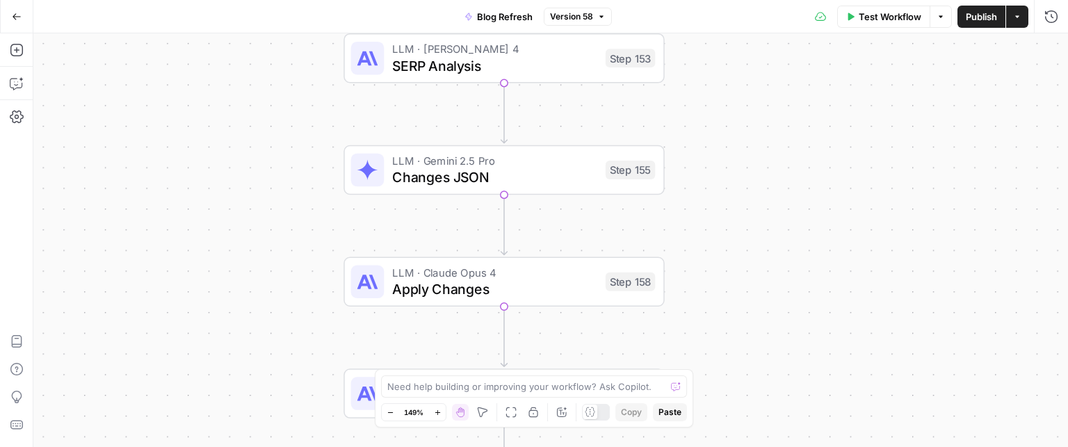
drag, startPoint x: 867, startPoint y: 191, endPoint x: 885, endPoint y: 136, distance: 57.9
click at [885, 136] on div "true false true false false true false true Workflow Set Inputs Inputs Power Ag…" at bounding box center [550, 240] width 1035 height 414
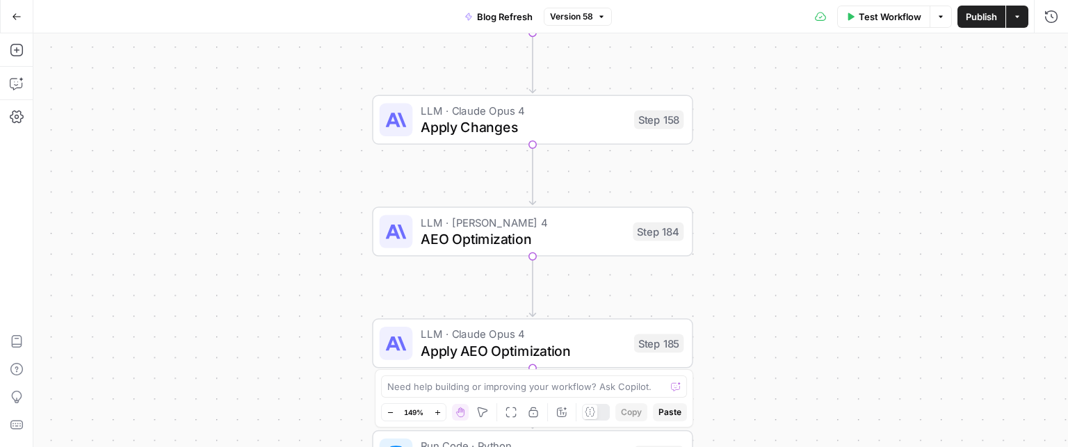
drag, startPoint x: 908, startPoint y: 287, endPoint x: 937, endPoint y: 125, distance: 164.6
click at [937, 125] on div "true false true false false true false true Workflow Set Inputs Inputs Power Ag…" at bounding box center [550, 240] width 1035 height 414
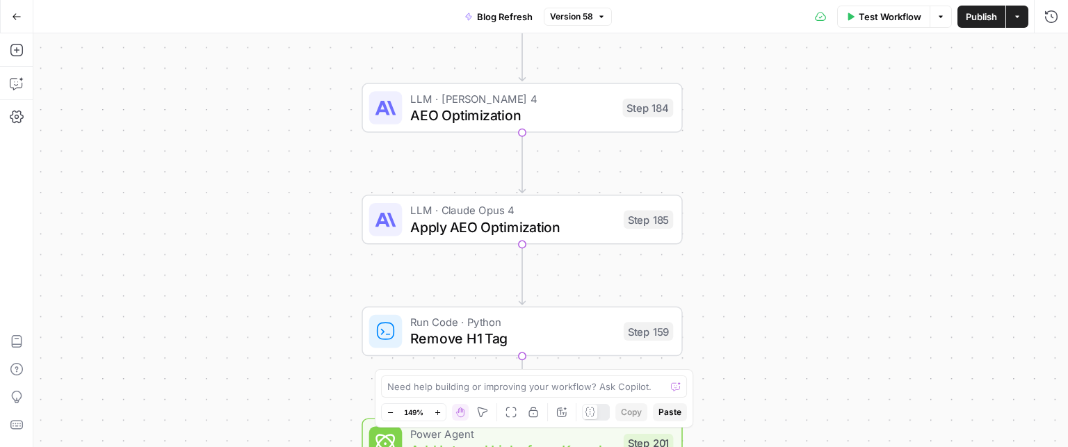
drag, startPoint x: 947, startPoint y: 296, endPoint x: 936, endPoint y: 172, distance: 124.3
click at [936, 172] on div "true false true false false true false true Workflow Set Inputs Inputs Power Ag…" at bounding box center [550, 240] width 1035 height 414
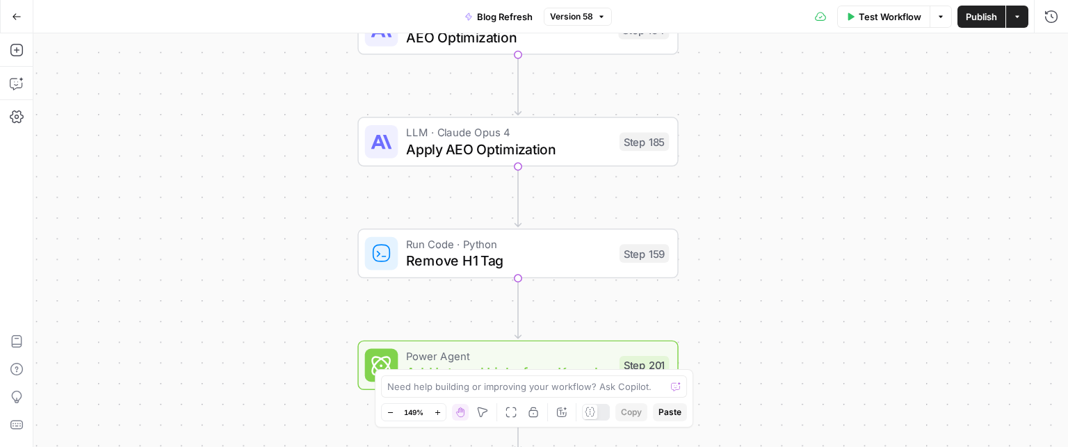
drag, startPoint x: 906, startPoint y: 311, endPoint x: 930, endPoint y: 268, distance: 48.6
click at [903, 233] on div "true false true false false true false true Workflow Set Inputs Inputs Power Ag…" at bounding box center [550, 240] width 1035 height 414
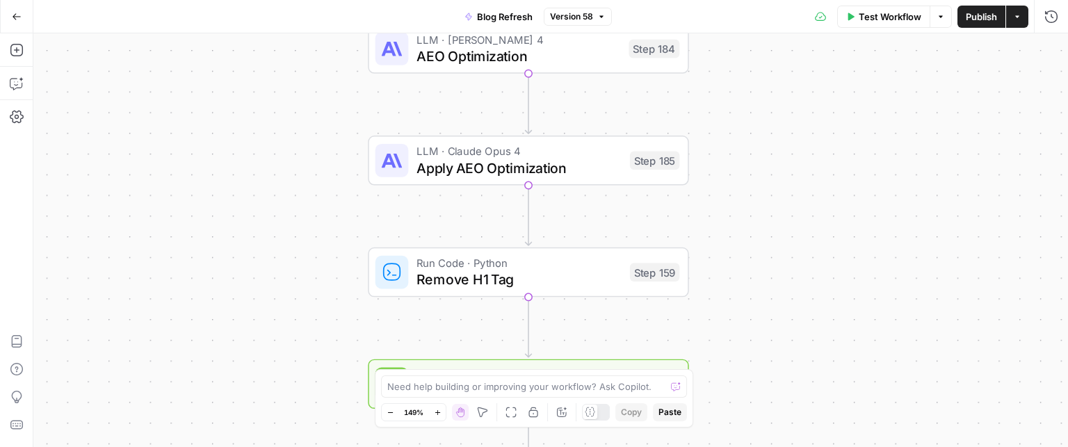
drag, startPoint x: 879, startPoint y: 312, endPoint x: 888, endPoint y: 330, distance: 21.2
click at [888, 330] on div "true false true false false true false true Workflow Set Inputs Inputs Power Ag…" at bounding box center [550, 240] width 1035 height 414
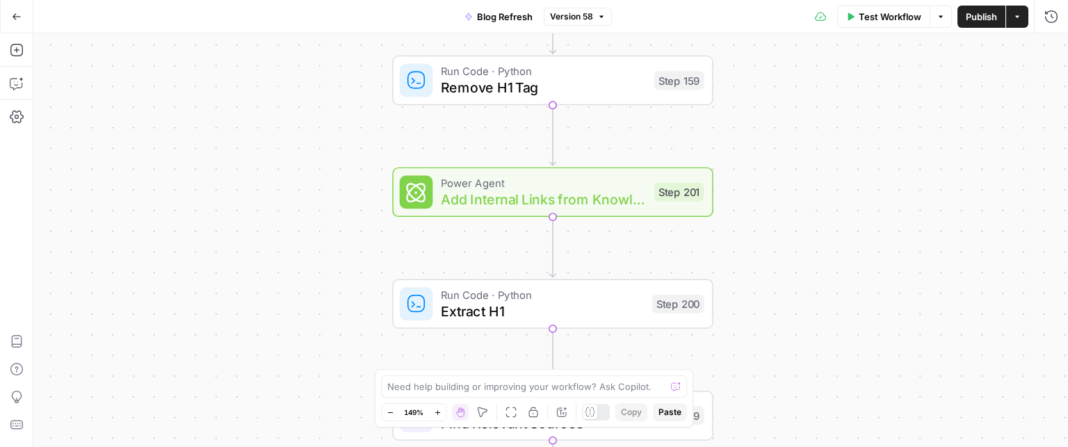
drag, startPoint x: 848, startPoint y: 319, endPoint x: 872, endPoint y: 125, distance: 196.3
click at [872, 125] on div "true false true false false true false true Workflow Set Inputs Inputs Power Ag…" at bounding box center [550, 240] width 1035 height 414
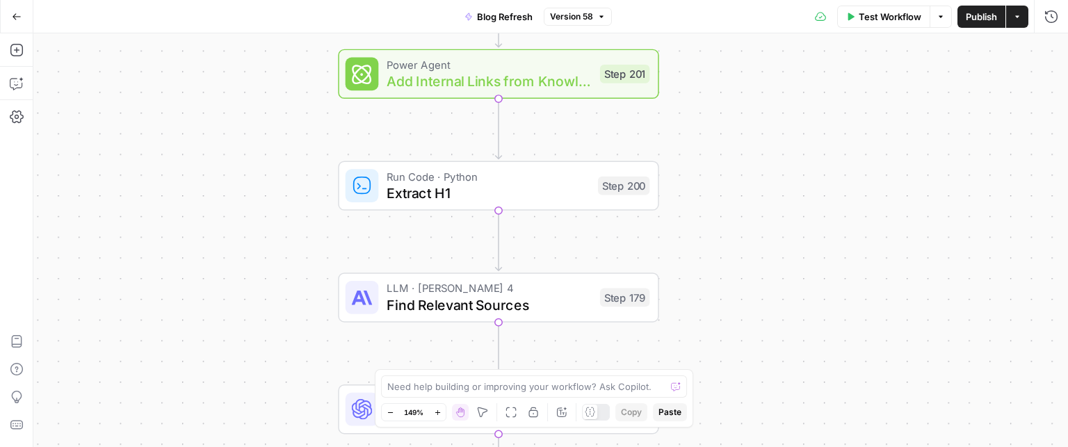
drag, startPoint x: 857, startPoint y: 205, endPoint x: 842, endPoint y: 144, distance: 63.1
click at [842, 144] on div "true false true false false true false true Workflow Set Inputs Inputs Power Ag…" at bounding box center [550, 240] width 1035 height 414
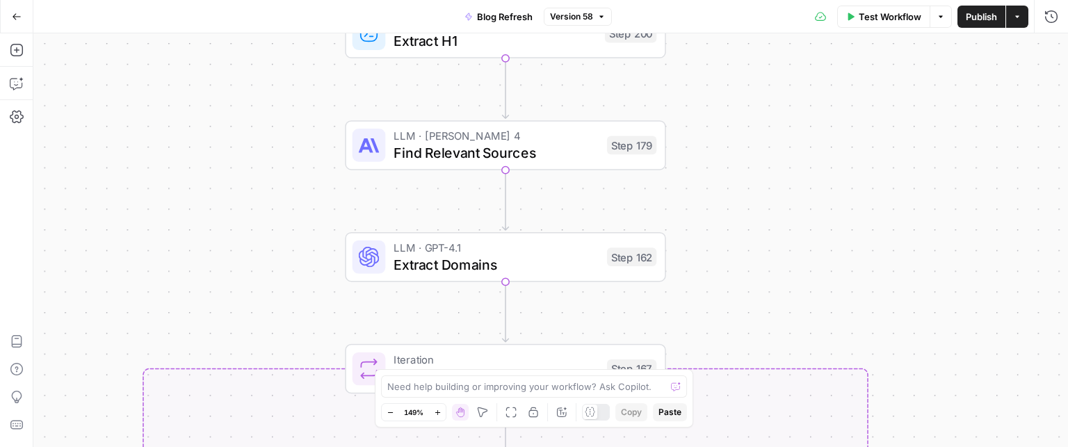
drag, startPoint x: 820, startPoint y: 332, endPoint x: 829, endPoint y: 178, distance: 154.7
click at [829, 178] on div "true false true false false true false true Workflow Set Inputs Inputs Power Ag…" at bounding box center [550, 240] width 1035 height 414
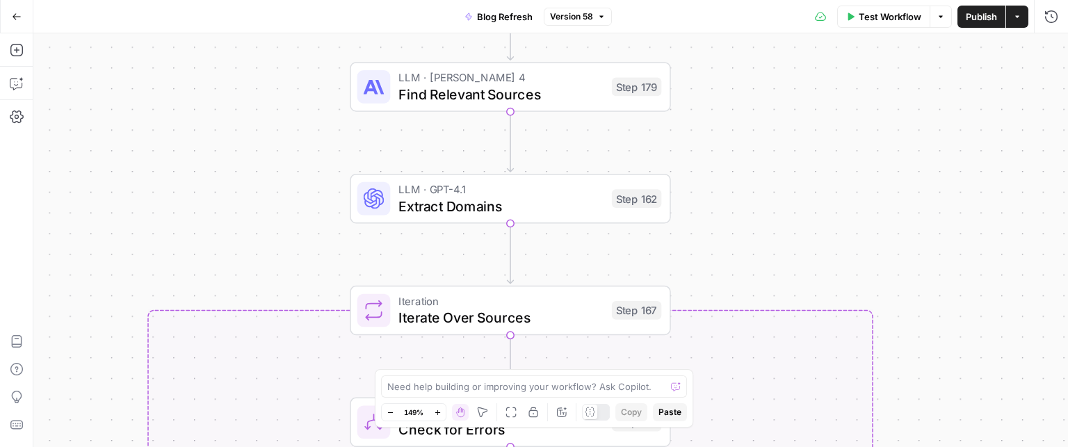
drag, startPoint x: 889, startPoint y: 283, endPoint x: 892, endPoint y: 227, distance: 56.4
click at [892, 227] on div "true false true false false true false true Workflow Set Inputs Inputs Power Ag…" at bounding box center [550, 240] width 1035 height 414
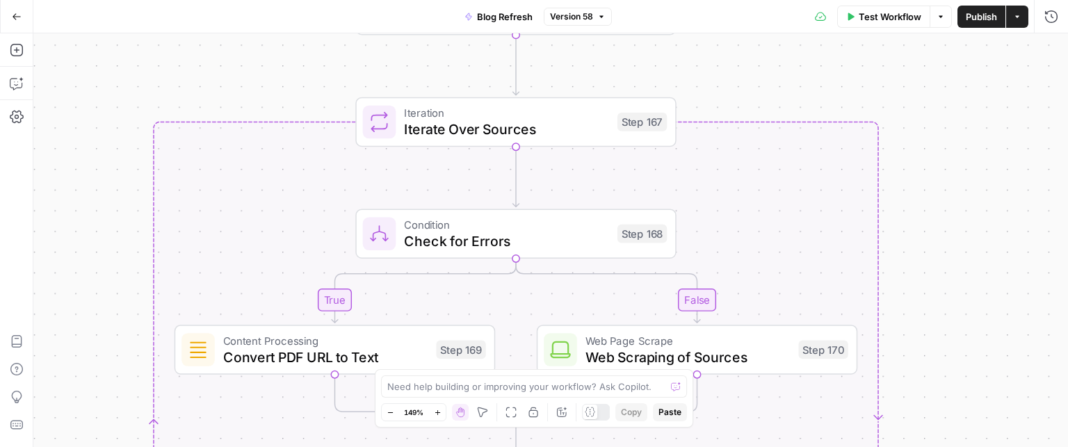
drag, startPoint x: 985, startPoint y: 337, endPoint x: 993, endPoint y: 92, distance: 245.7
click at [990, 143] on div "true false true false false true false true Workflow Set Inputs Inputs Power Ag…" at bounding box center [550, 240] width 1035 height 414
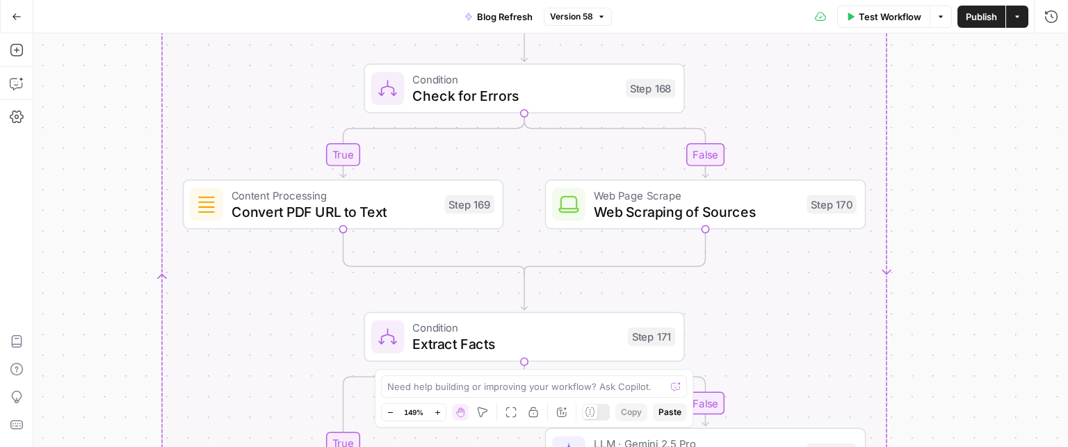
drag, startPoint x: 990, startPoint y: 200, endPoint x: 987, endPoint y: 162, distance: 38.4
click at [987, 162] on div "true false true false false true false true Workflow Set Inputs Inputs Power Ag…" at bounding box center [550, 240] width 1035 height 414
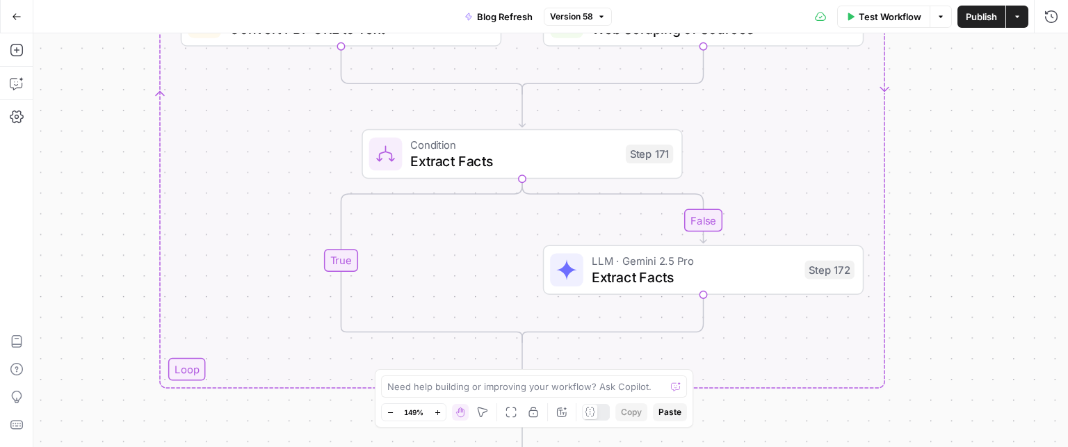
drag, startPoint x: 968, startPoint y: 332, endPoint x: 964, endPoint y: 205, distance: 126.7
click at [967, 152] on div "true false true false false true false true Workflow Set Inputs Inputs Power Ag…" at bounding box center [550, 240] width 1035 height 414
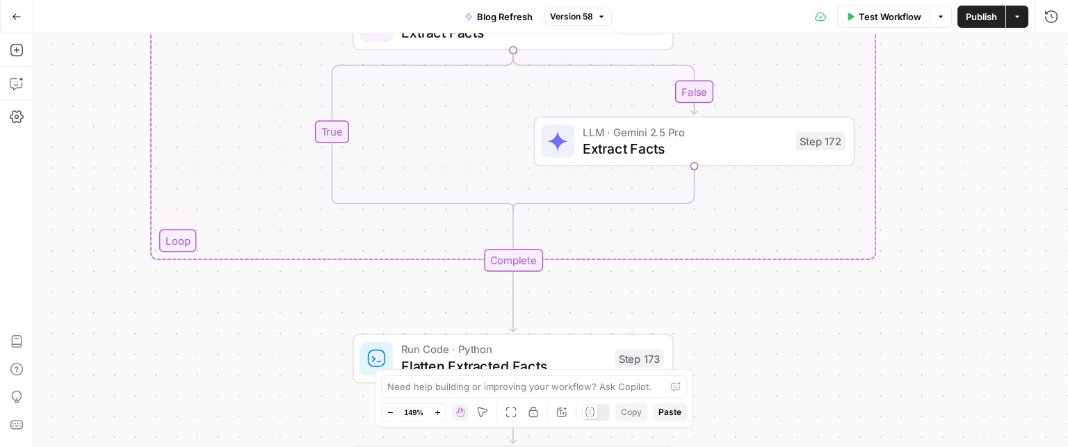
drag, startPoint x: 959, startPoint y: 332, endPoint x: 943, endPoint y: 305, distance: 31.8
click at [940, 152] on div "true false true false false true false true Workflow Set Inputs Inputs Power Ag…" at bounding box center [550, 240] width 1035 height 414
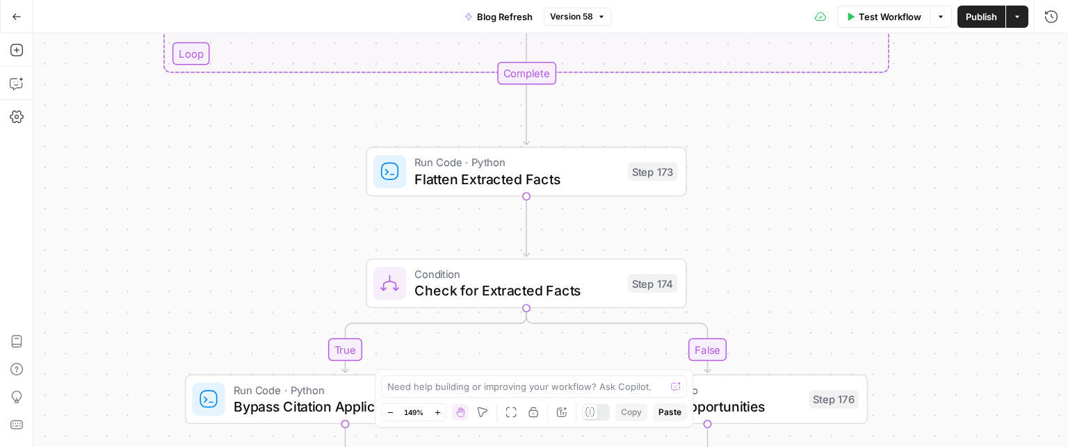
drag, startPoint x: 937, startPoint y: 328, endPoint x: 964, endPoint y: 133, distance: 196.6
click at [964, 133] on div "true false true false false true false true Workflow Set Inputs Inputs Power Ag…" at bounding box center [550, 240] width 1035 height 414
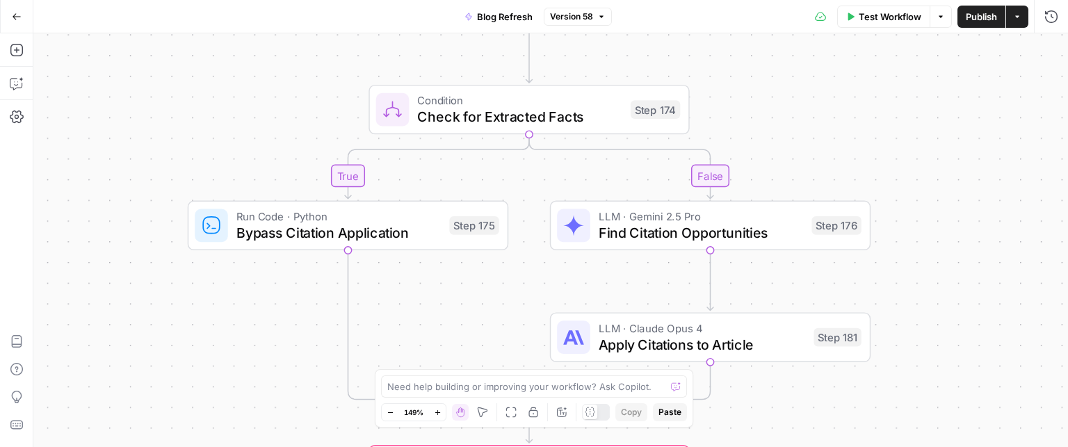
drag, startPoint x: 934, startPoint y: 264, endPoint x: 931, endPoint y: 114, distance: 149.6
click at [931, 94] on div "true false true false false true false true Workflow Set Inputs Inputs Power Ag…" at bounding box center [550, 240] width 1035 height 414
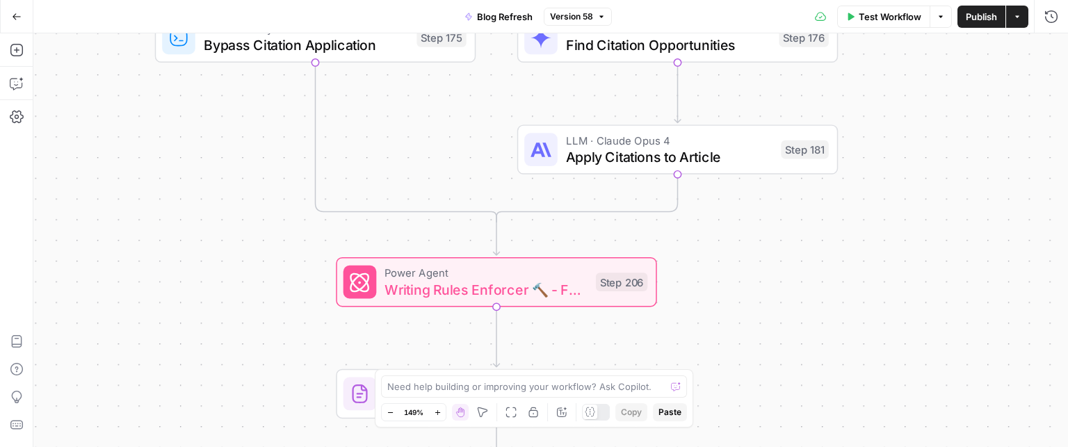
drag, startPoint x: 988, startPoint y: 322, endPoint x: 957, endPoint y: 158, distance: 167.0
click at [957, 158] on div "true false true false false true false true Workflow Set Inputs Inputs Power Ag…" at bounding box center [550, 240] width 1035 height 414
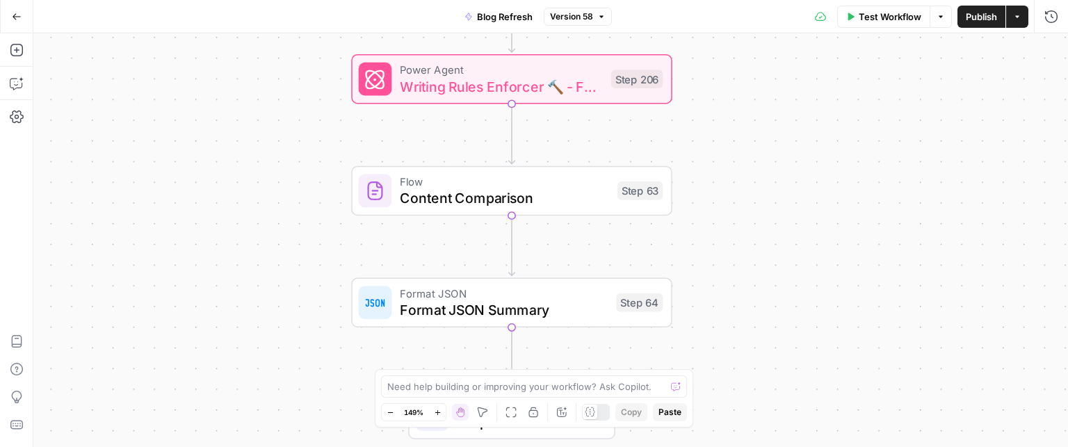
drag, startPoint x: 901, startPoint y: 314, endPoint x: 915, endPoint y: 150, distance: 165.4
click at [920, 135] on div "true false true false false true false true Workflow Set Inputs Inputs Power Ag…" at bounding box center [550, 240] width 1035 height 414
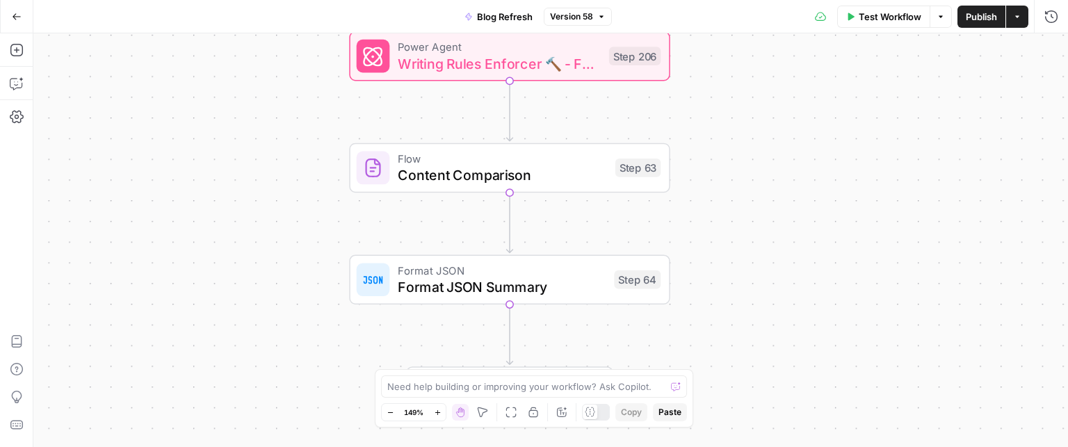
drag, startPoint x: 910, startPoint y: 289, endPoint x: 904, endPoint y: 274, distance: 15.6
click at [904, 274] on div "true false true false false true false true Workflow Set Inputs Inputs Power Ag…" at bounding box center [550, 240] width 1035 height 414
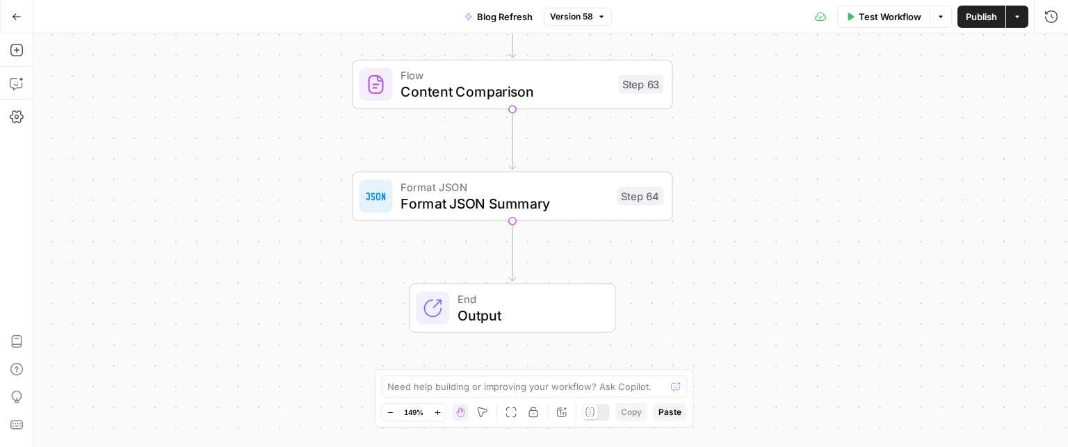
drag, startPoint x: 843, startPoint y: 340, endPoint x: 846, endPoint y: 257, distance: 83.5
click at [846, 257] on div "true false true false false true false true Workflow Set Inputs Inputs Power Ag…" at bounding box center [550, 240] width 1035 height 414
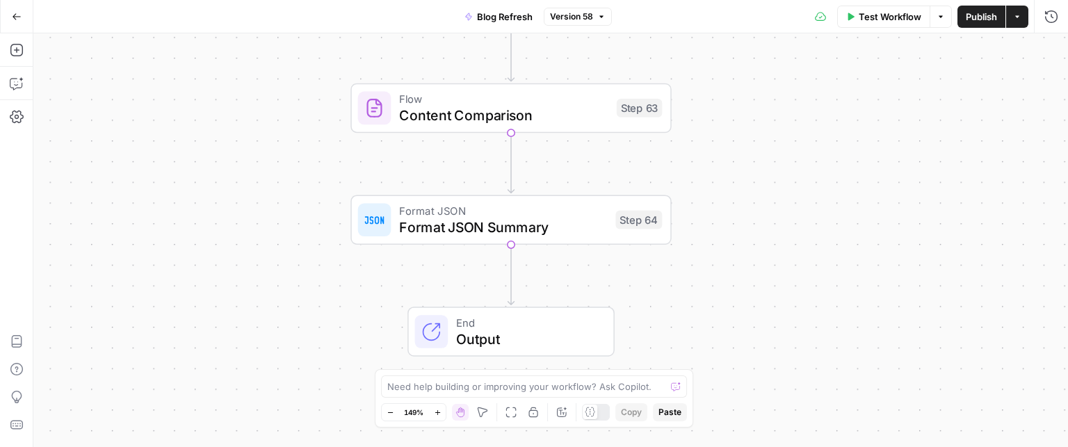
drag, startPoint x: 848, startPoint y: 312, endPoint x: 847, endPoint y: 337, distance: 24.4
click at [847, 337] on div "true false true false false true false true Workflow Set Inputs Inputs Power Ag…" at bounding box center [550, 240] width 1035 height 414
click at [13, 12] on icon "button" at bounding box center [17, 17] width 10 height 10
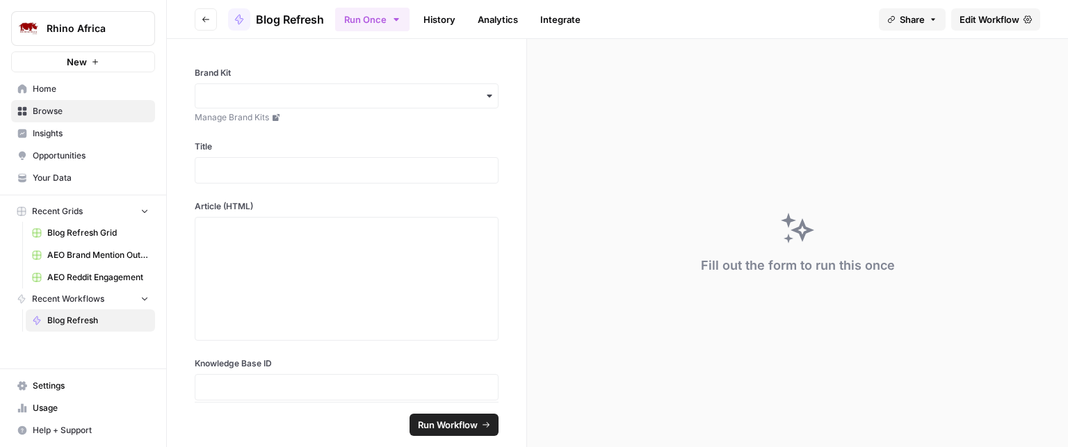
click at [63, 229] on span "Blog Refresh Grid" at bounding box center [98, 233] width 102 height 13
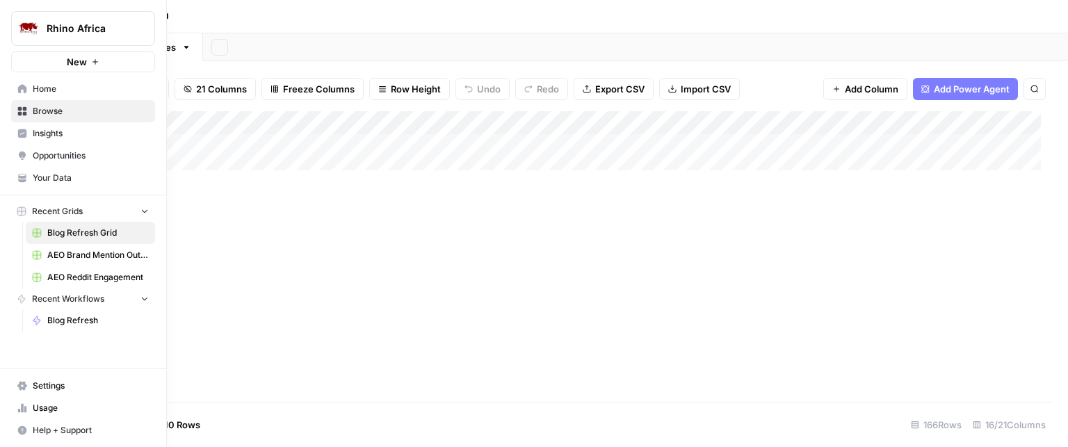
type input "**********"
click at [630, 147] on div "Add Column" at bounding box center [553, 256] width 995 height 291
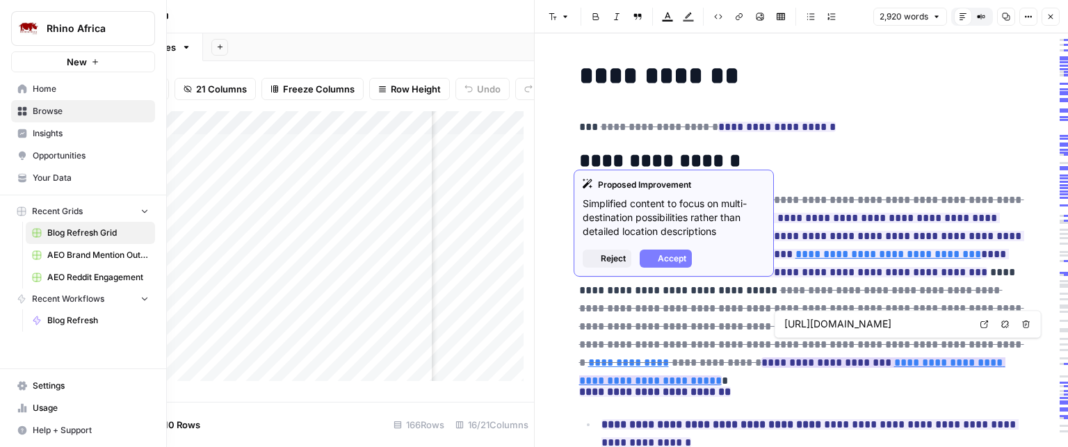
type input "[URL][DOMAIN_NAME]"
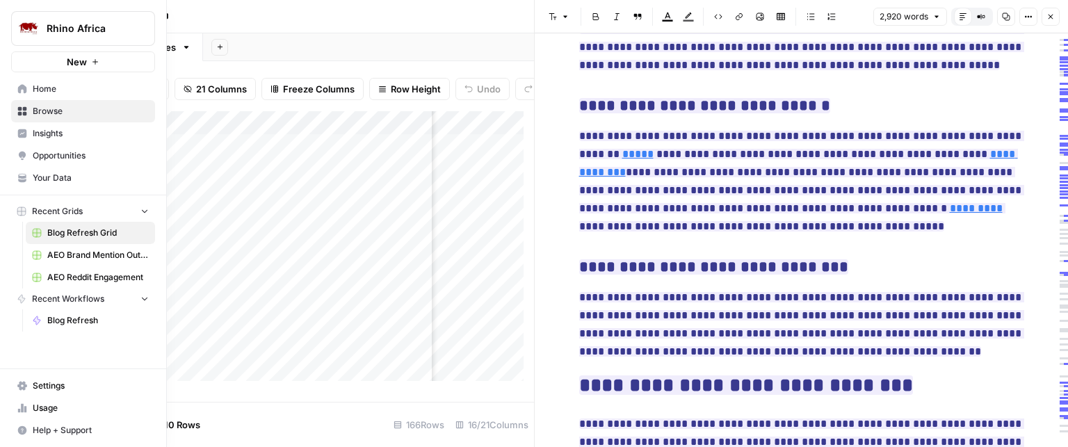
scroll to position [1043, 0]
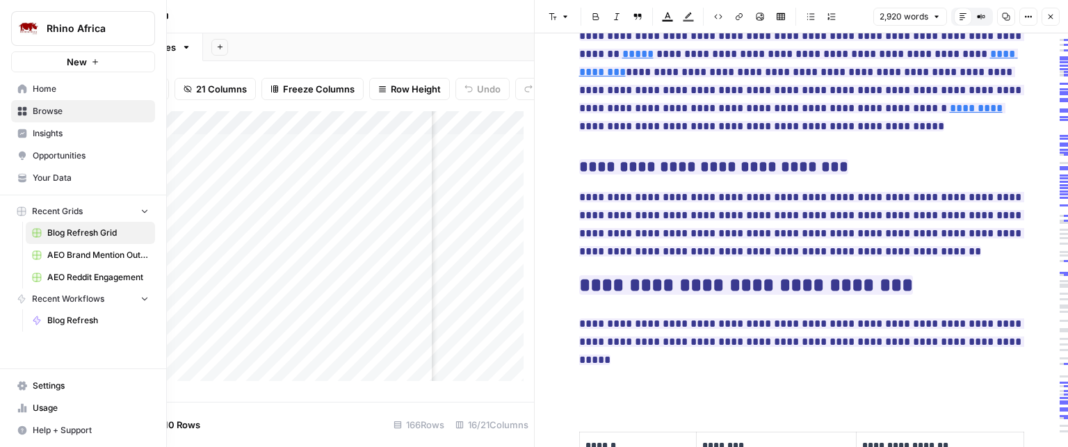
click at [1055, 18] on icon "button" at bounding box center [1051, 17] width 8 height 8
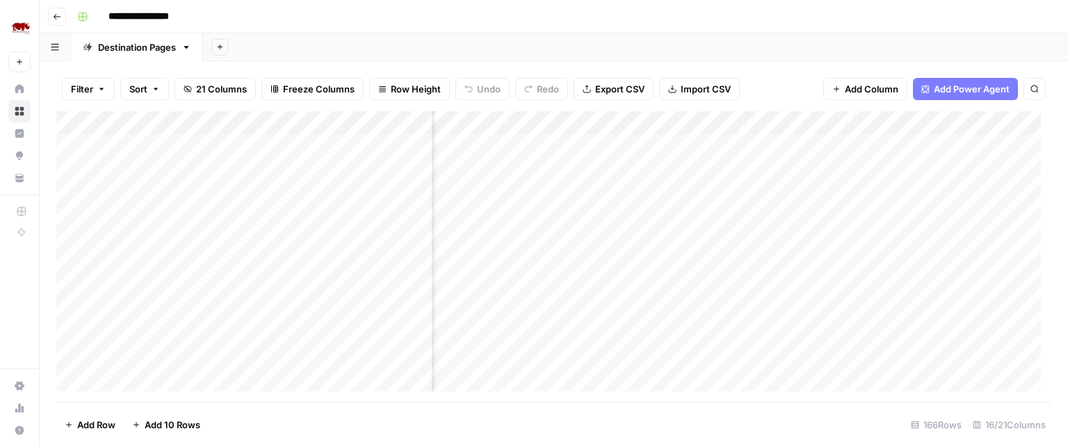
scroll to position [0, 1299]
click at [889, 147] on div "Add Column" at bounding box center [553, 256] width 995 height 291
click at [949, 147] on div "Add Column" at bounding box center [553, 256] width 995 height 291
